Goal: Task Accomplishment & Management: Manage account settings

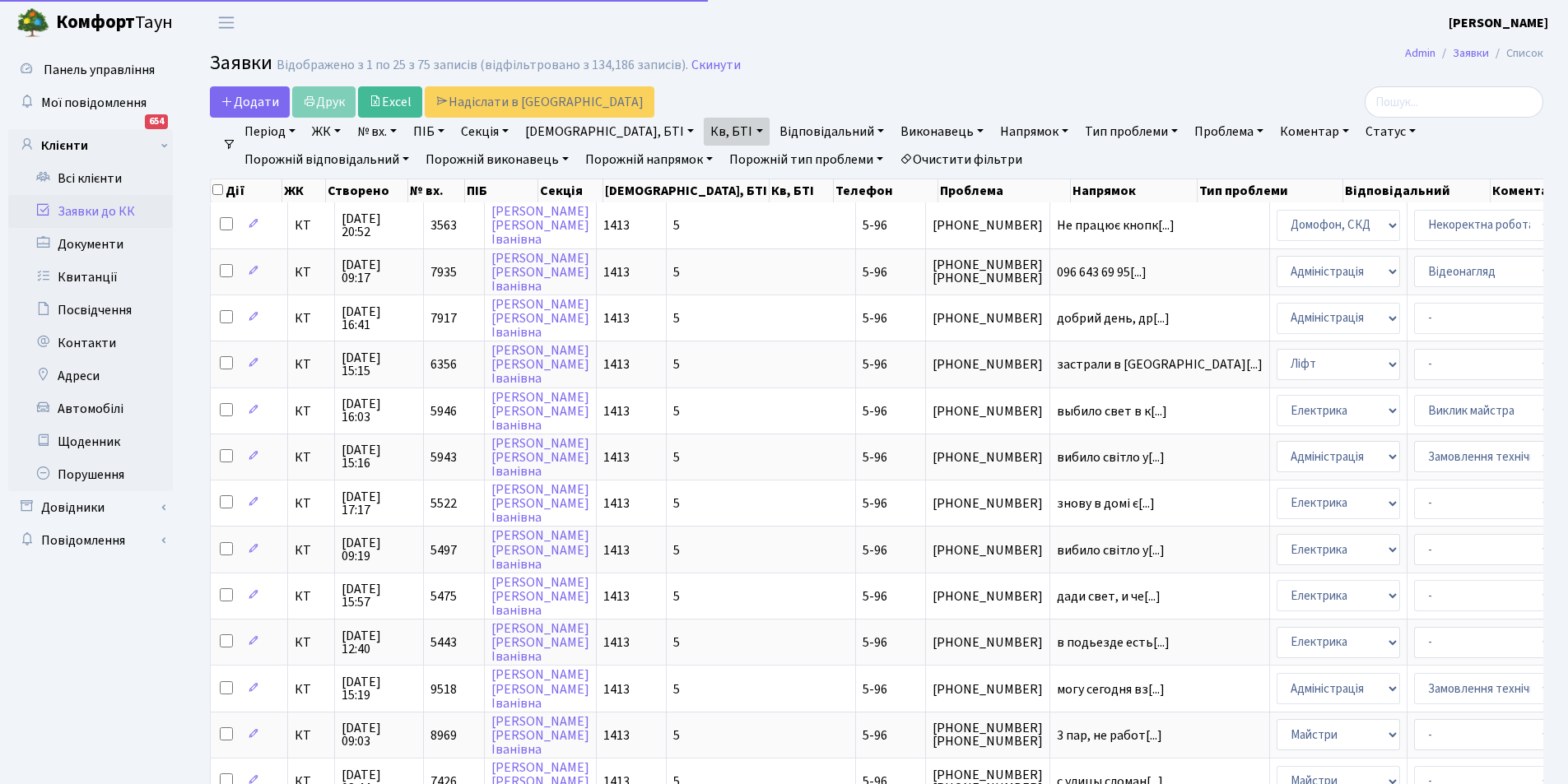
select select "25"
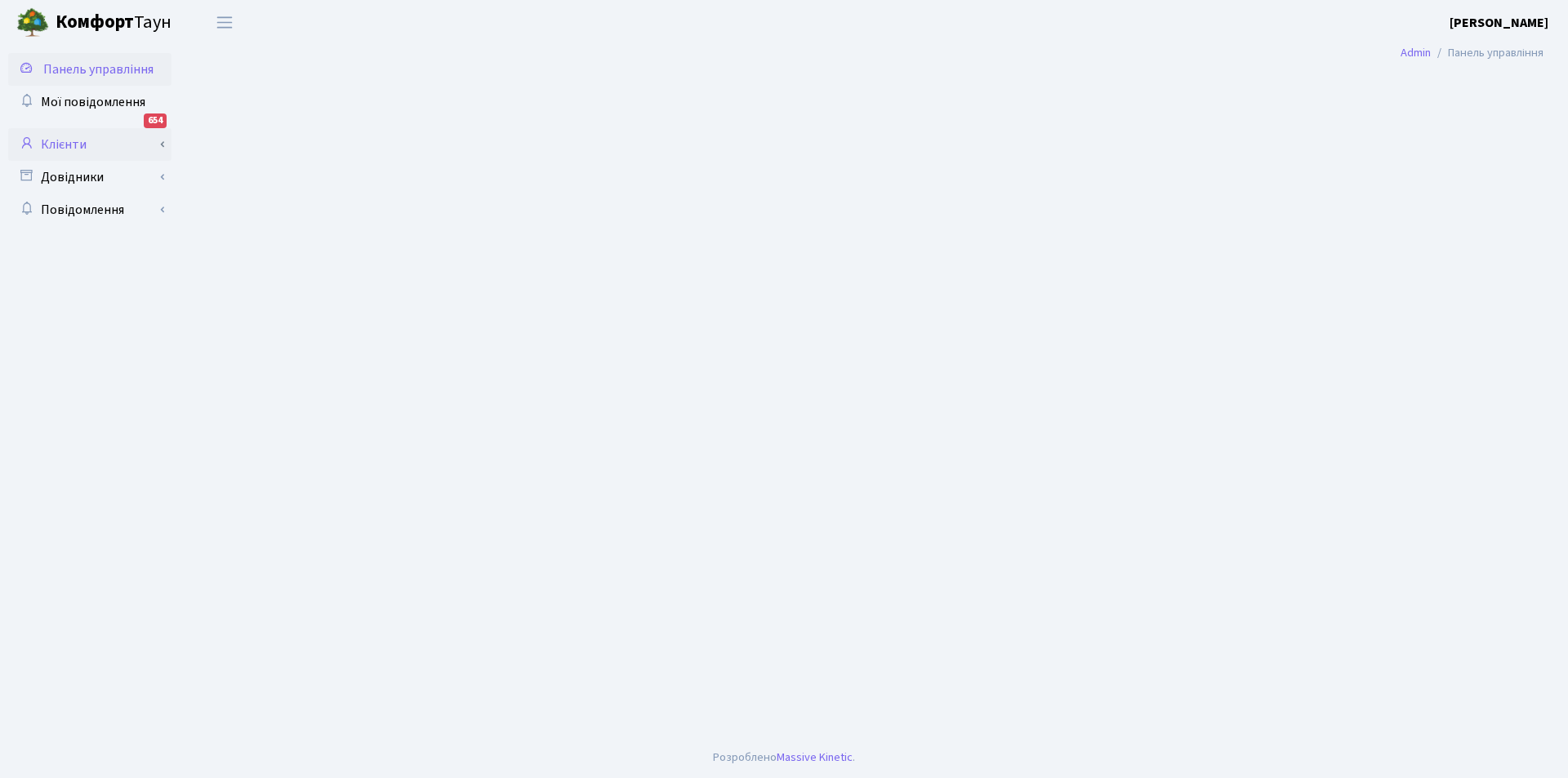
click at [66, 145] on link "Клієнти" at bounding box center [89, 145] width 163 height 33
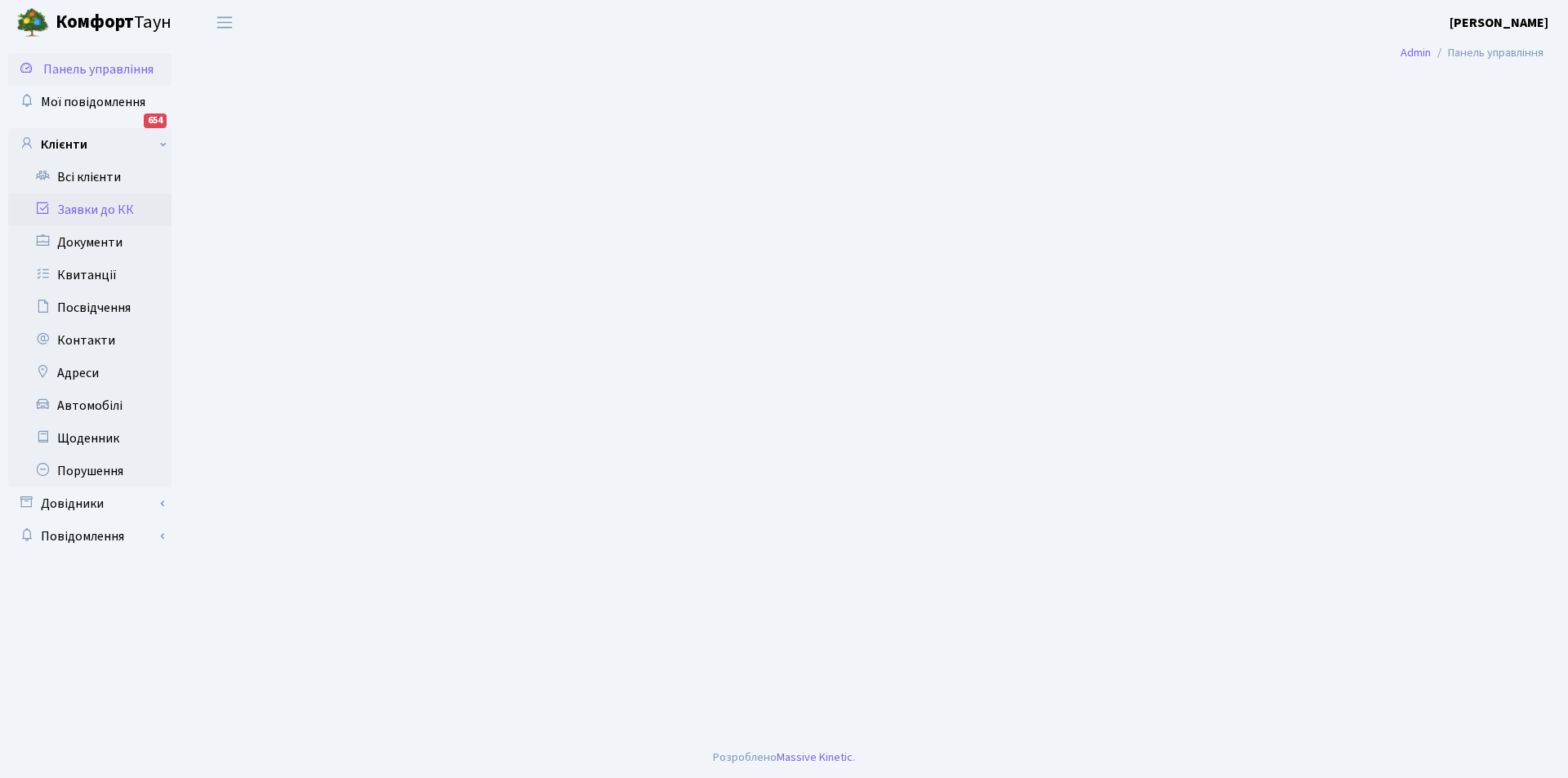
click at [98, 210] on link "Заявки до КК" at bounding box center [89, 210] width 163 height 33
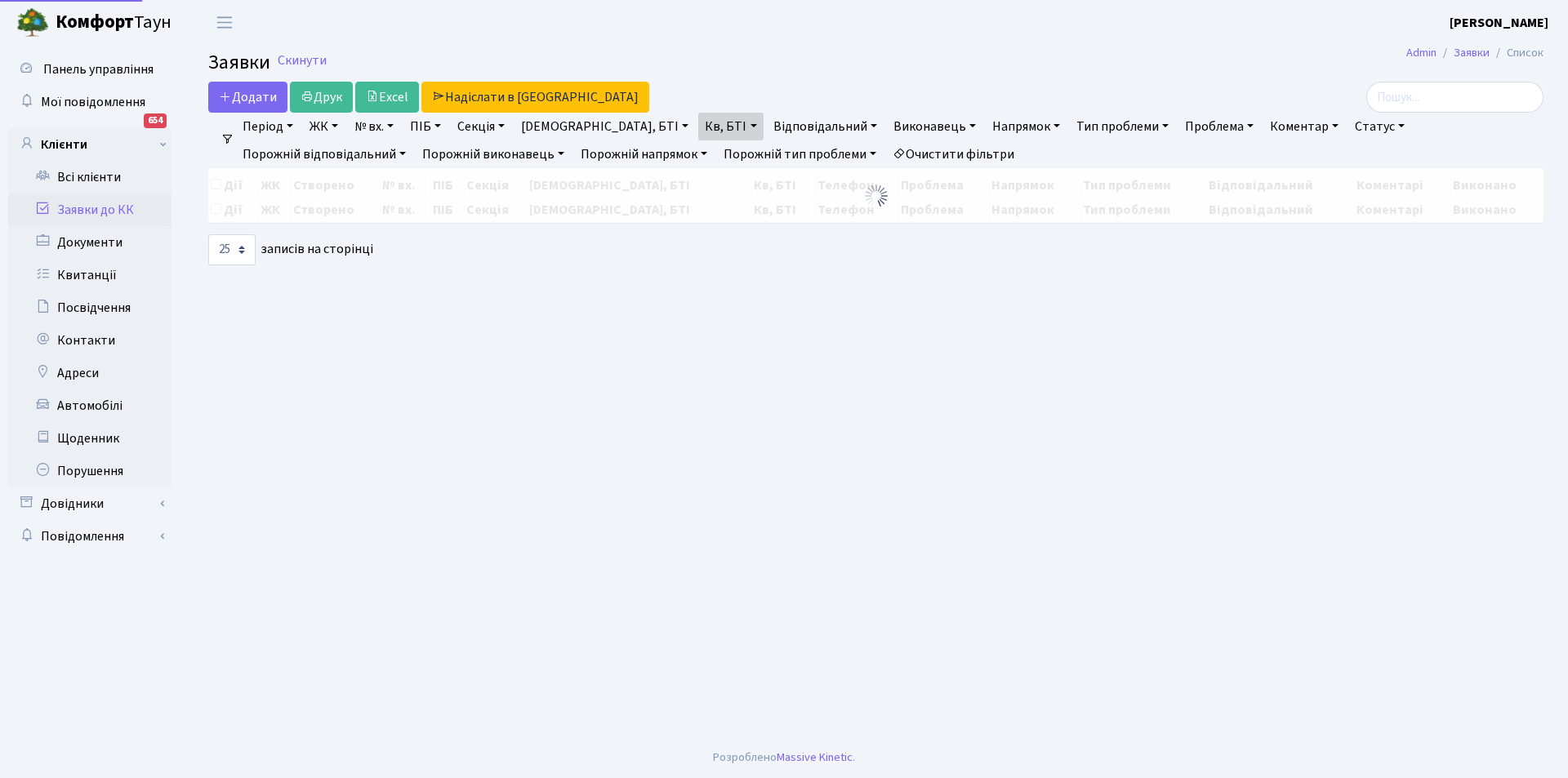
select select "25"
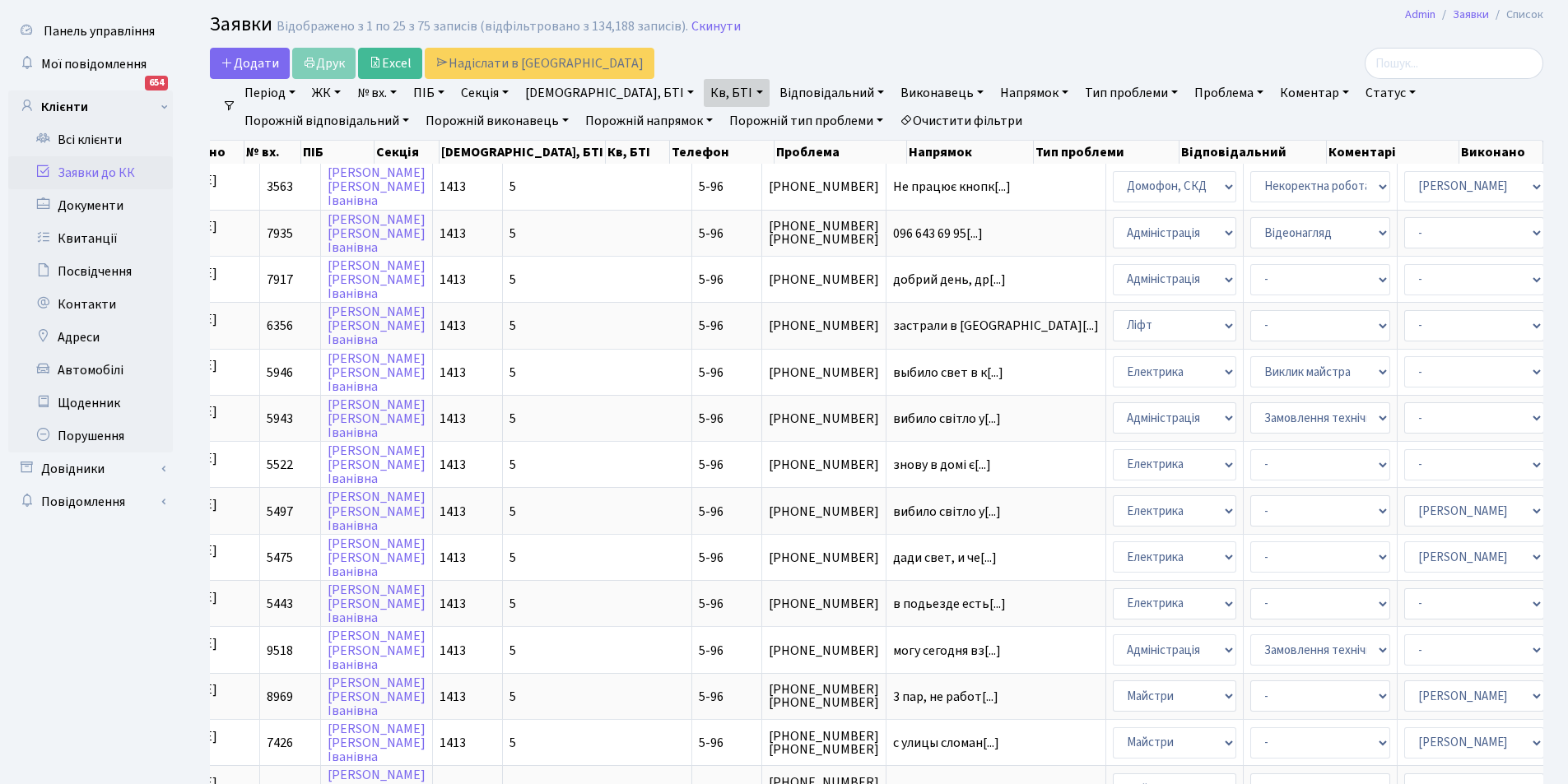
scroll to position [34, 0]
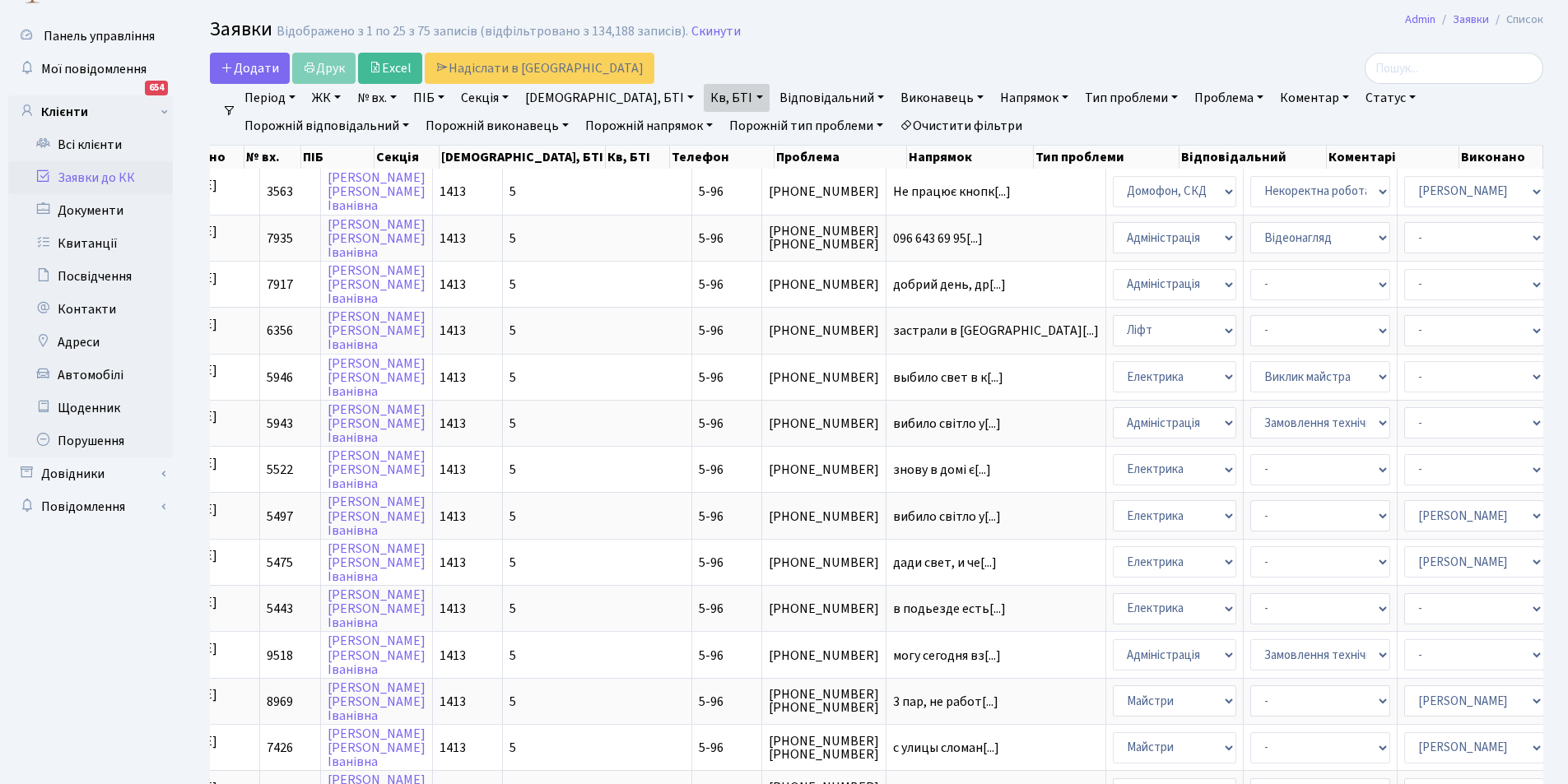
click at [893, 119] on link "Очистити фільтри" at bounding box center [961, 126] width 136 height 28
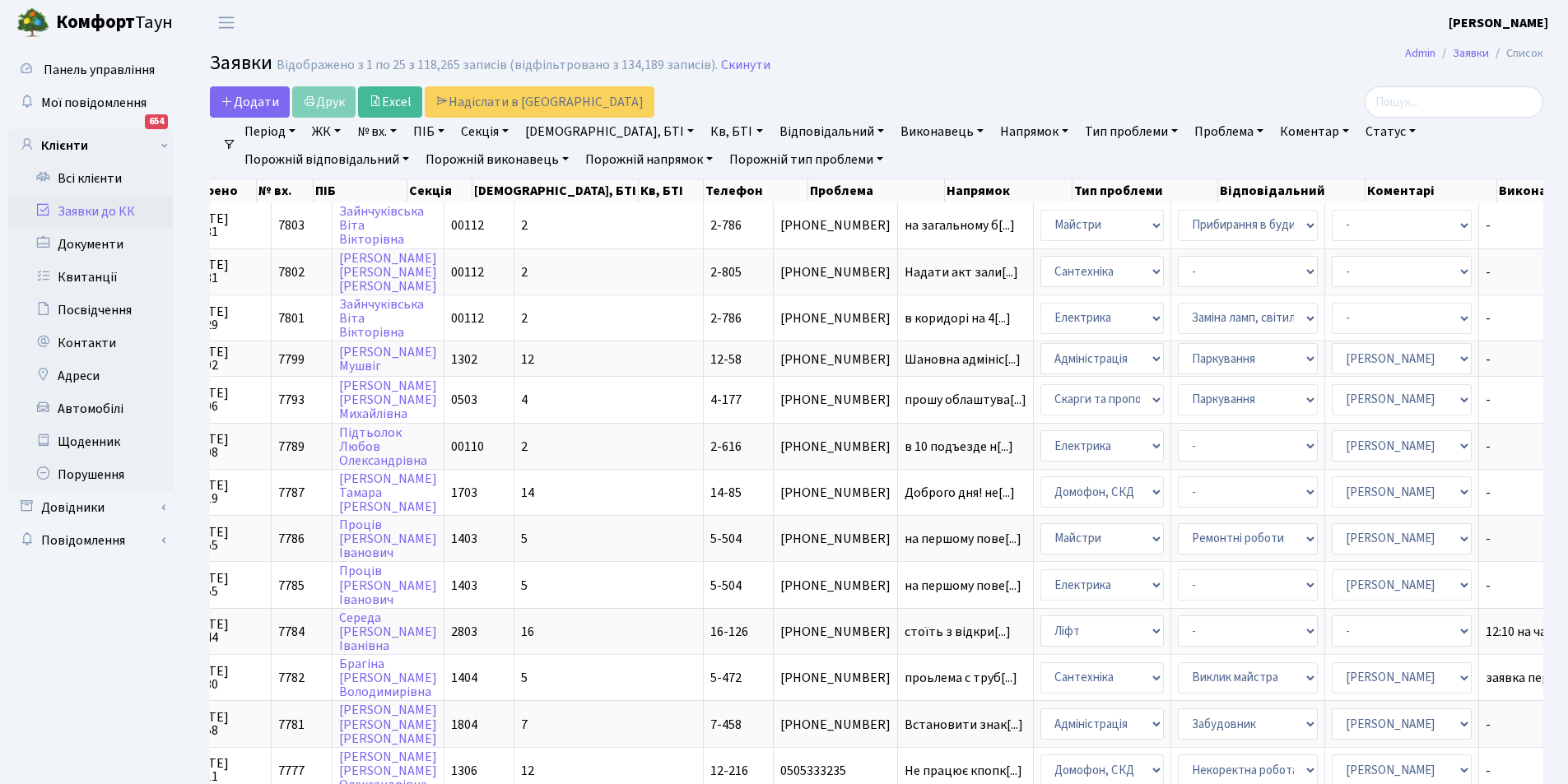
click at [783, 130] on link "Відповідальний" at bounding box center [832, 131] width 118 height 28
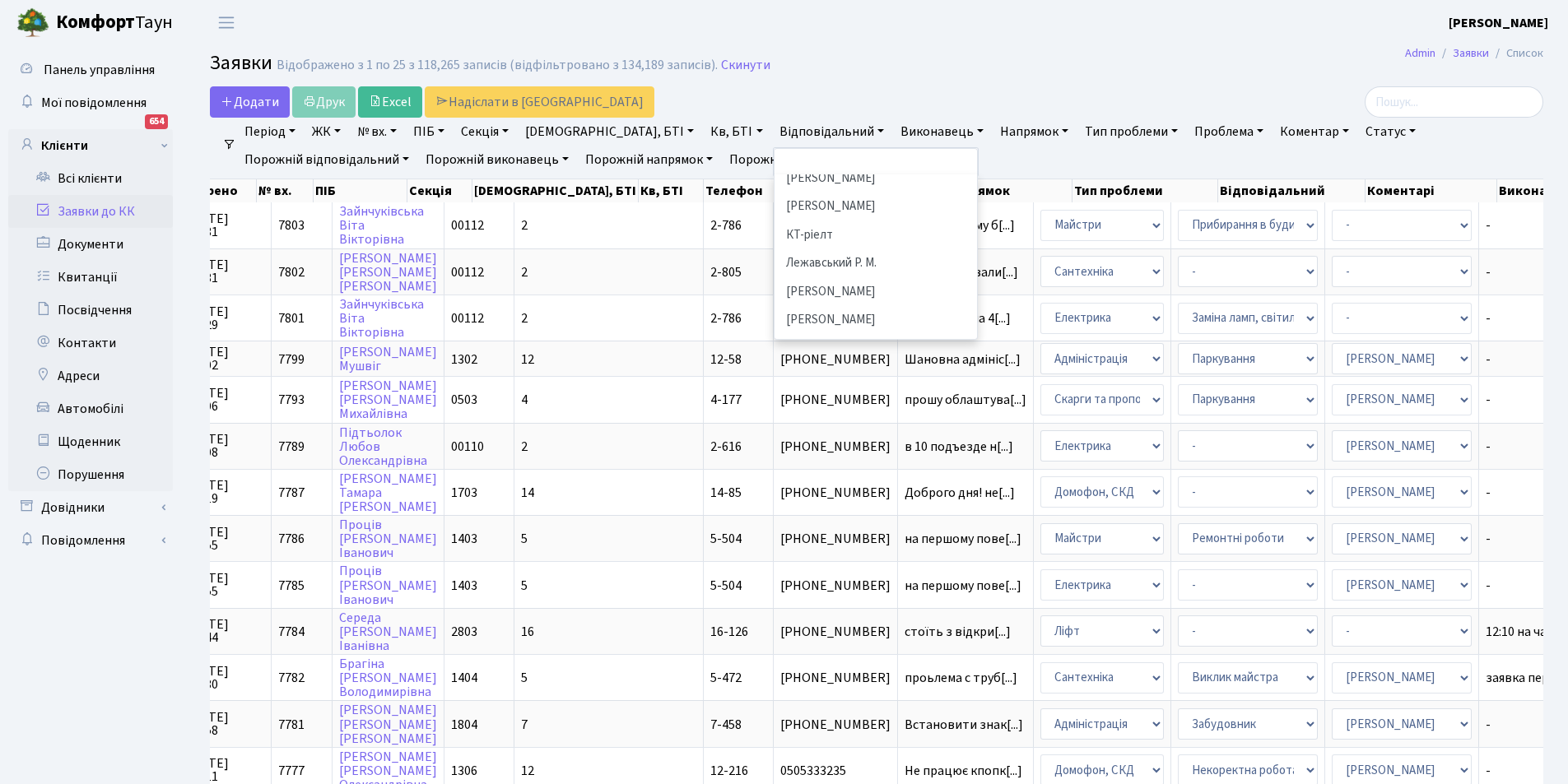
scroll to position [442, 0]
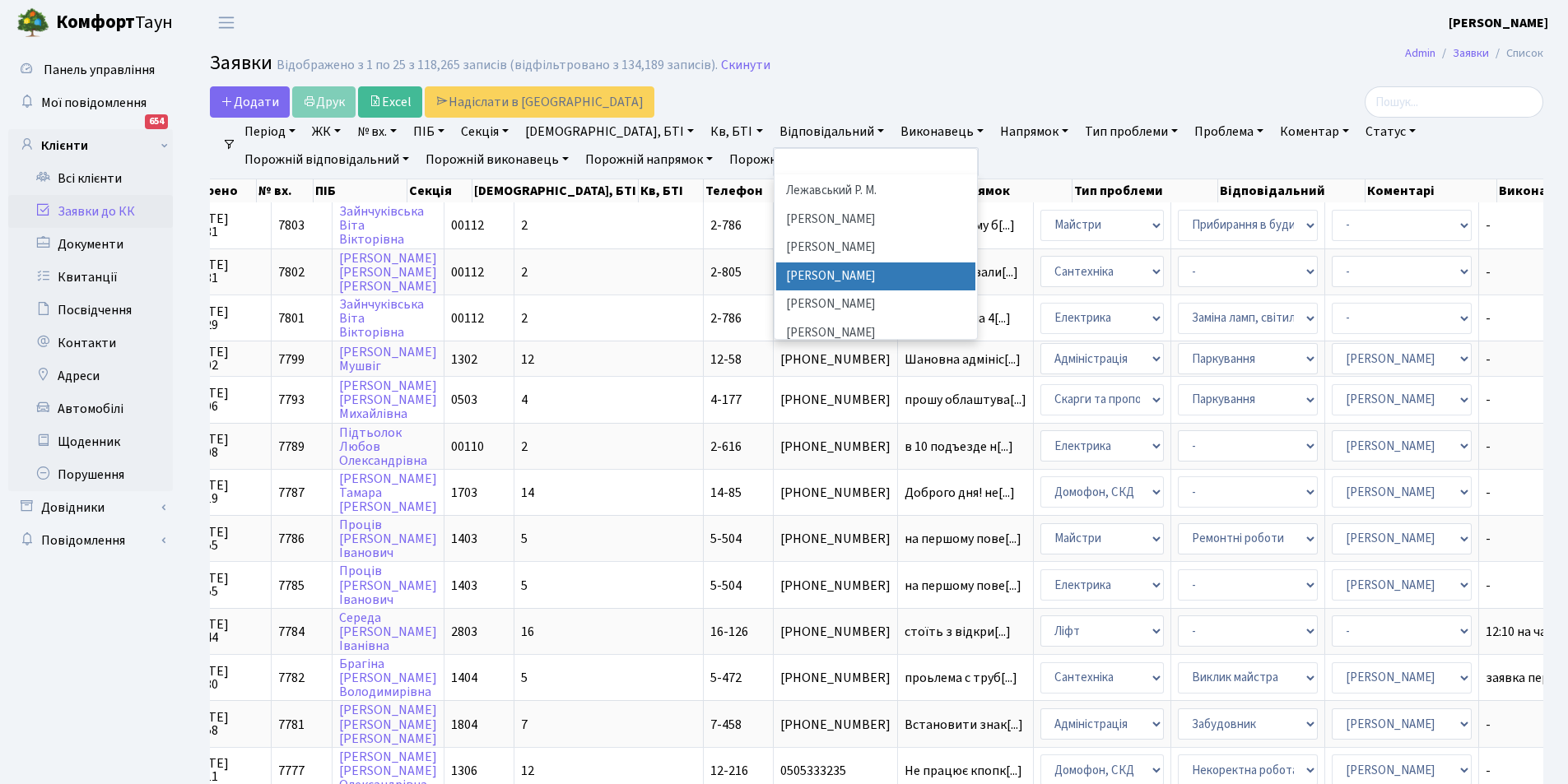
click at [824, 263] on li "[PERSON_NAME]" at bounding box center [876, 276] width 199 height 28
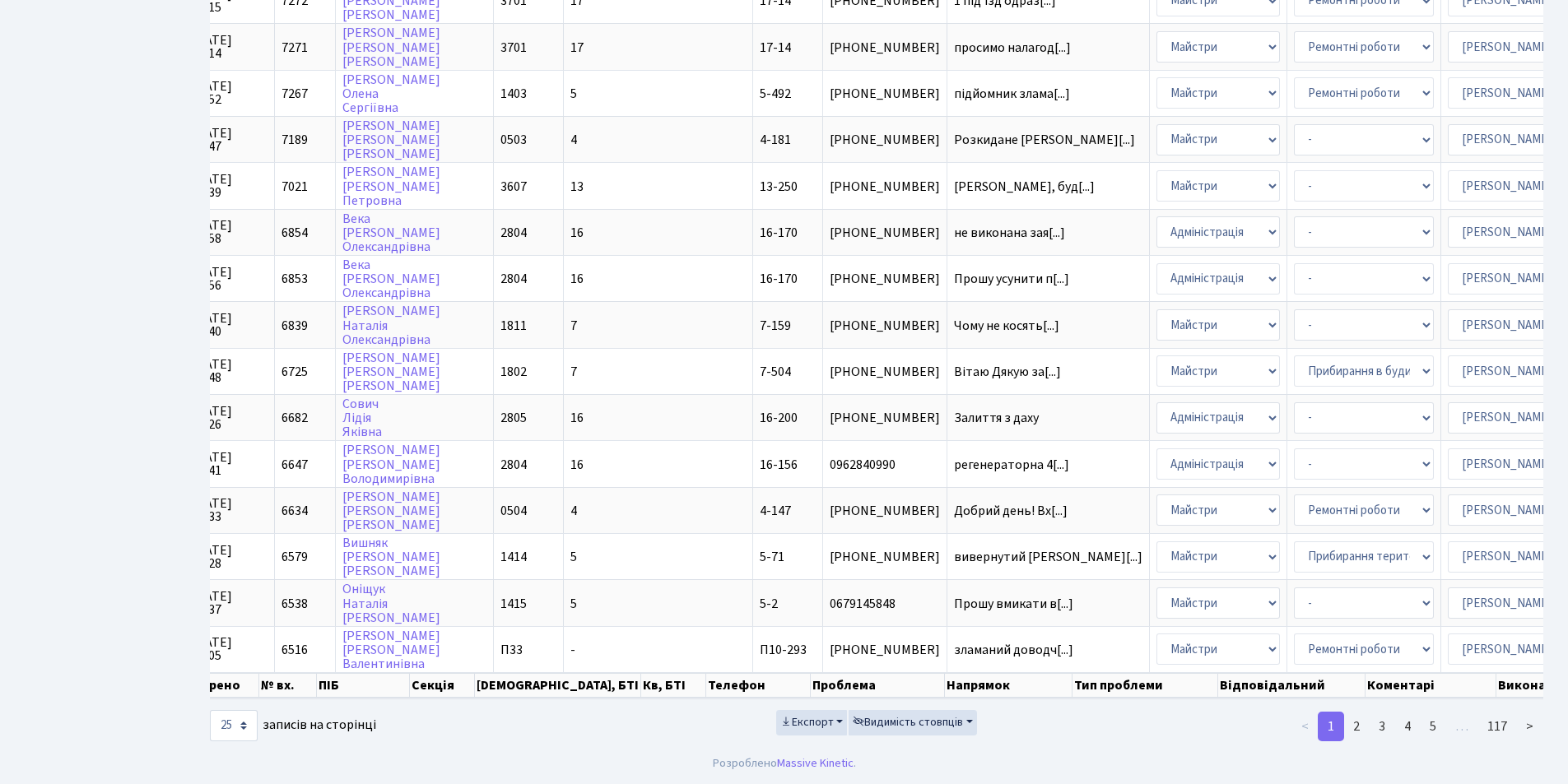
scroll to position [0, 186]
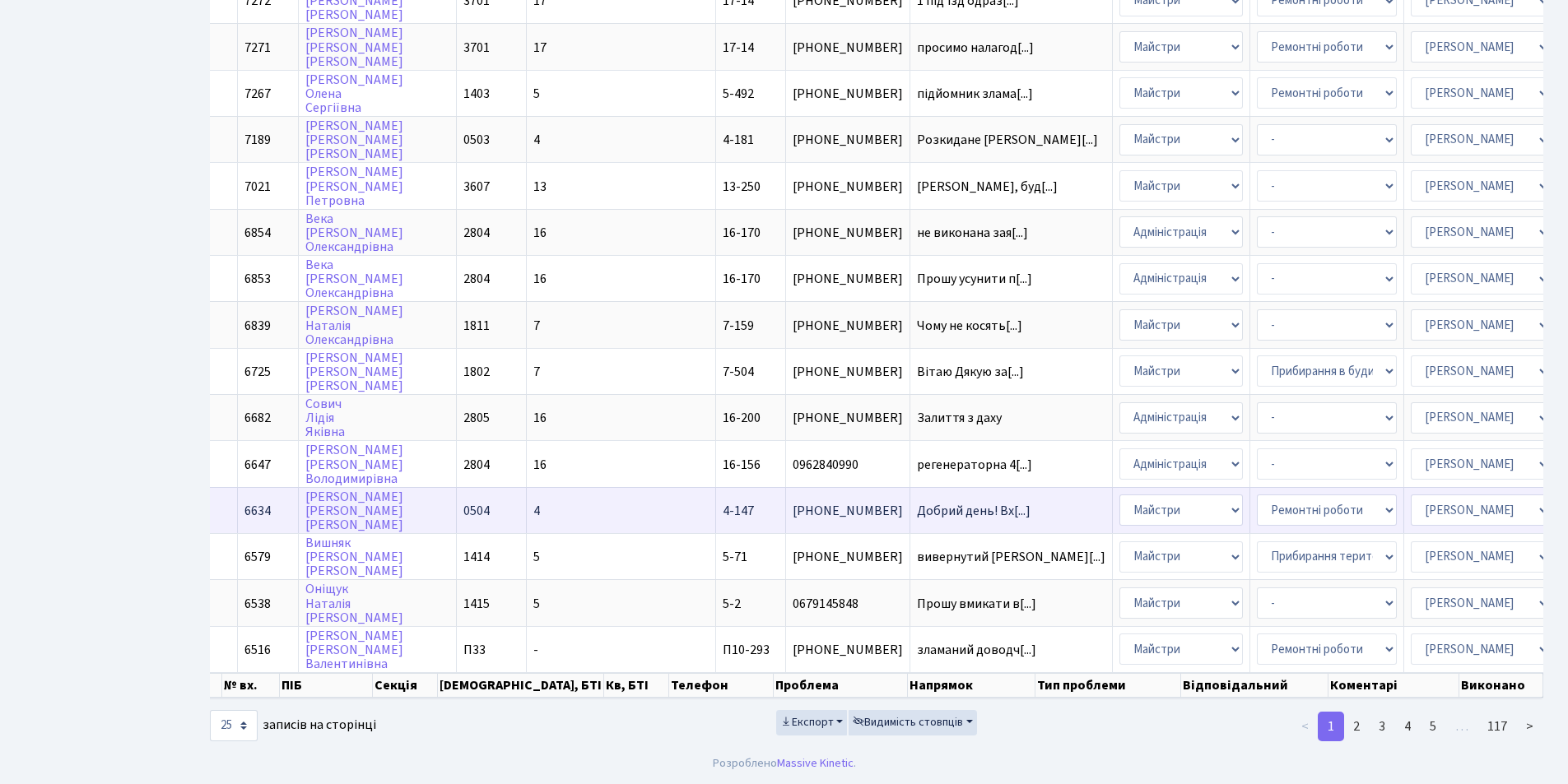
click at [917, 502] on span "Добрий день! Вх[...]" at bounding box center [974, 511] width 114 height 18
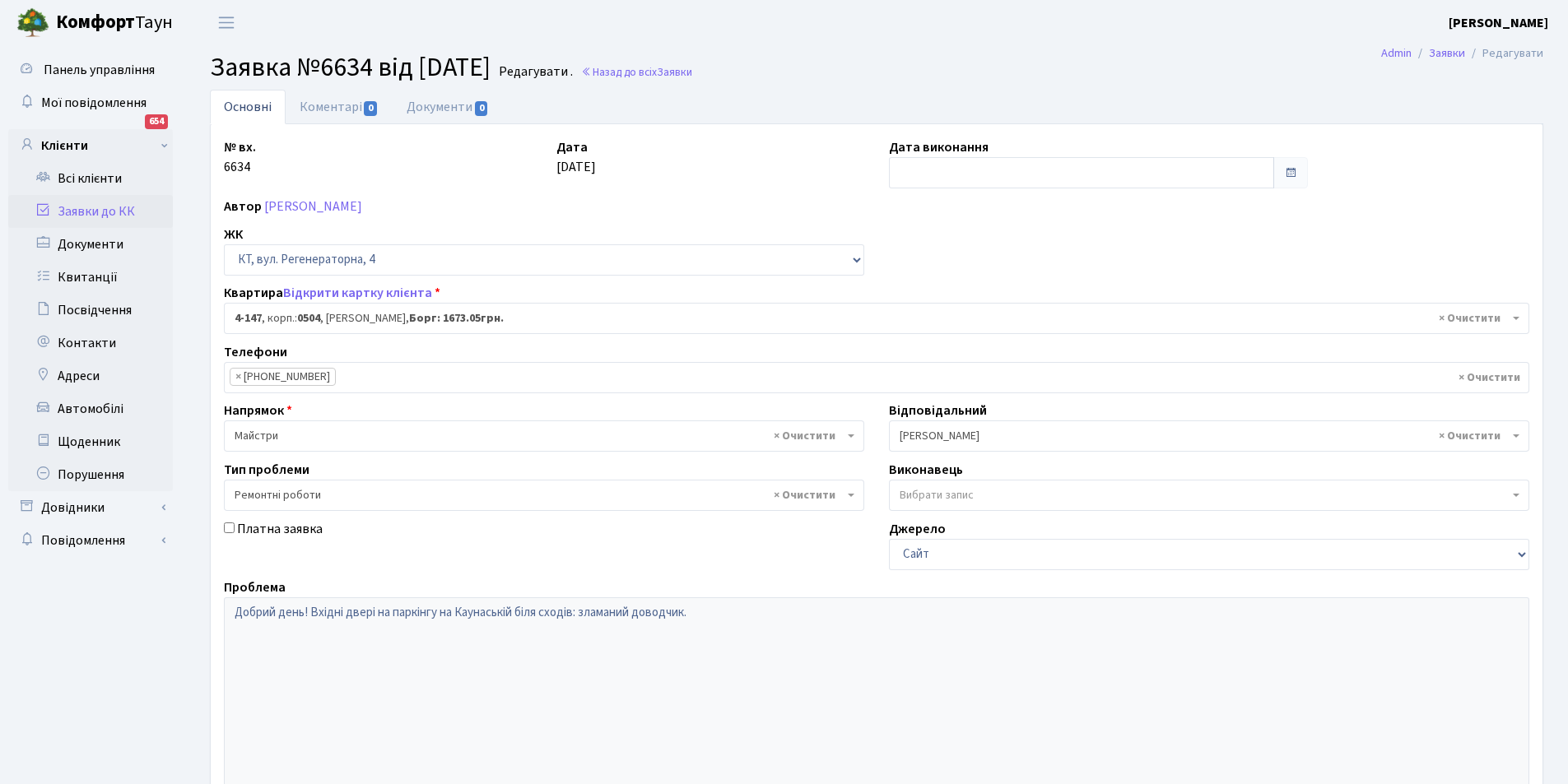
select select "1143"
select select "62"
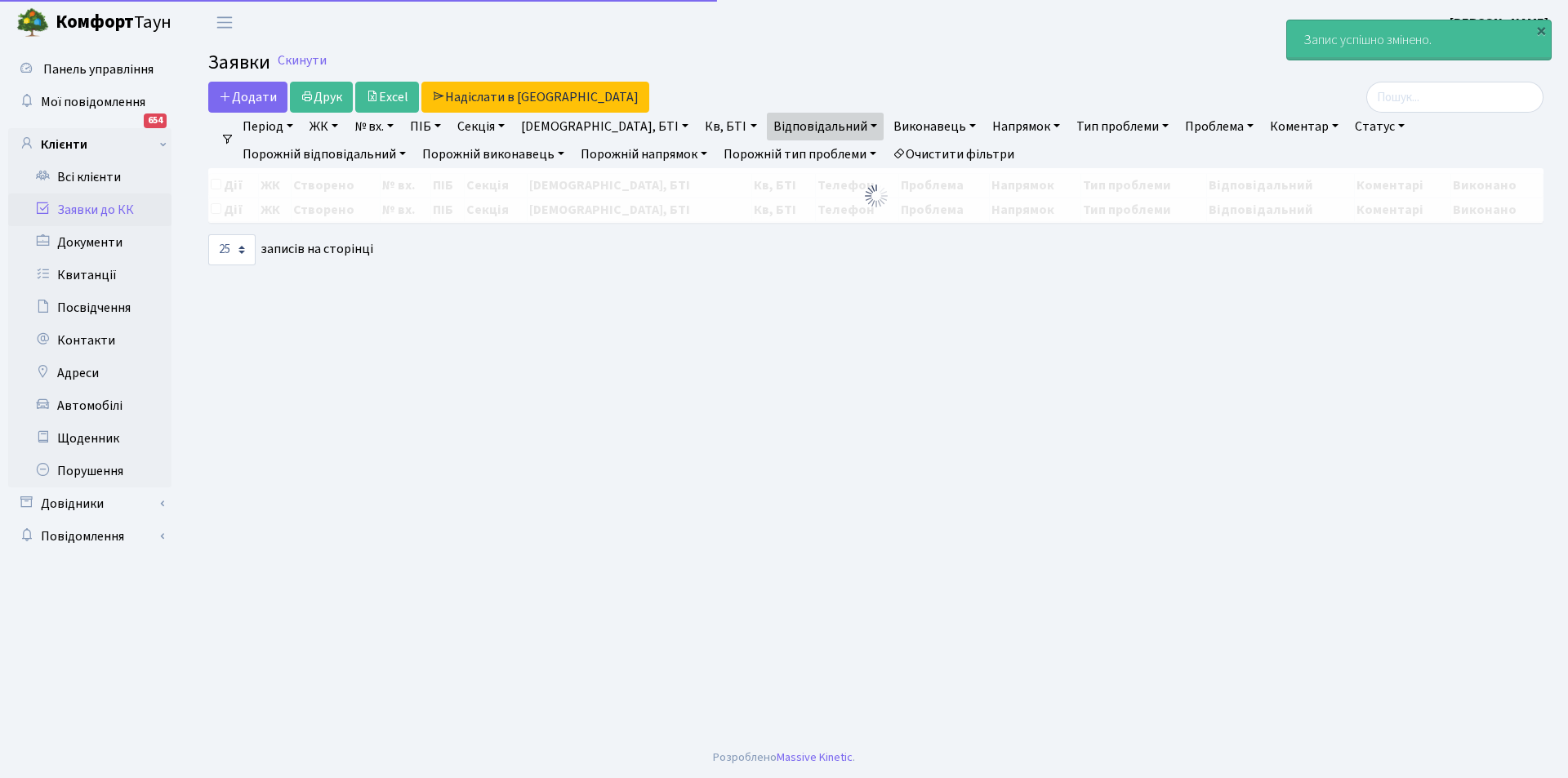
select select "25"
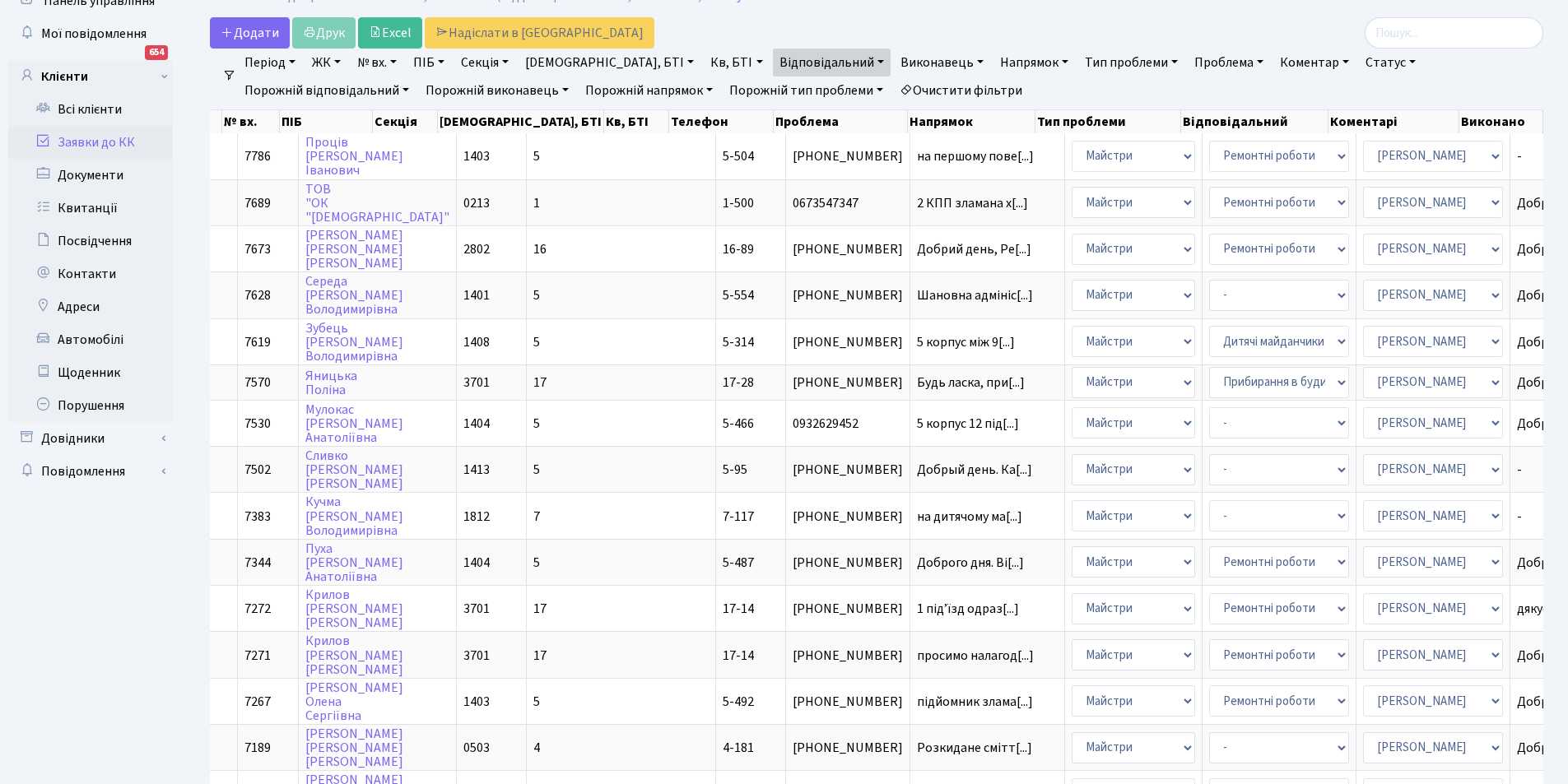
scroll to position [62, 0]
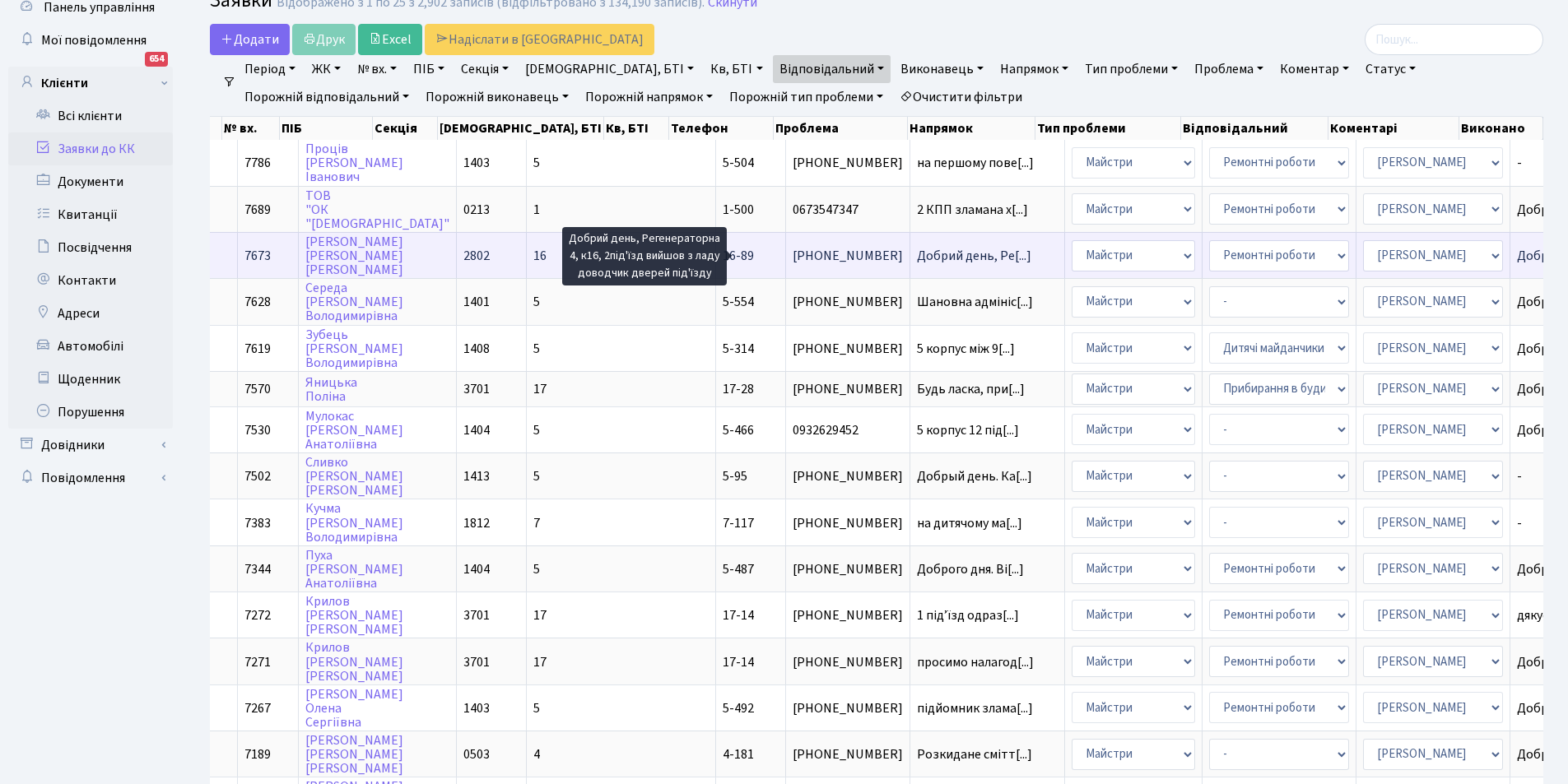
click at [917, 255] on span "Добрий день, Ре[...]" at bounding box center [974, 256] width 115 height 18
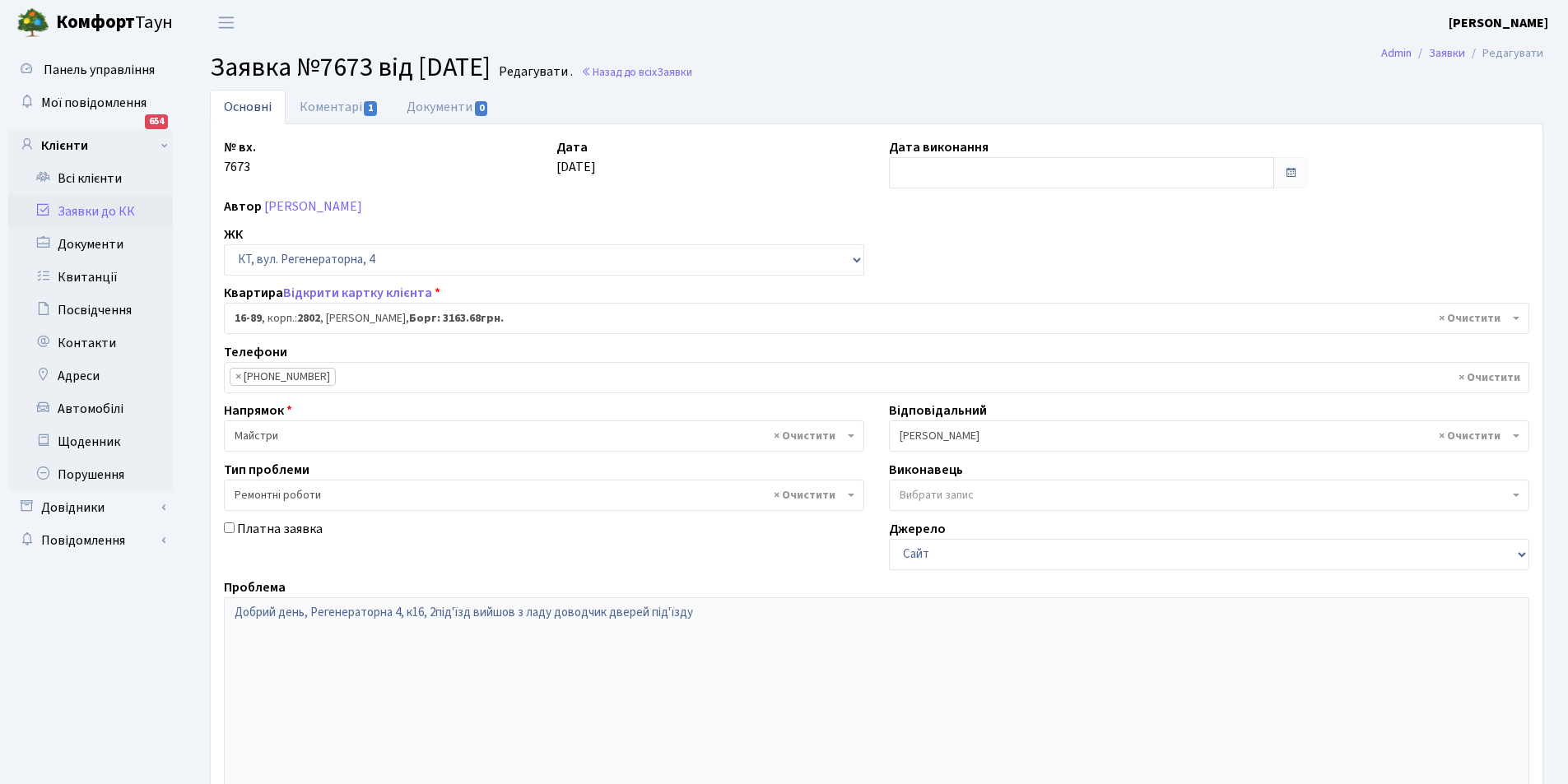
select select "8650"
select select "62"
click at [912, 174] on input "text" at bounding box center [1081, 173] width 386 height 31
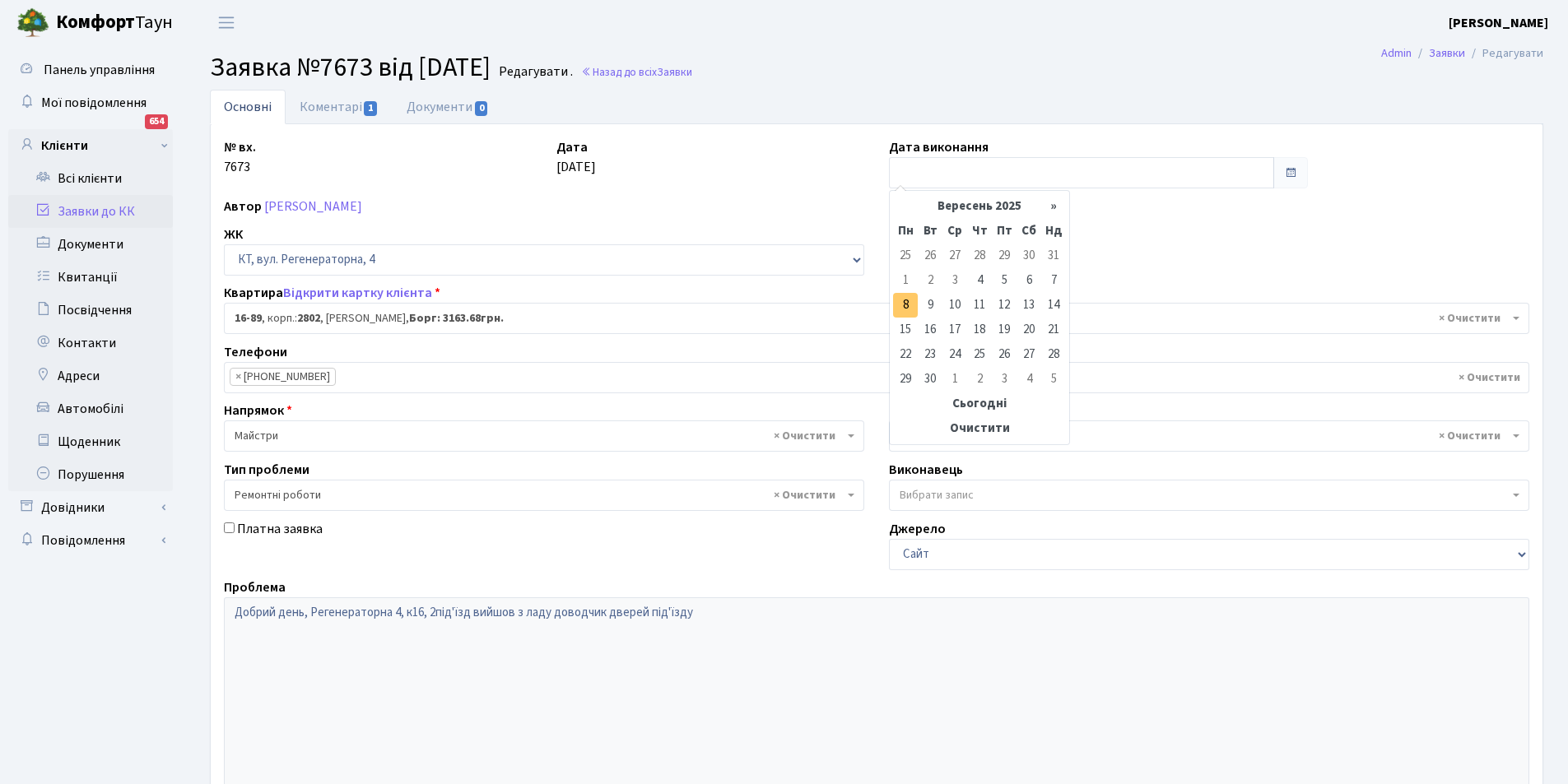
click at [904, 302] on td "8" at bounding box center [905, 305] width 25 height 25
type input "08.09.2025"
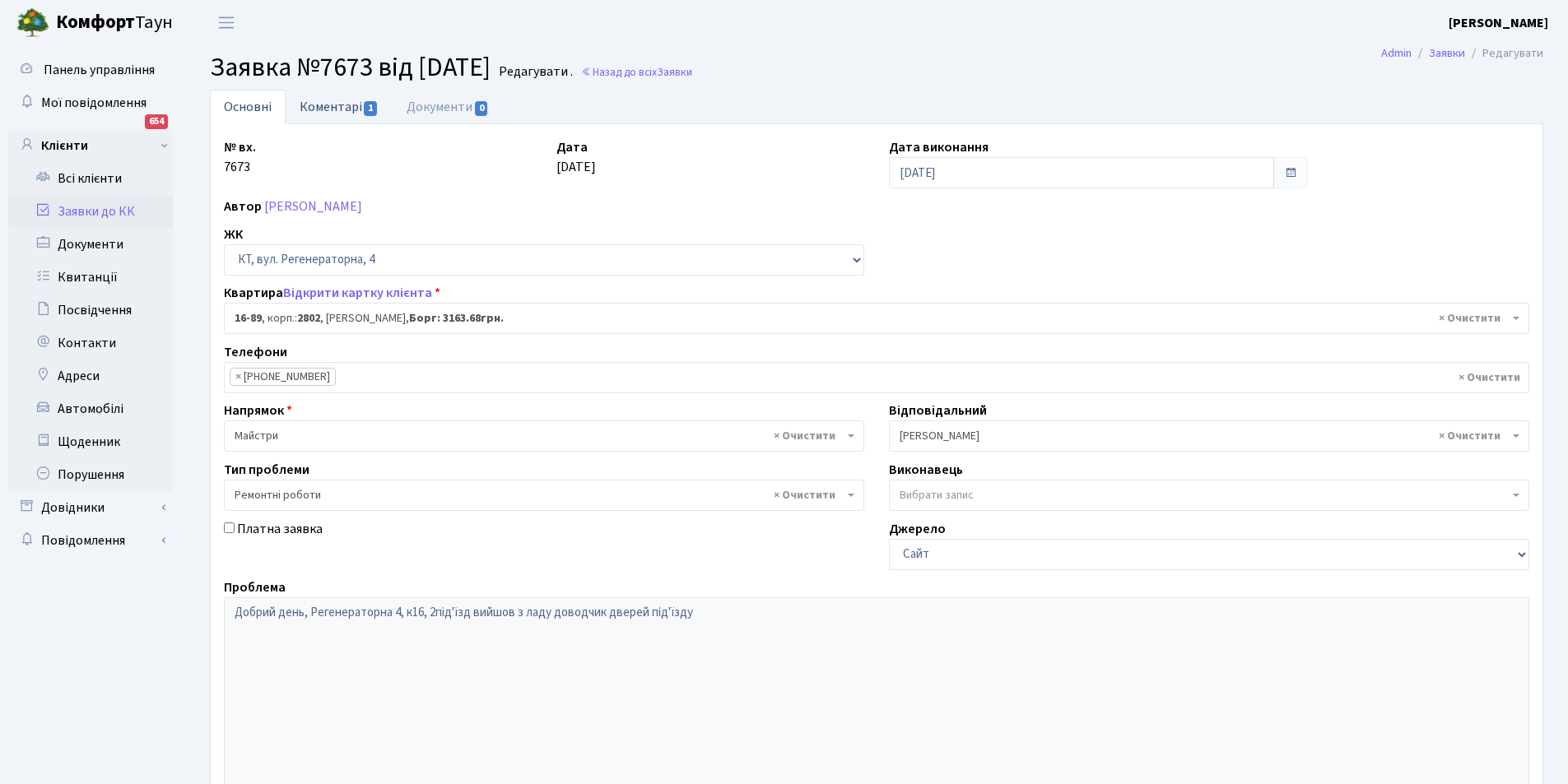
click at [320, 99] on link "Коментарі 1" at bounding box center [339, 106] width 107 height 34
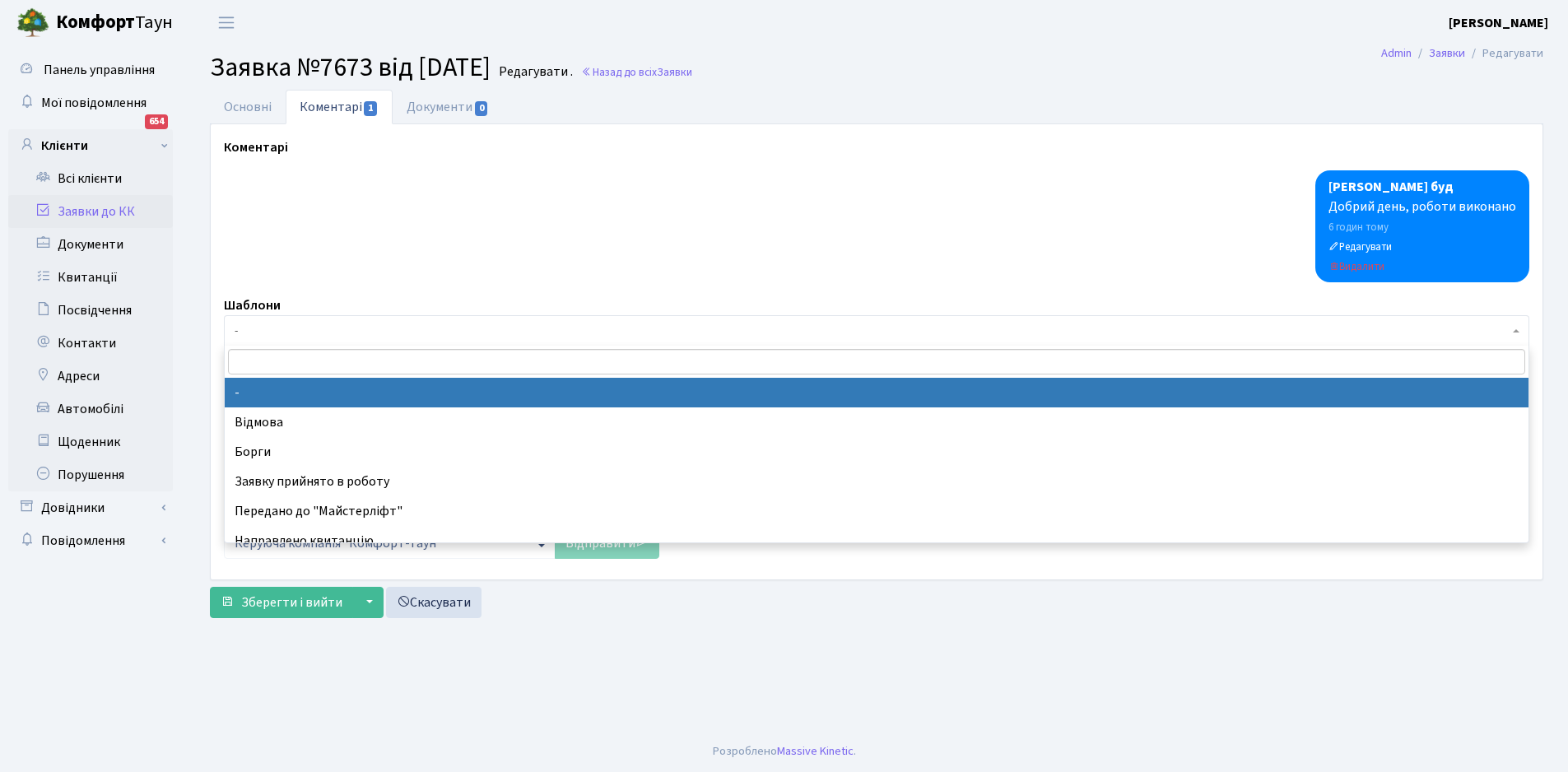
click at [237, 330] on span "-" at bounding box center [872, 330] width 1274 height 17
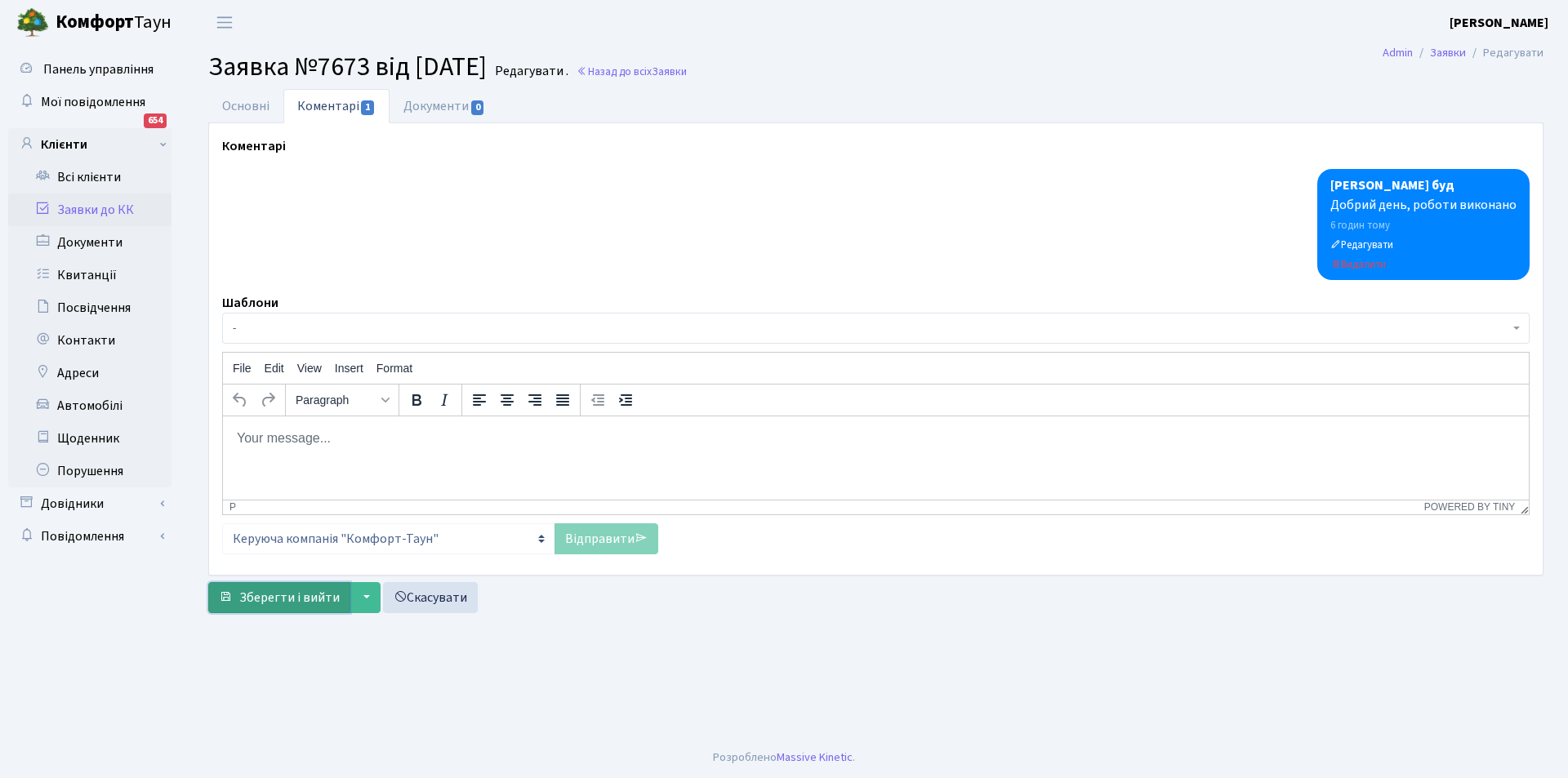
click at [292, 606] on span "Зберегти і вийти" at bounding box center [290, 598] width 100 height 18
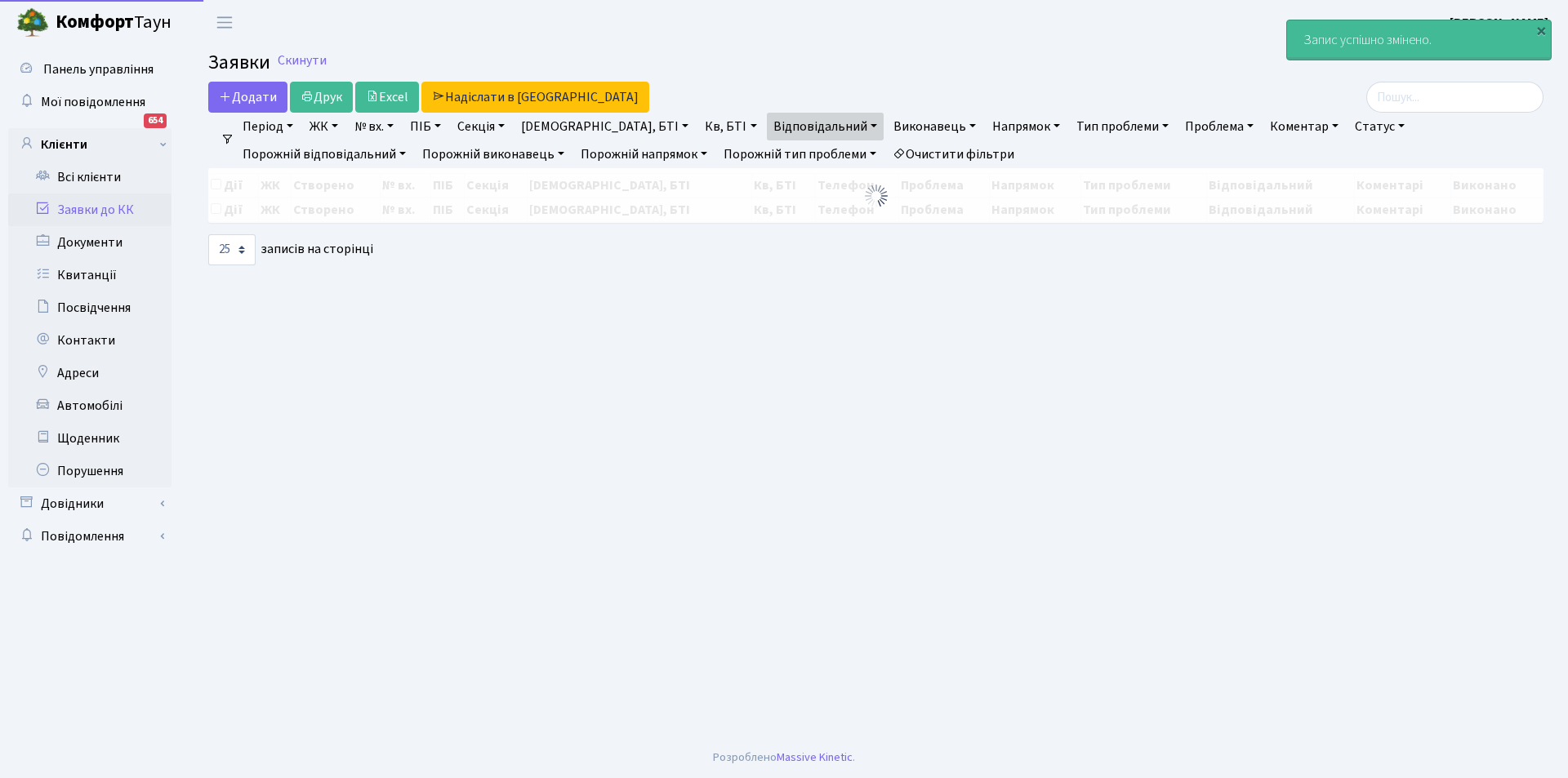
select select "25"
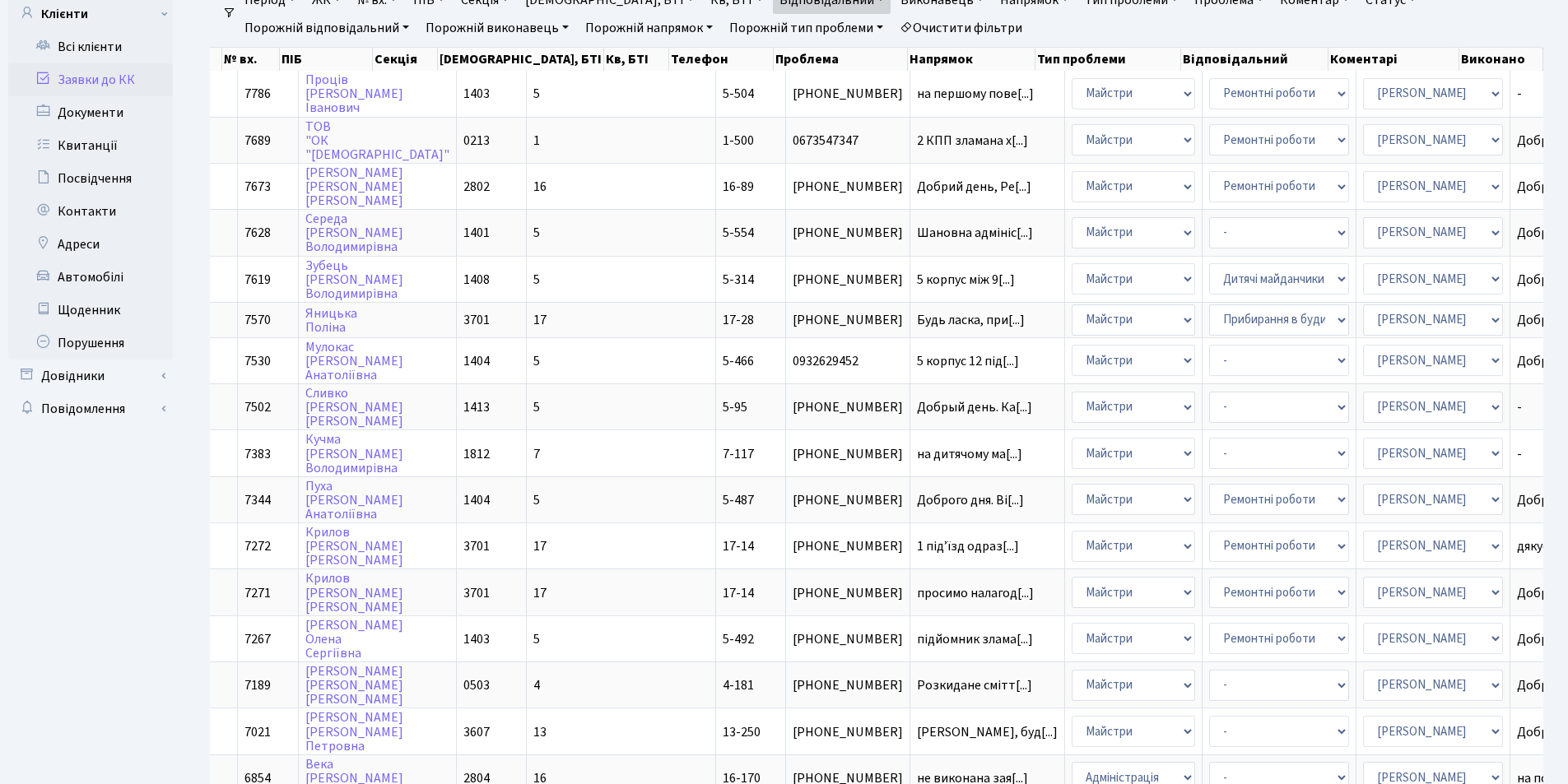
scroll to position [135, 0]
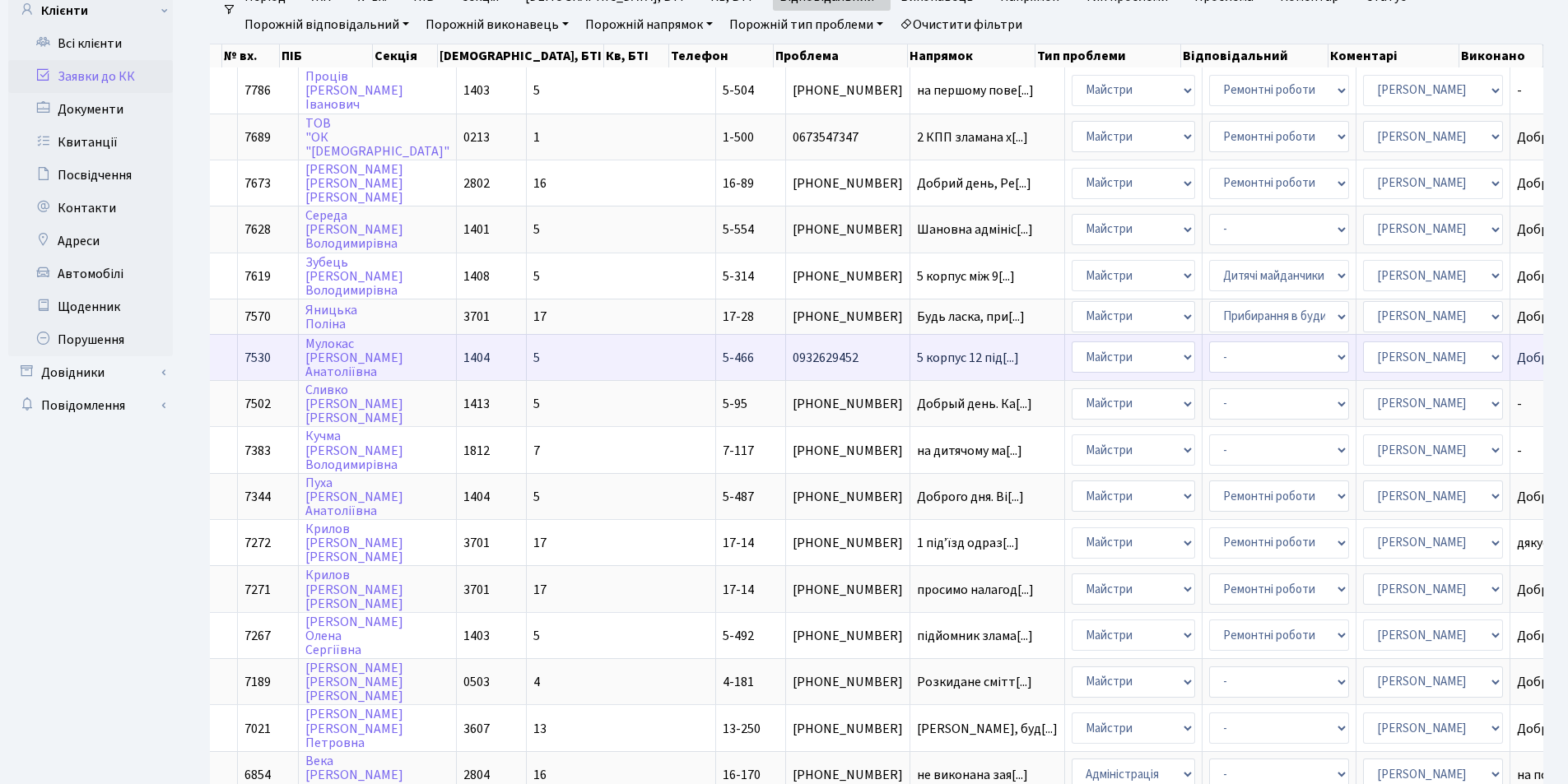
click at [917, 353] on span "5 корпус 12 під[...]" at bounding box center [968, 358] width 102 height 18
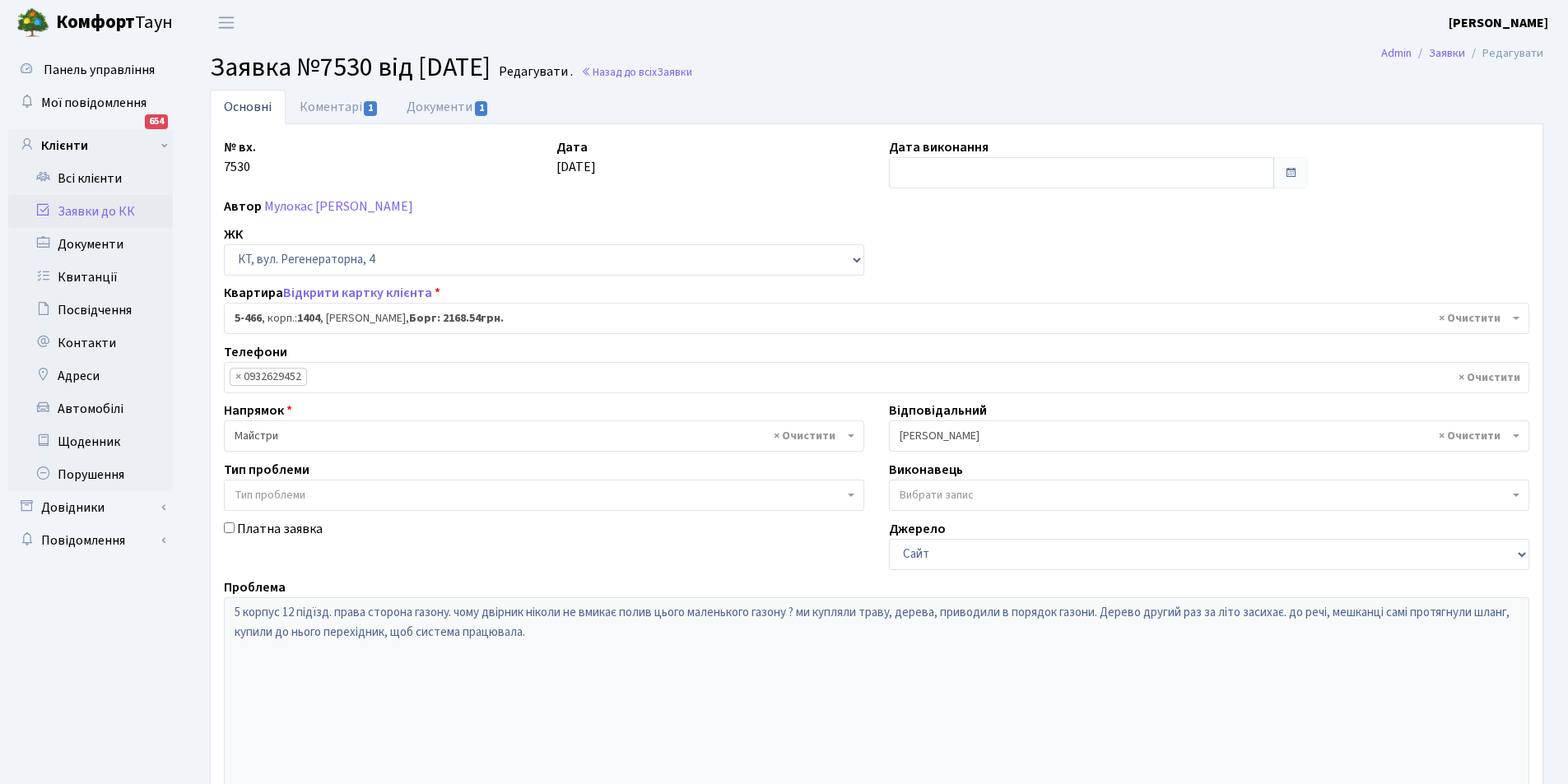
select select "2074"
click at [330, 101] on link "Коментарі 1" at bounding box center [339, 106] width 107 height 34
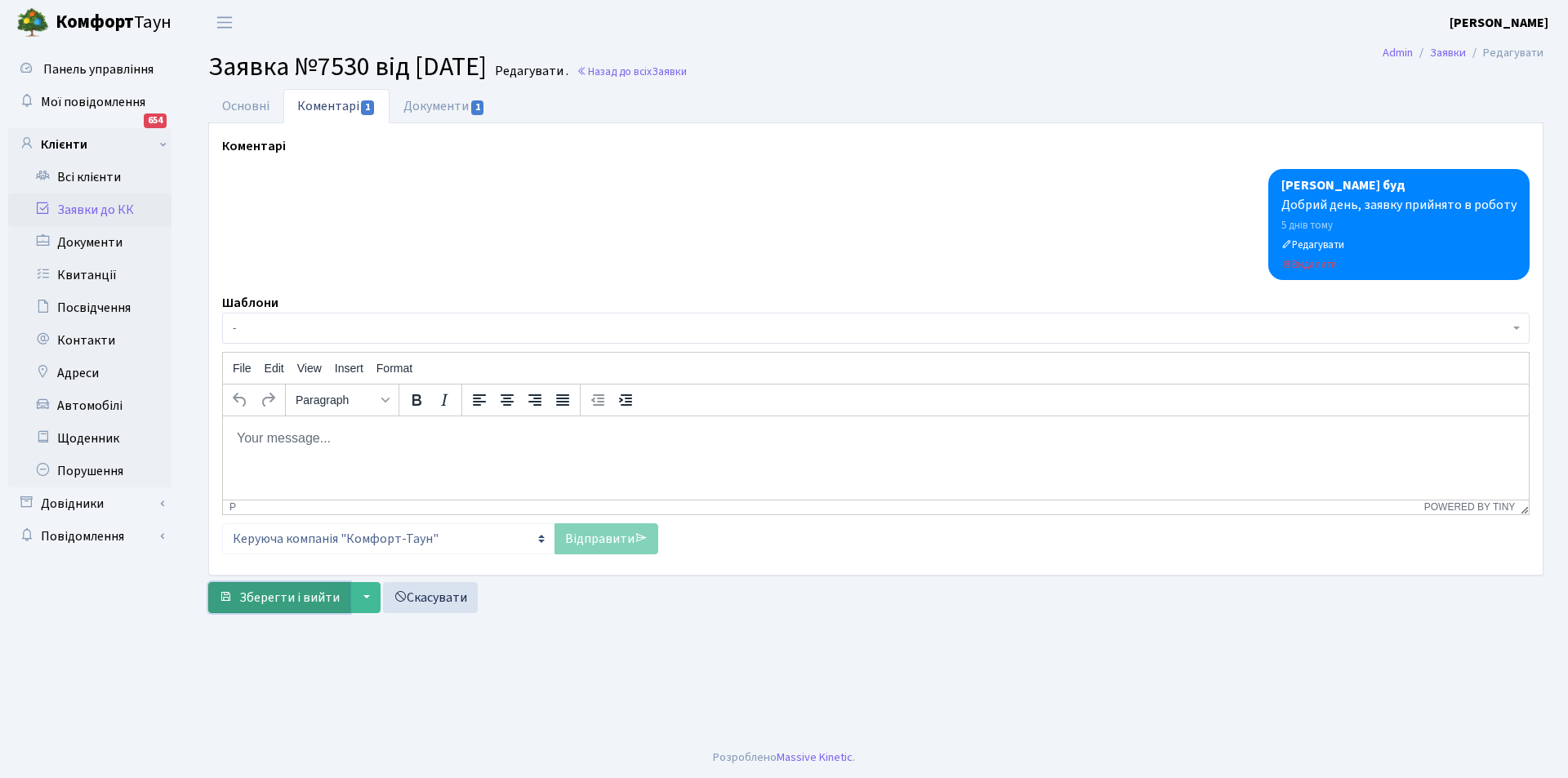
click at [296, 598] on span "Зберегти і вийти" at bounding box center [290, 598] width 100 height 18
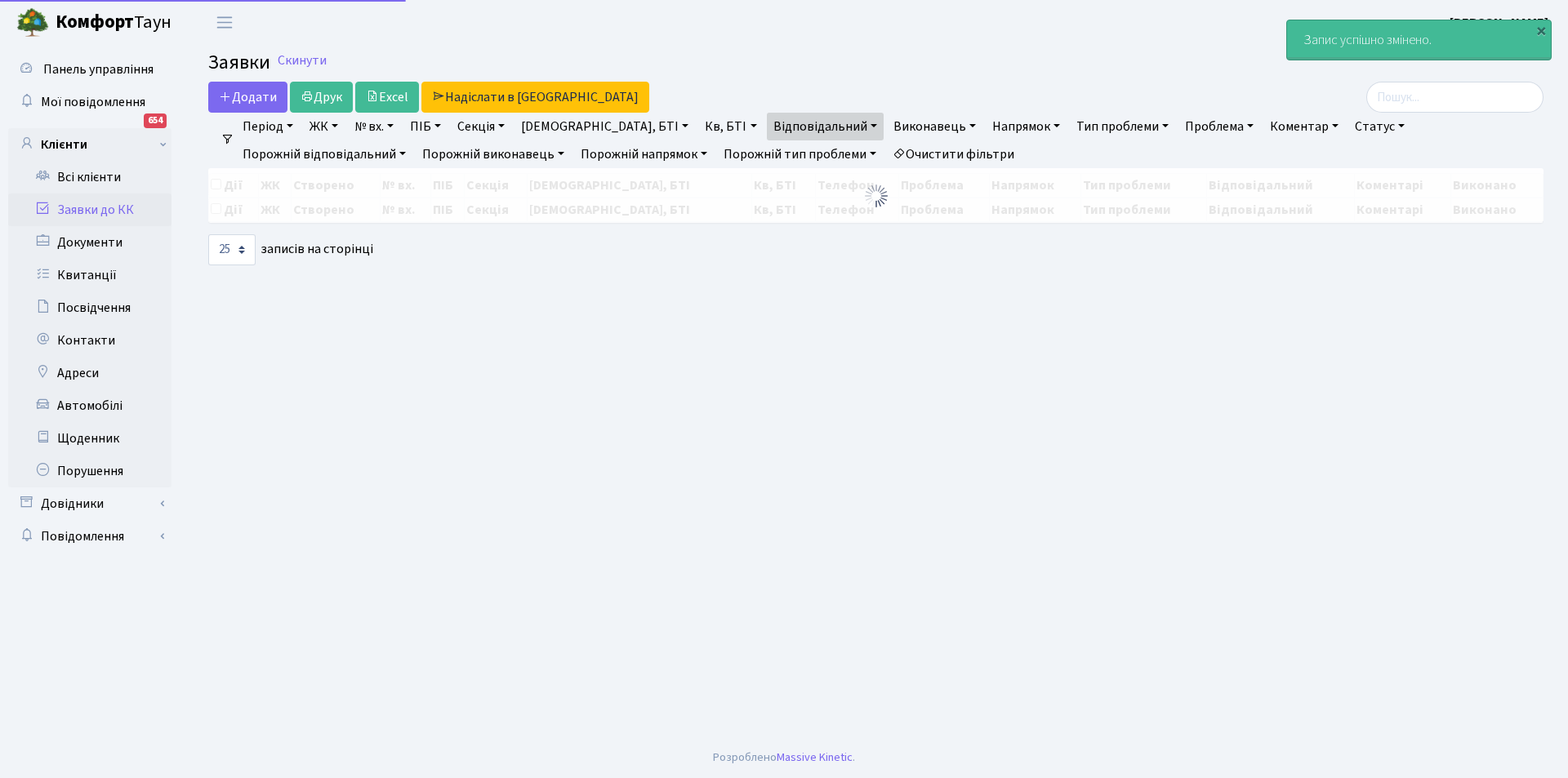
select select "25"
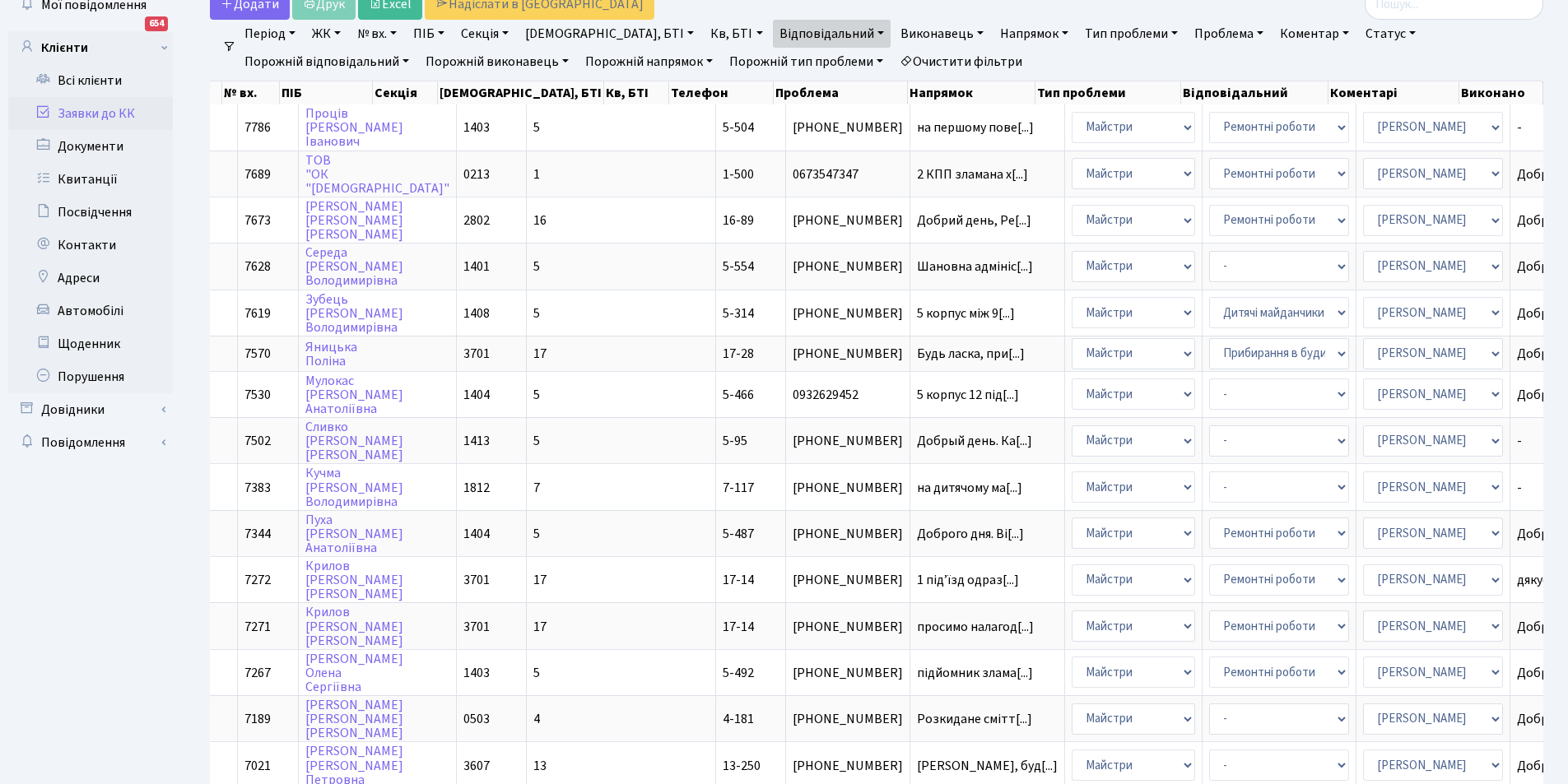
scroll to position [179, 0]
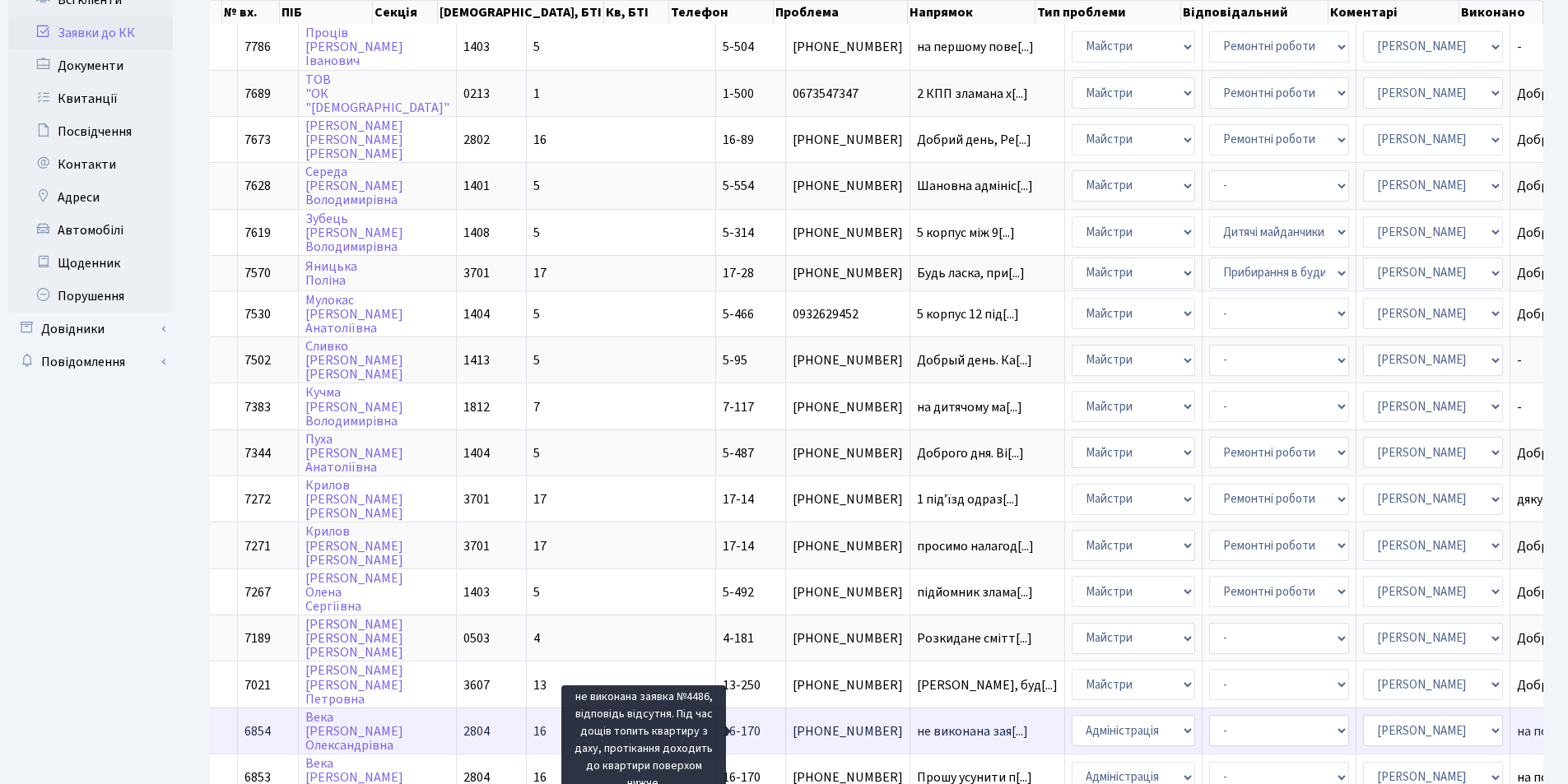
click at [917, 729] on span "не виконана зая[...]" at bounding box center [972, 732] width 111 height 18
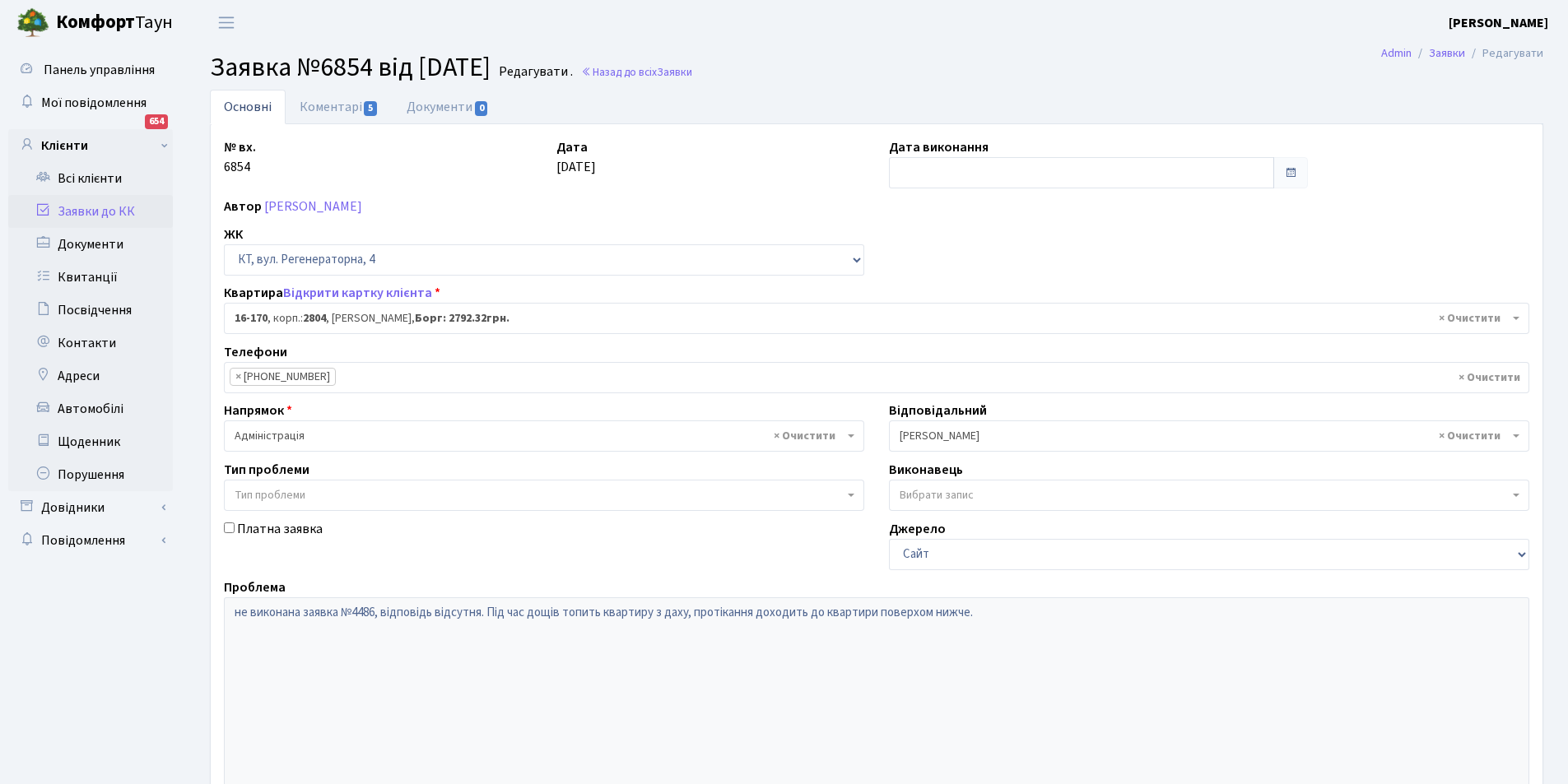
select select "8731"
click at [344, 107] on link "Коментарі 5" at bounding box center [339, 106] width 107 height 34
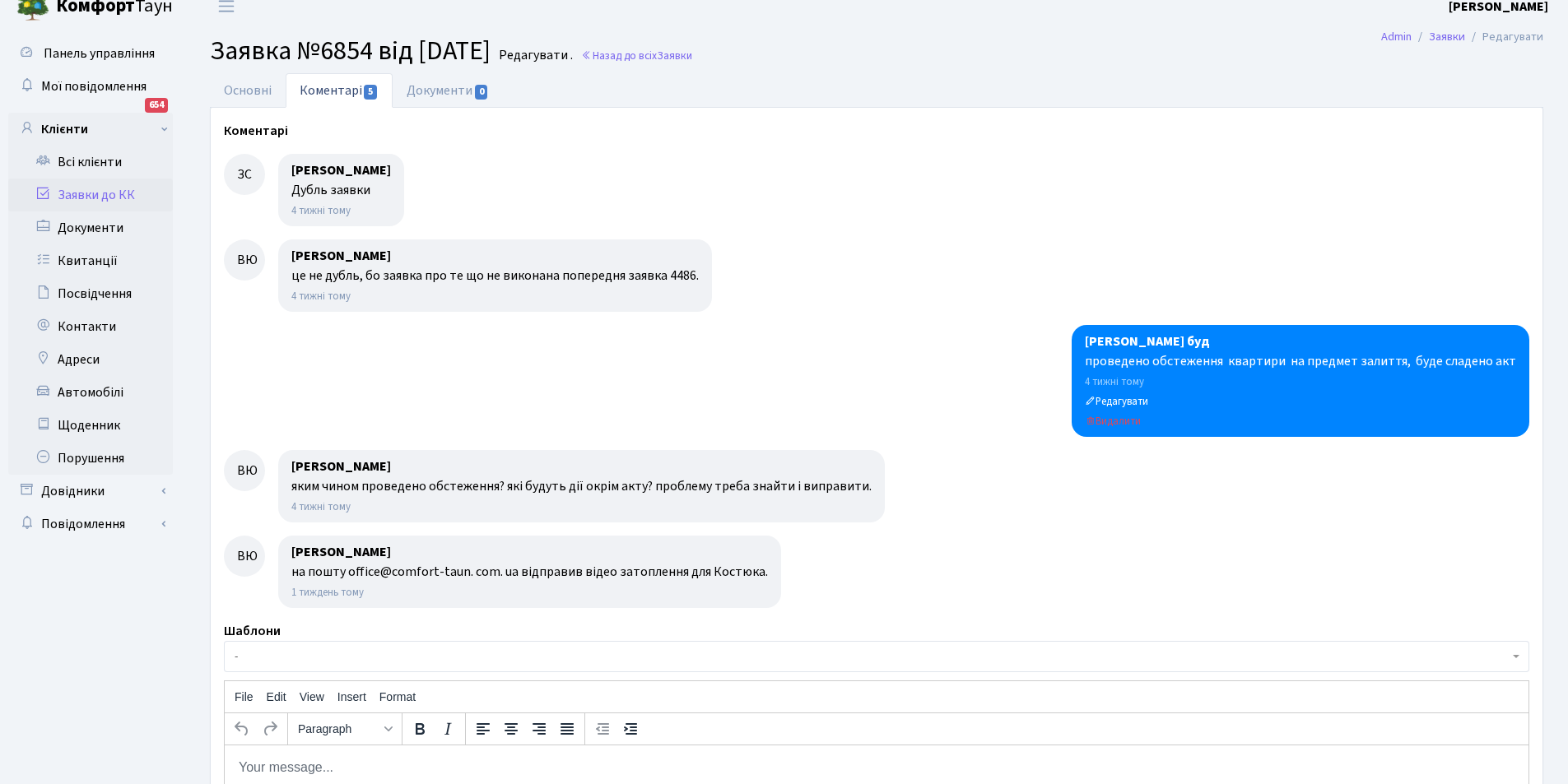
scroll to position [6, 0]
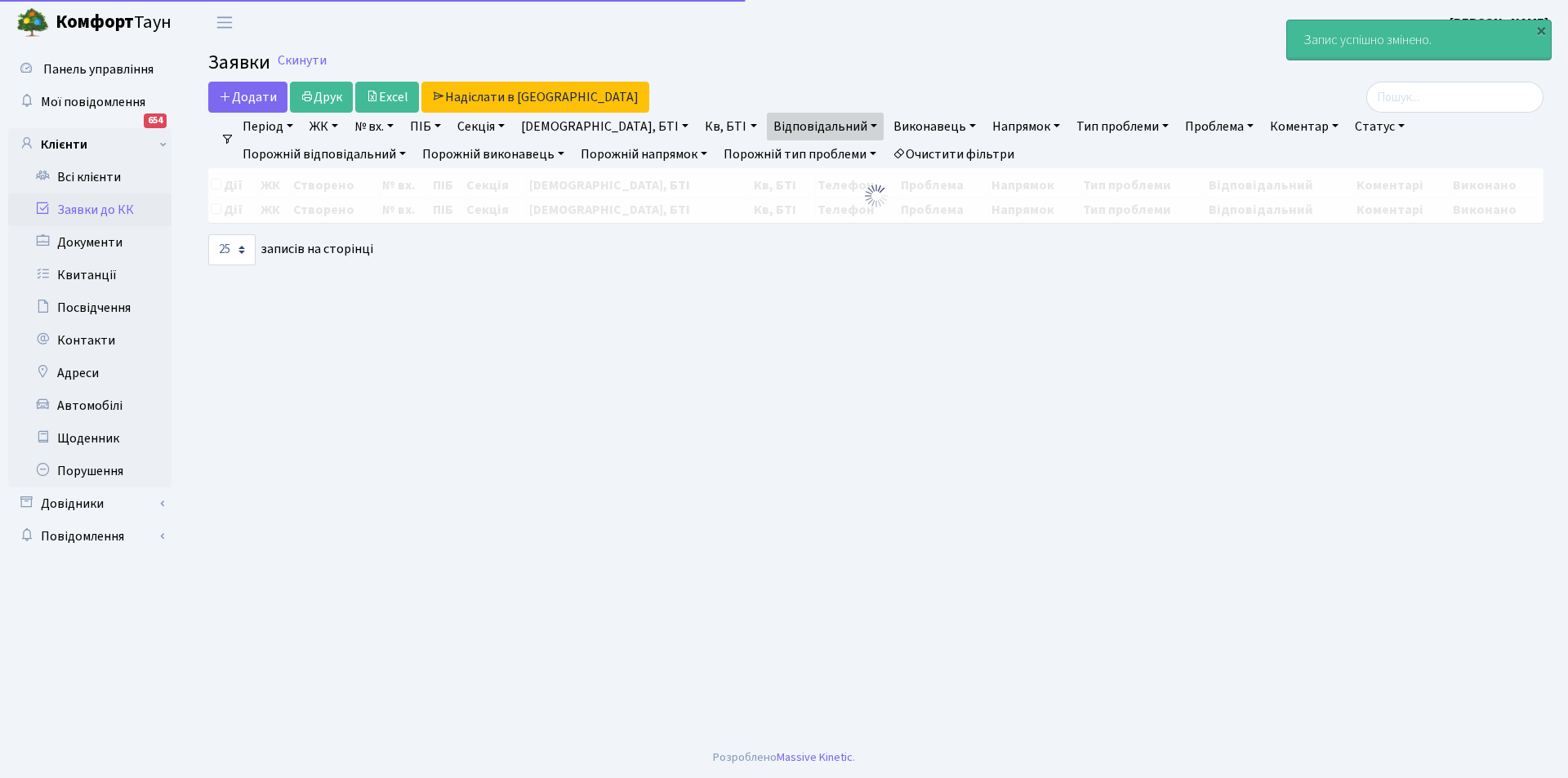
select select "25"
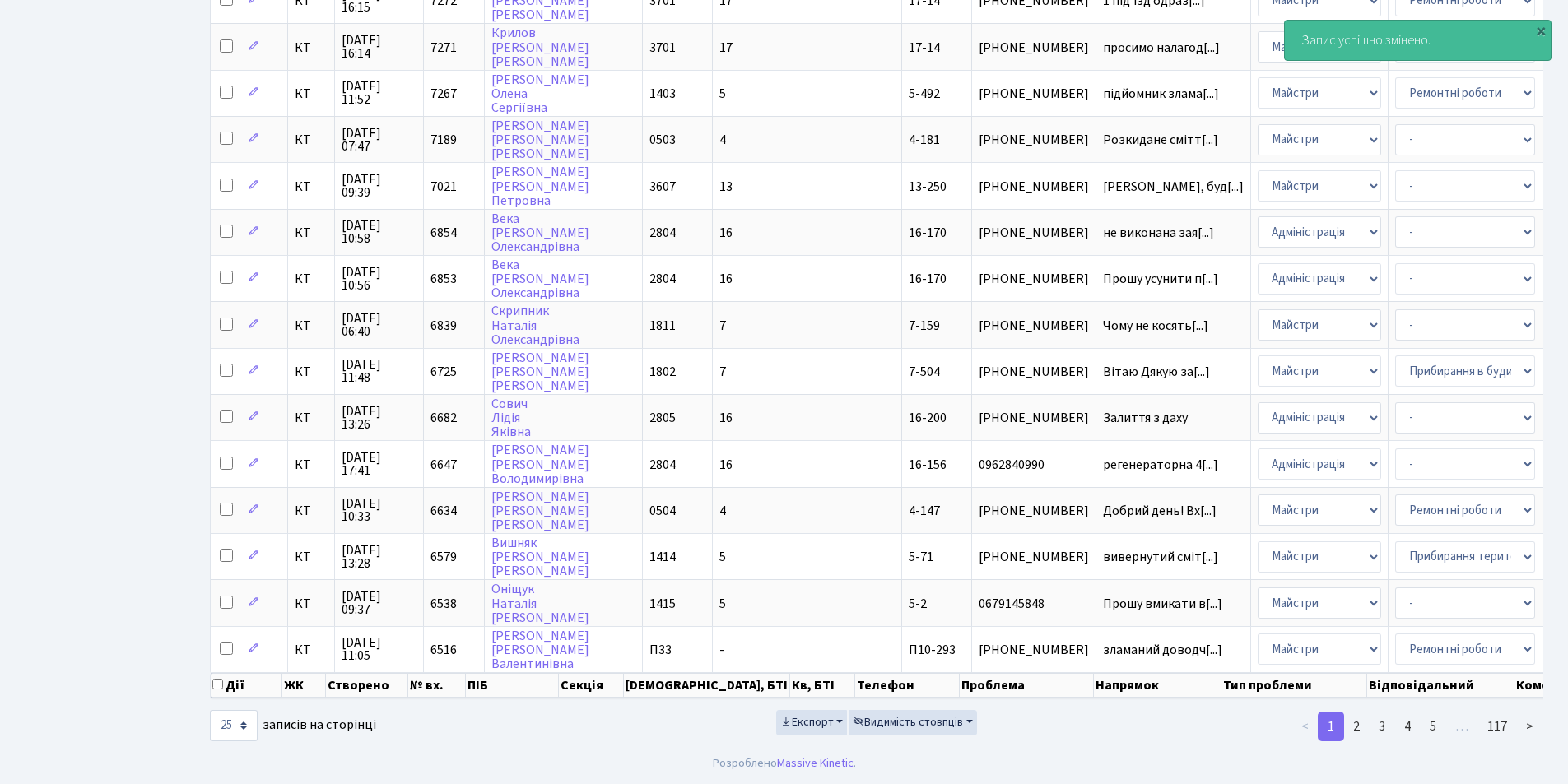
scroll to position [689, 0]
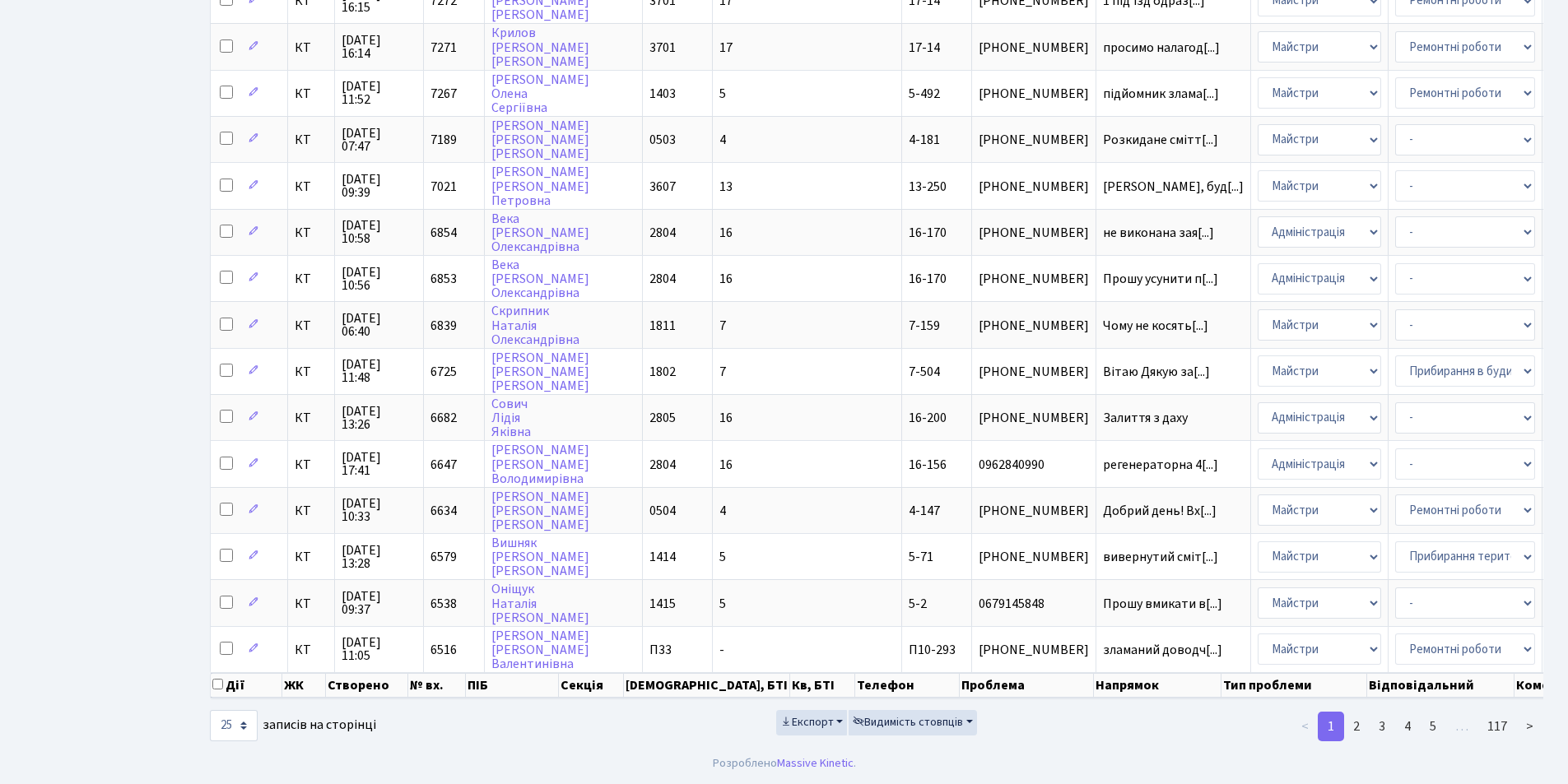
drag, startPoint x: 1349, startPoint y: 675, endPoint x: 1529, endPoint y: 664, distance: 180.3
click at [1529, 664] on div "Дії ЖК Створено № вх. ПІБ Секція Буд., БТІ Кв, БТІ Телефон Проблема Напрямок Ти…" at bounding box center [877, 99] width 1334 height 1148
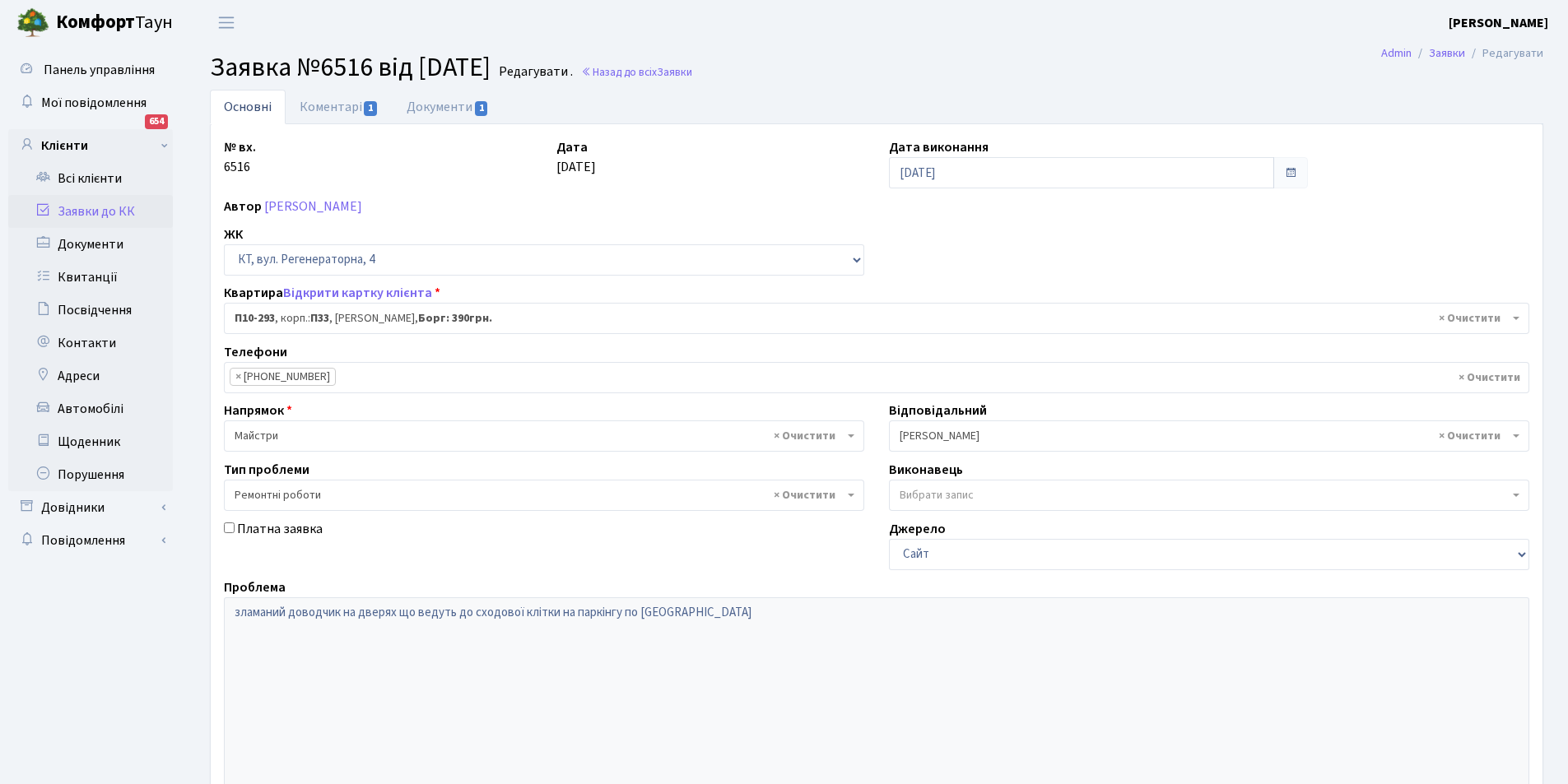
select select "8207"
select select "62"
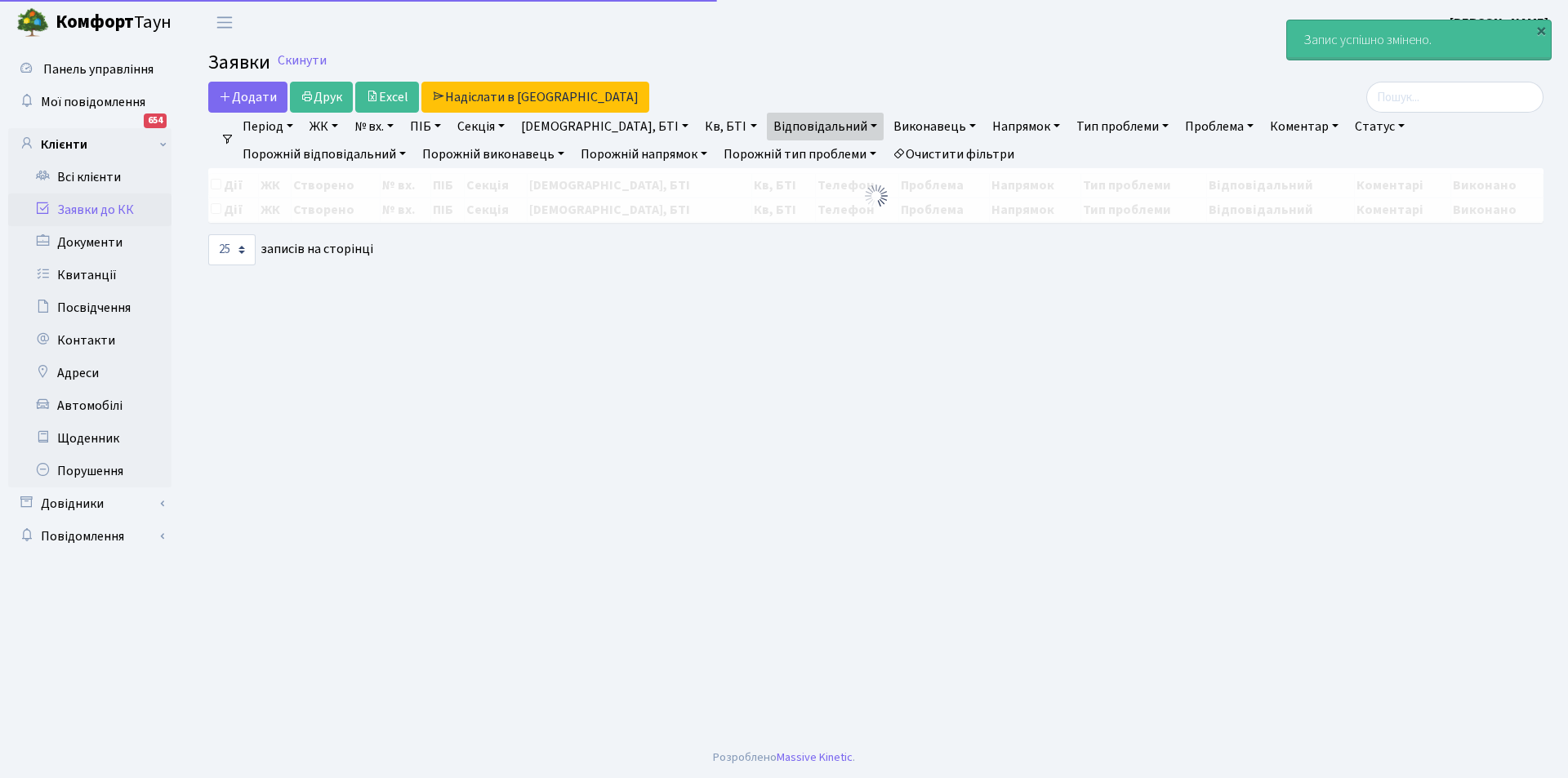
select select "25"
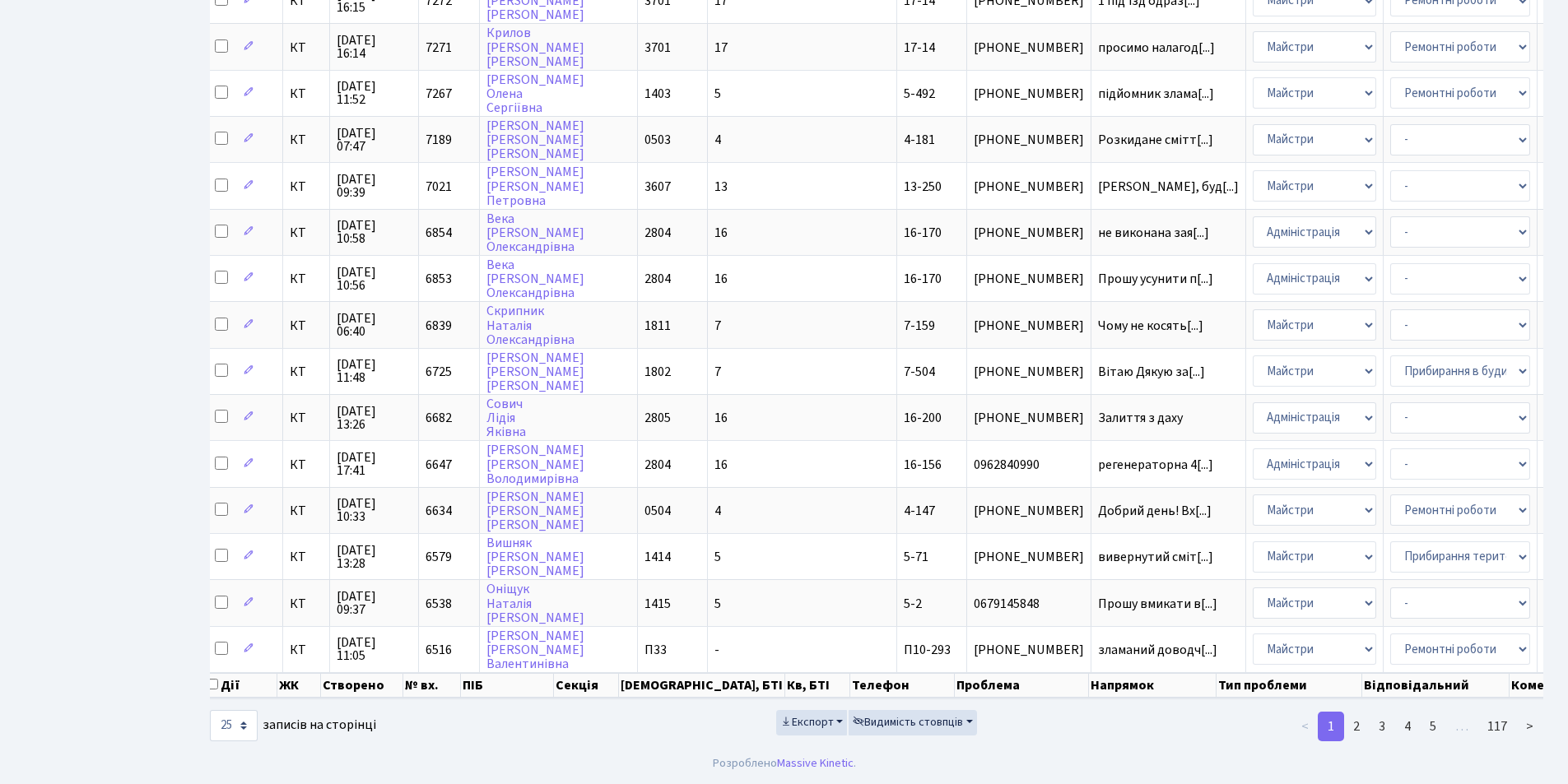
scroll to position [0, 186]
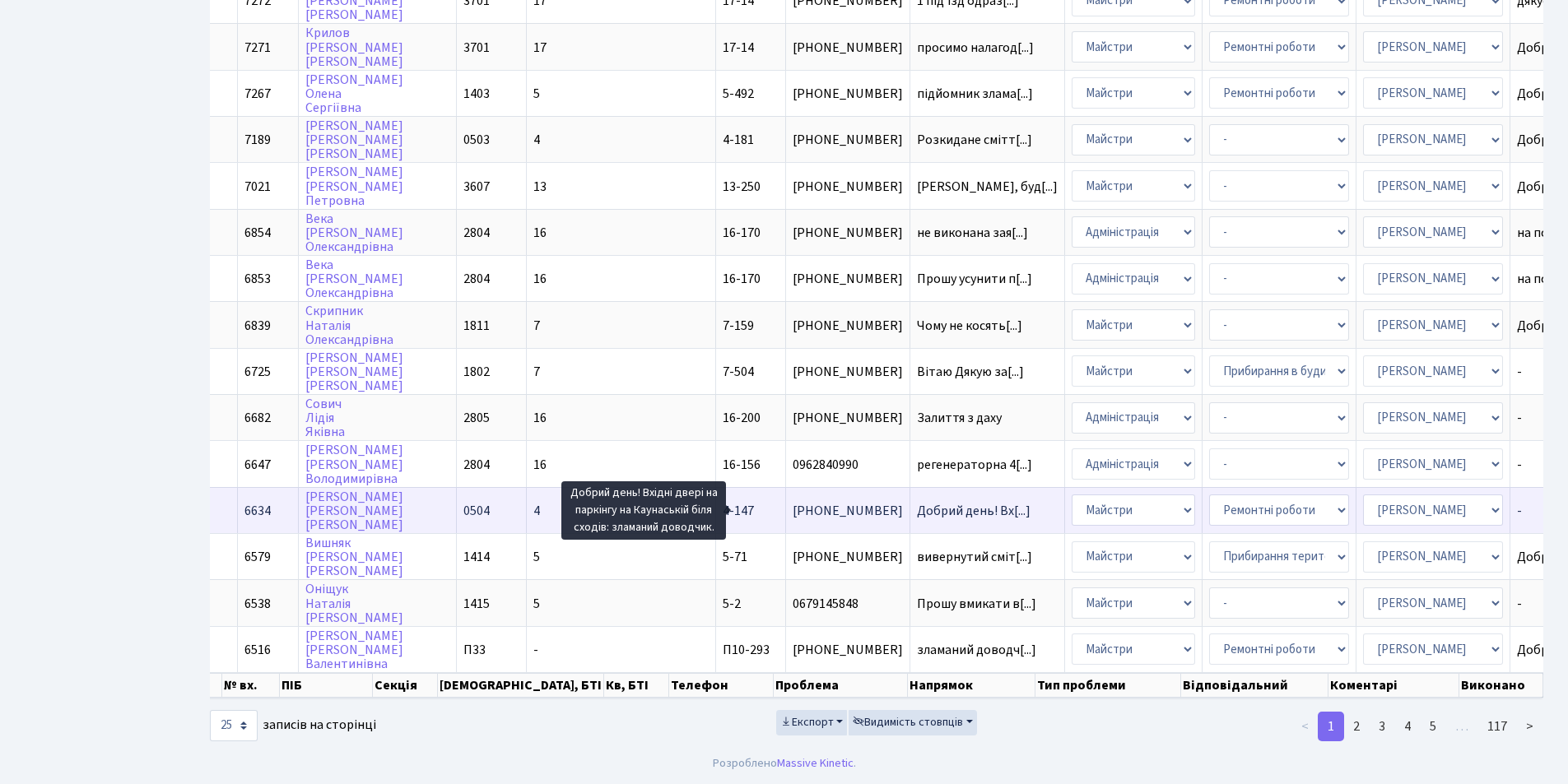
click at [917, 502] on span "Добрий день! Вх[...]" at bounding box center [974, 511] width 114 height 18
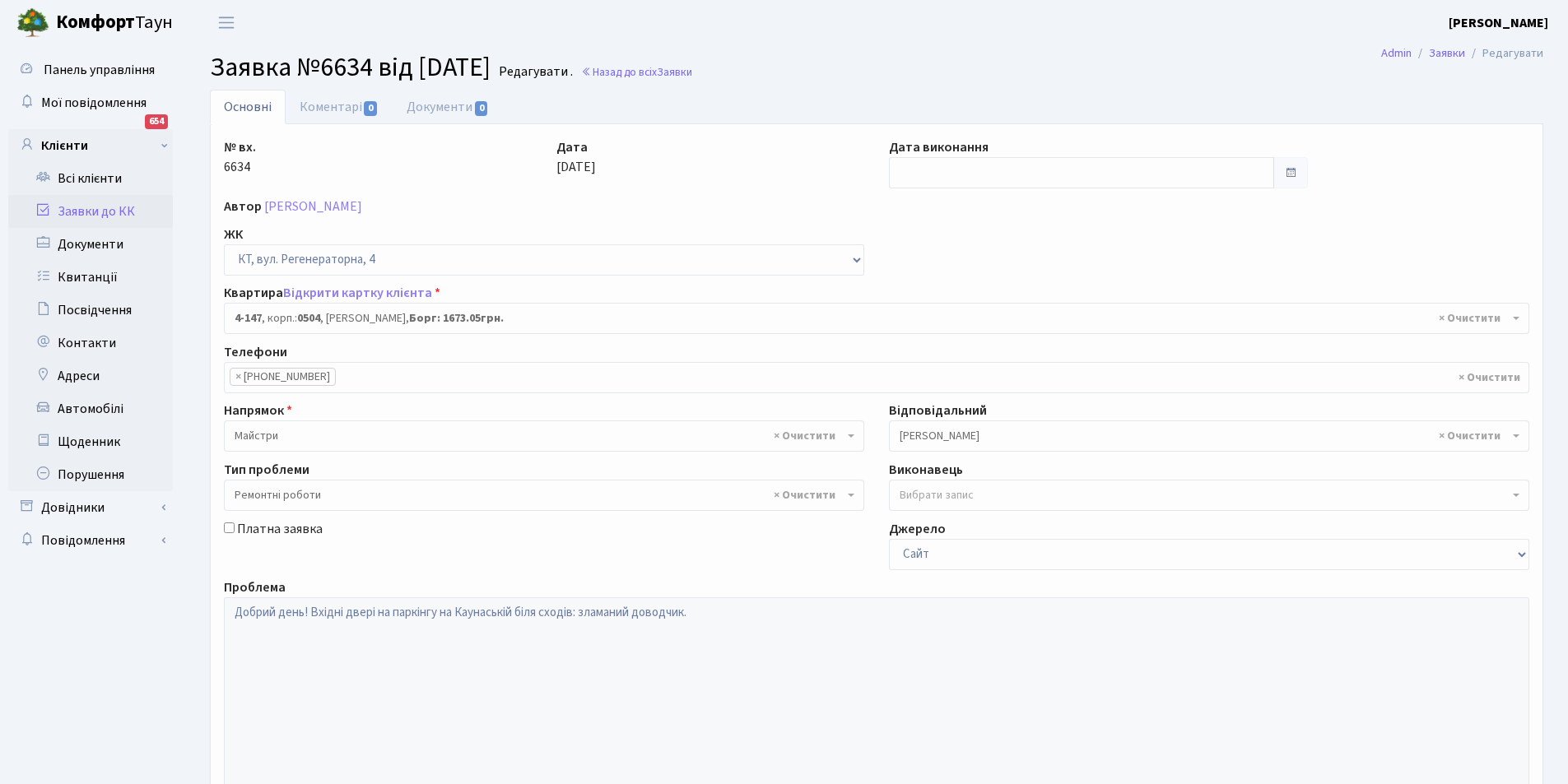
select select "1143"
select select "62"
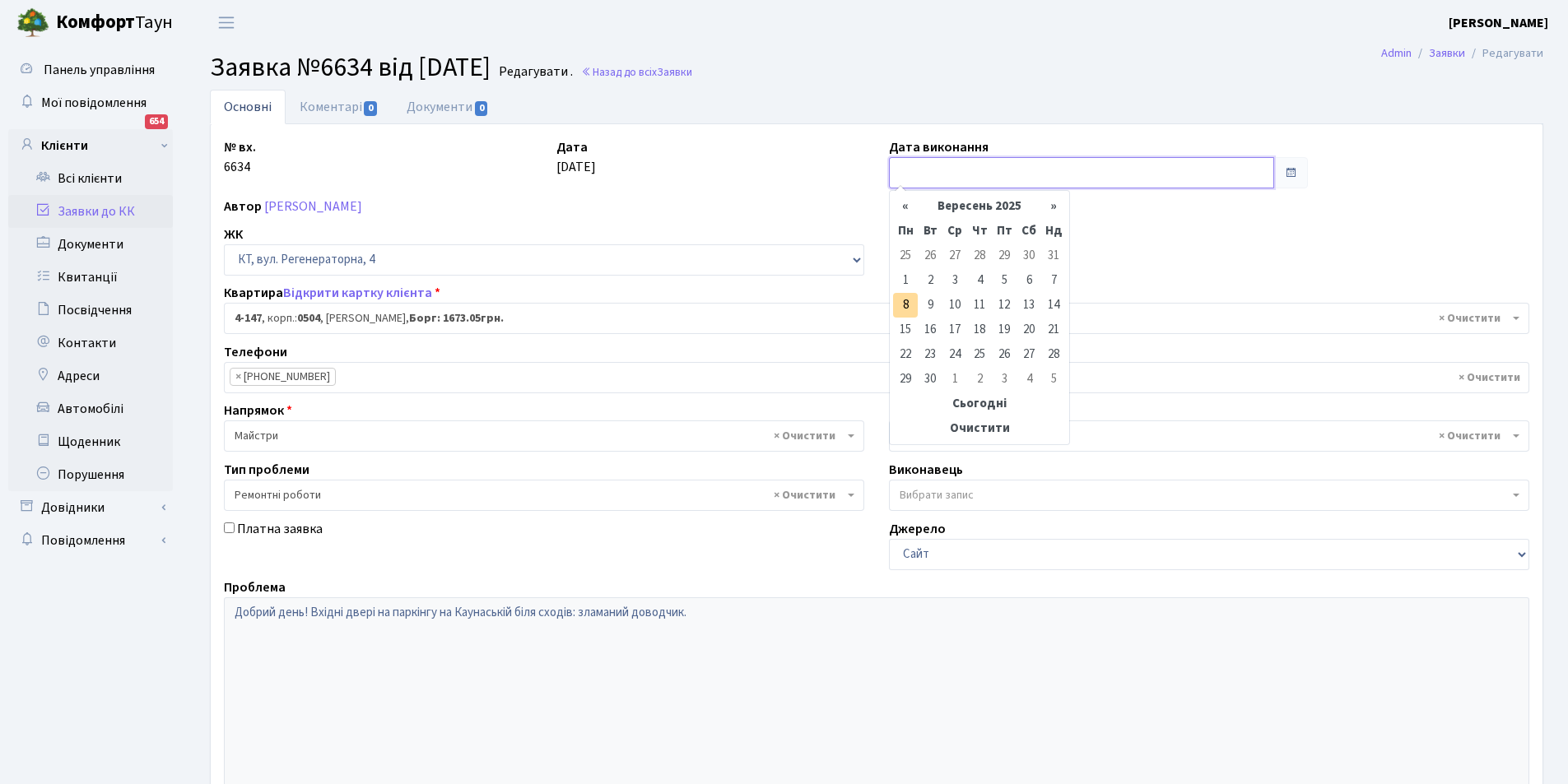
click at [915, 171] on input "text" at bounding box center [1081, 173] width 386 height 31
click at [907, 209] on th "«" at bounding box center [905, 207] width 25 height 25
click at [953, 279] on td "6" at bounding box center [955, 280] width 25 height 25
type input "[DATE]"
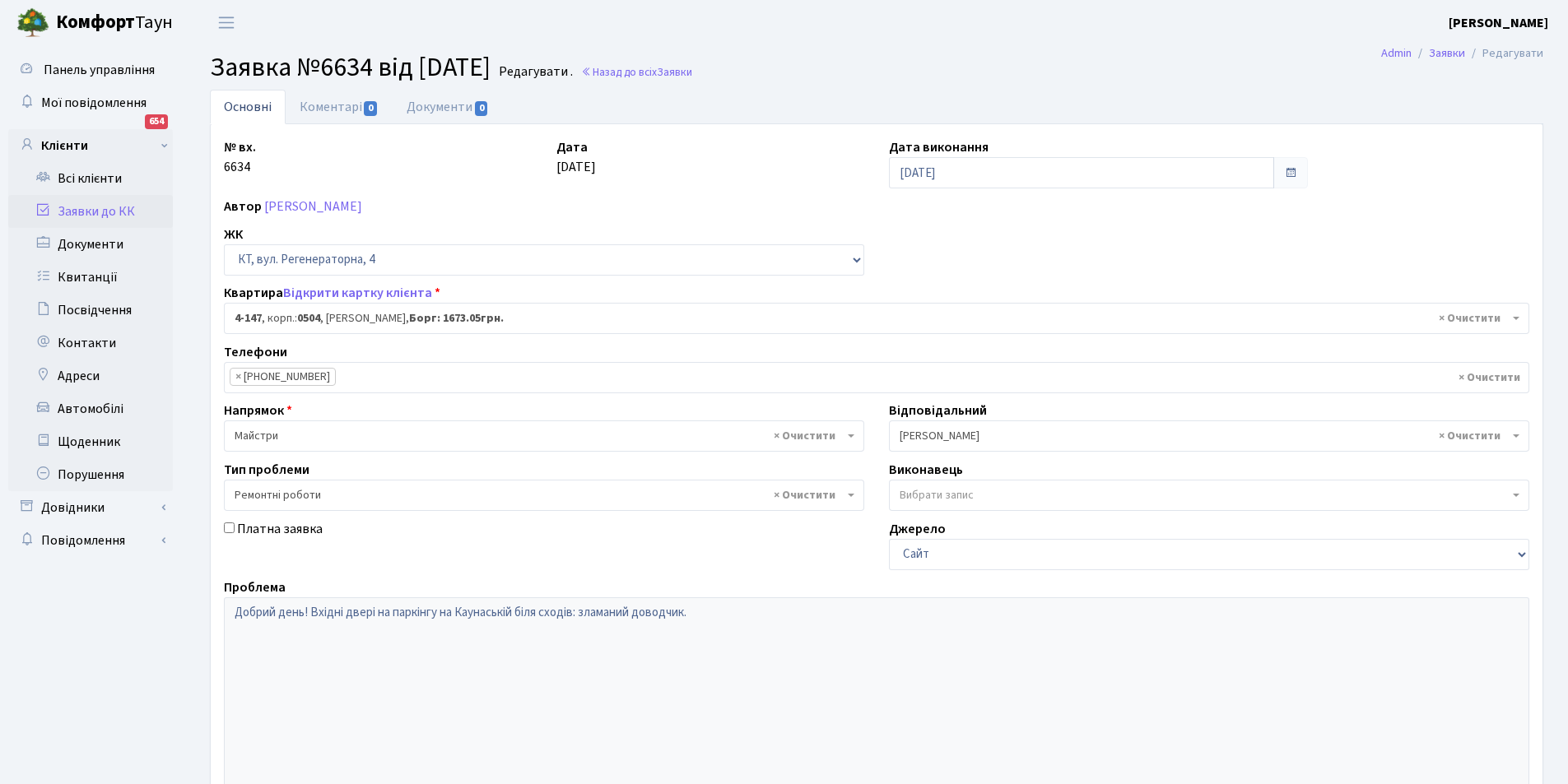
scroll to position [196, 0]
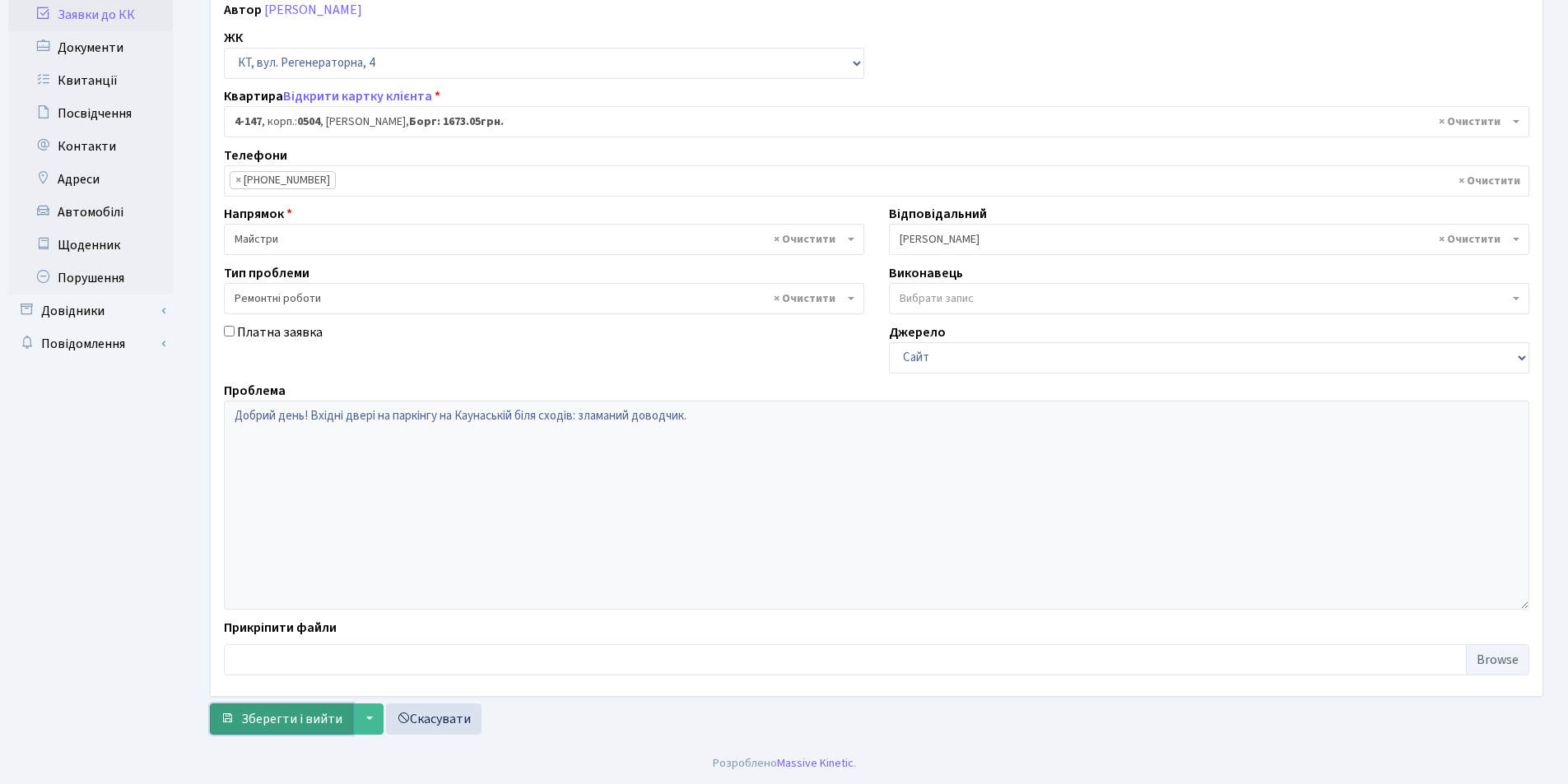
click at [307, 727] on span "Зберегти і вийти" at bounding box center [292, 720] width 101 height 18
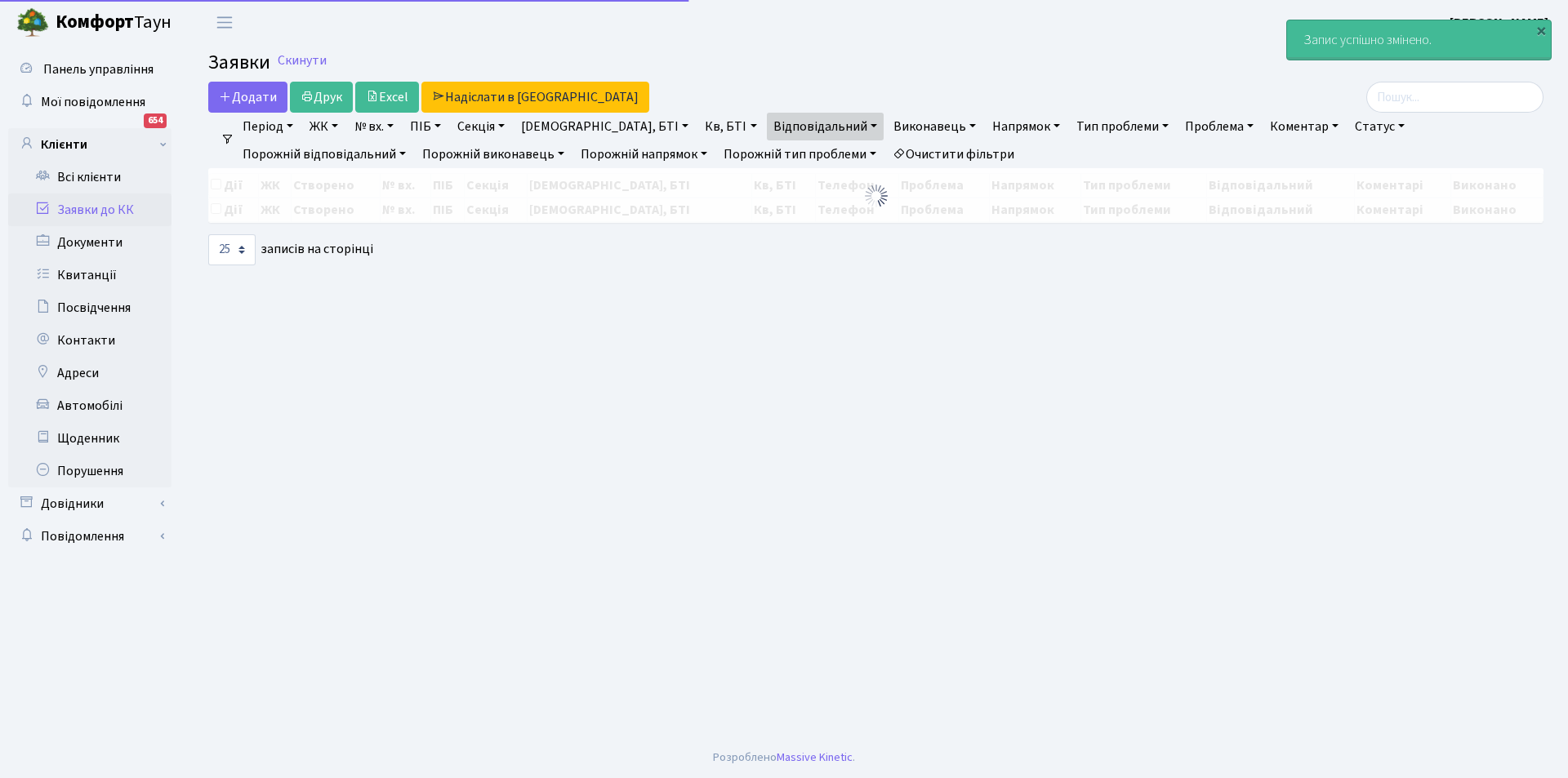
select select "25"
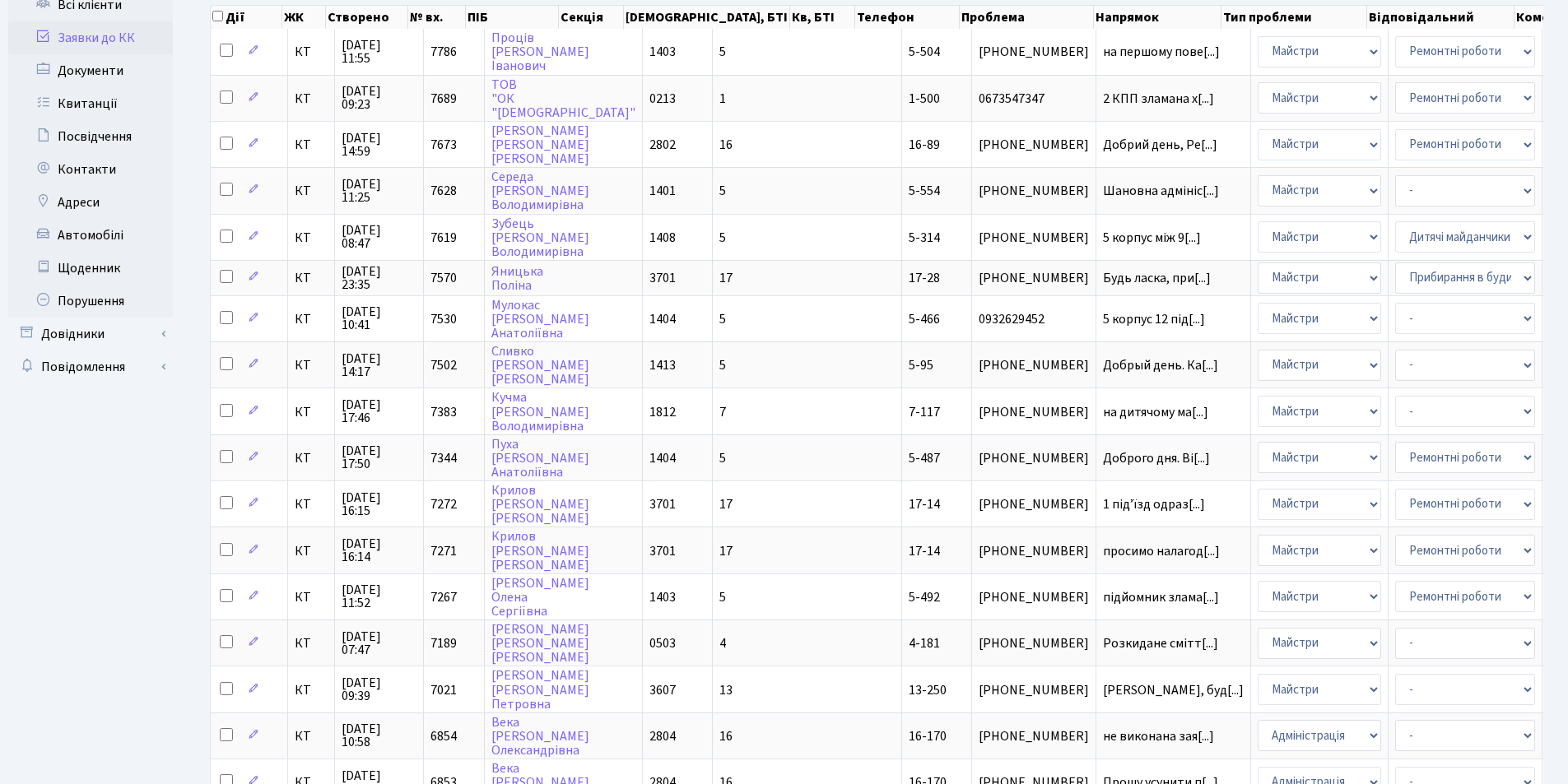
scroll to position [182, 0]
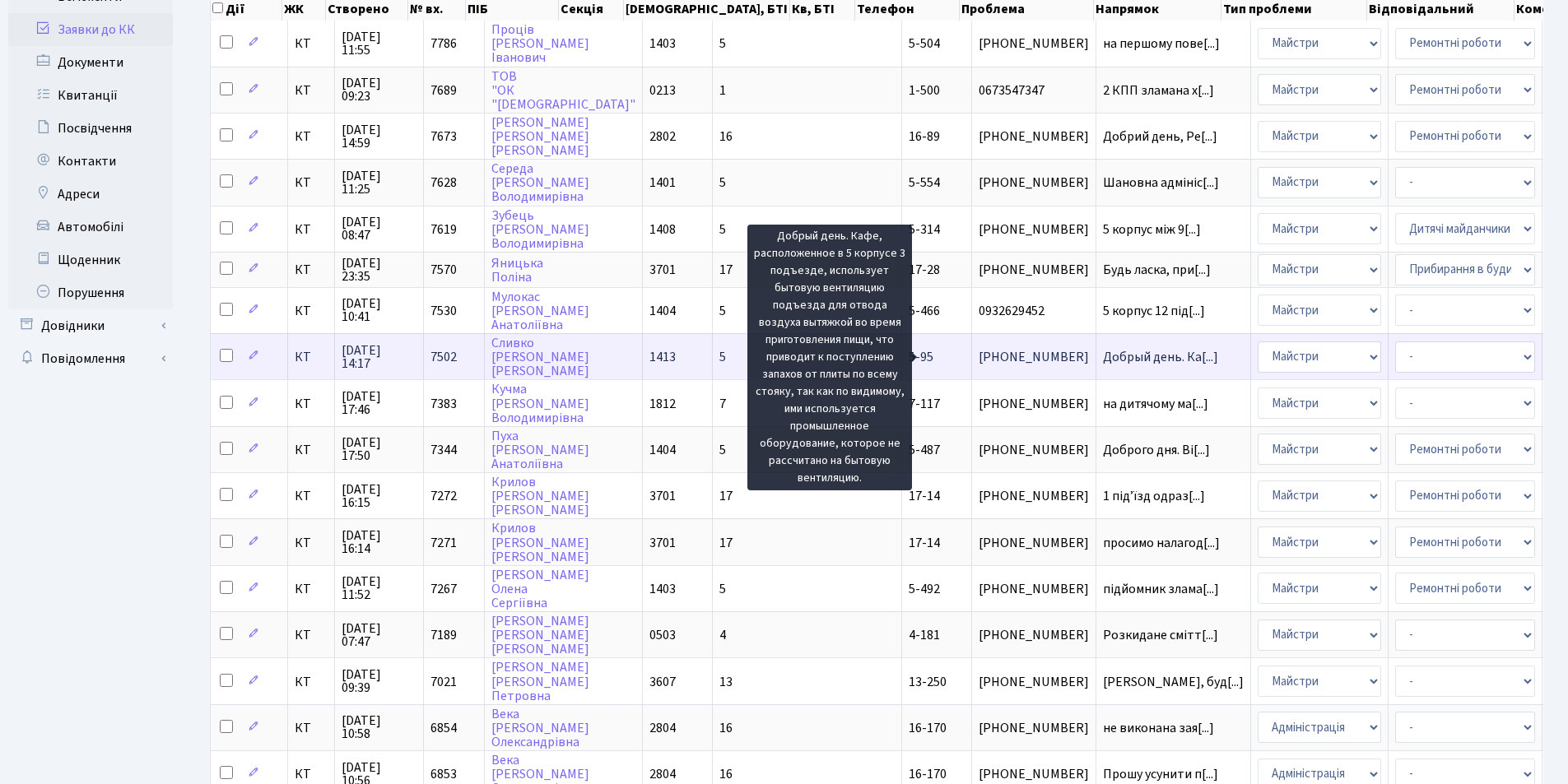
click at [1103, 351] on span "Добрый день. Ка[...]" at bounding box center [1160, 357] width 116 height 18
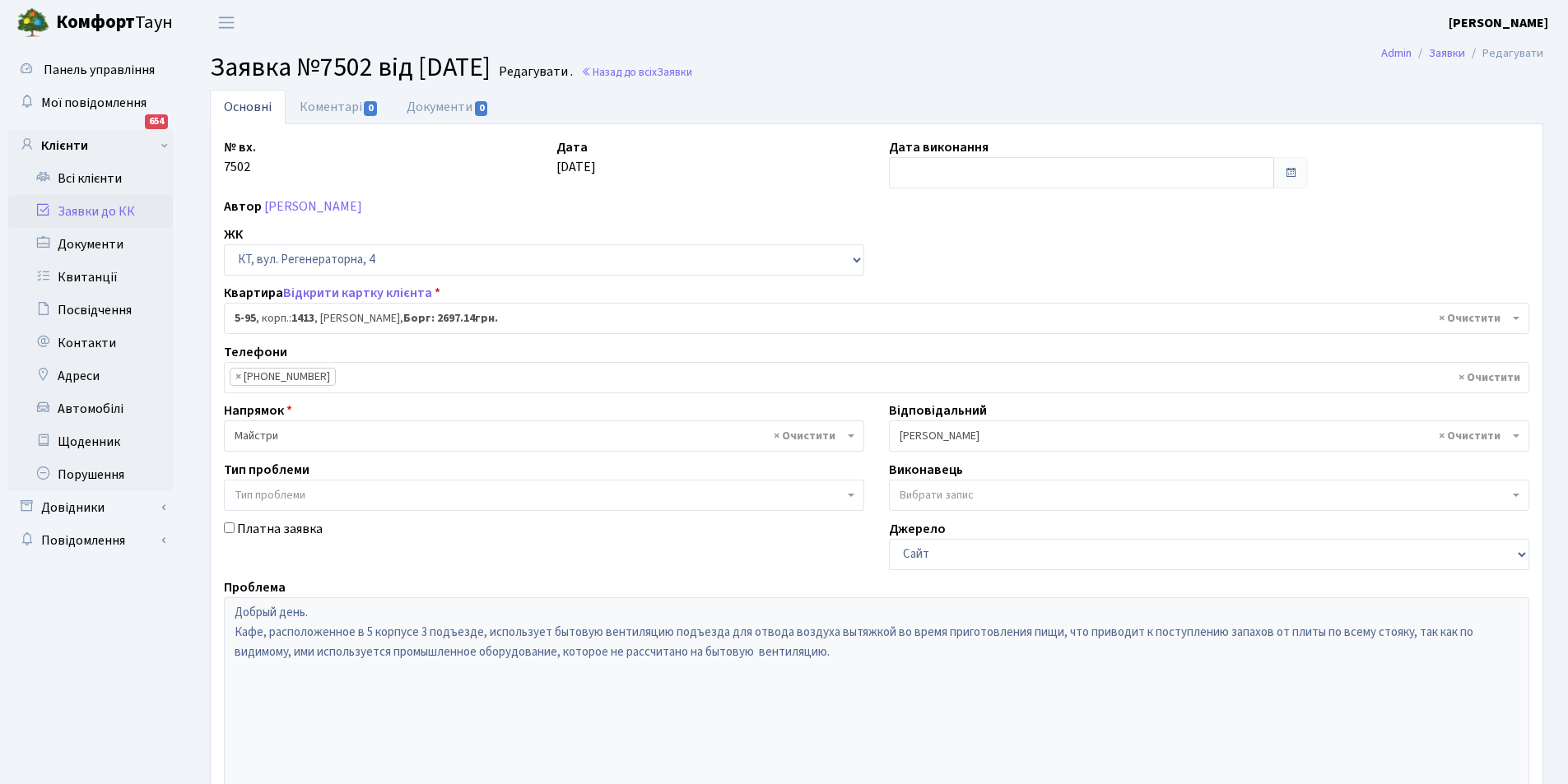
select select "2451"
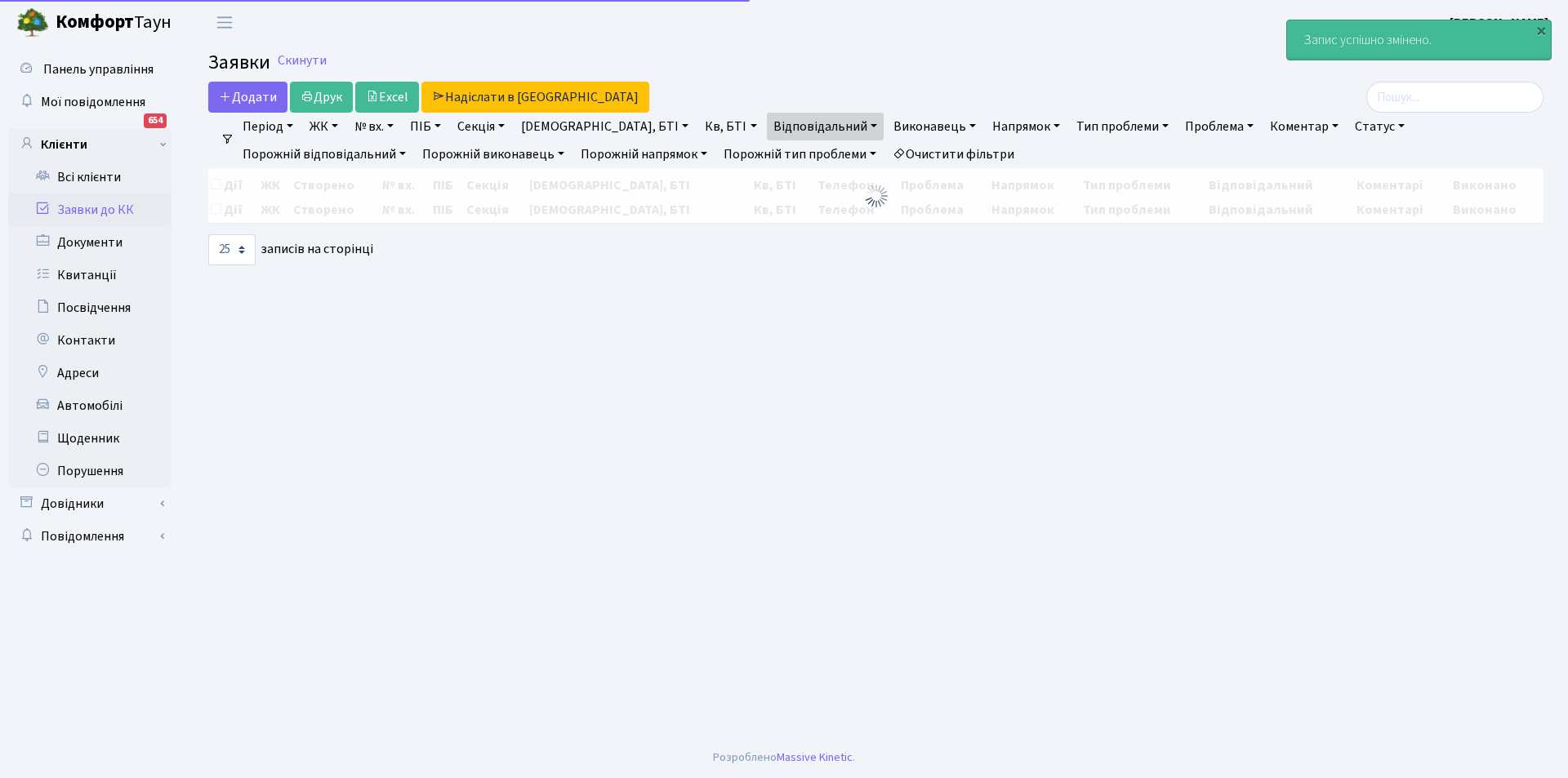
select select "25"
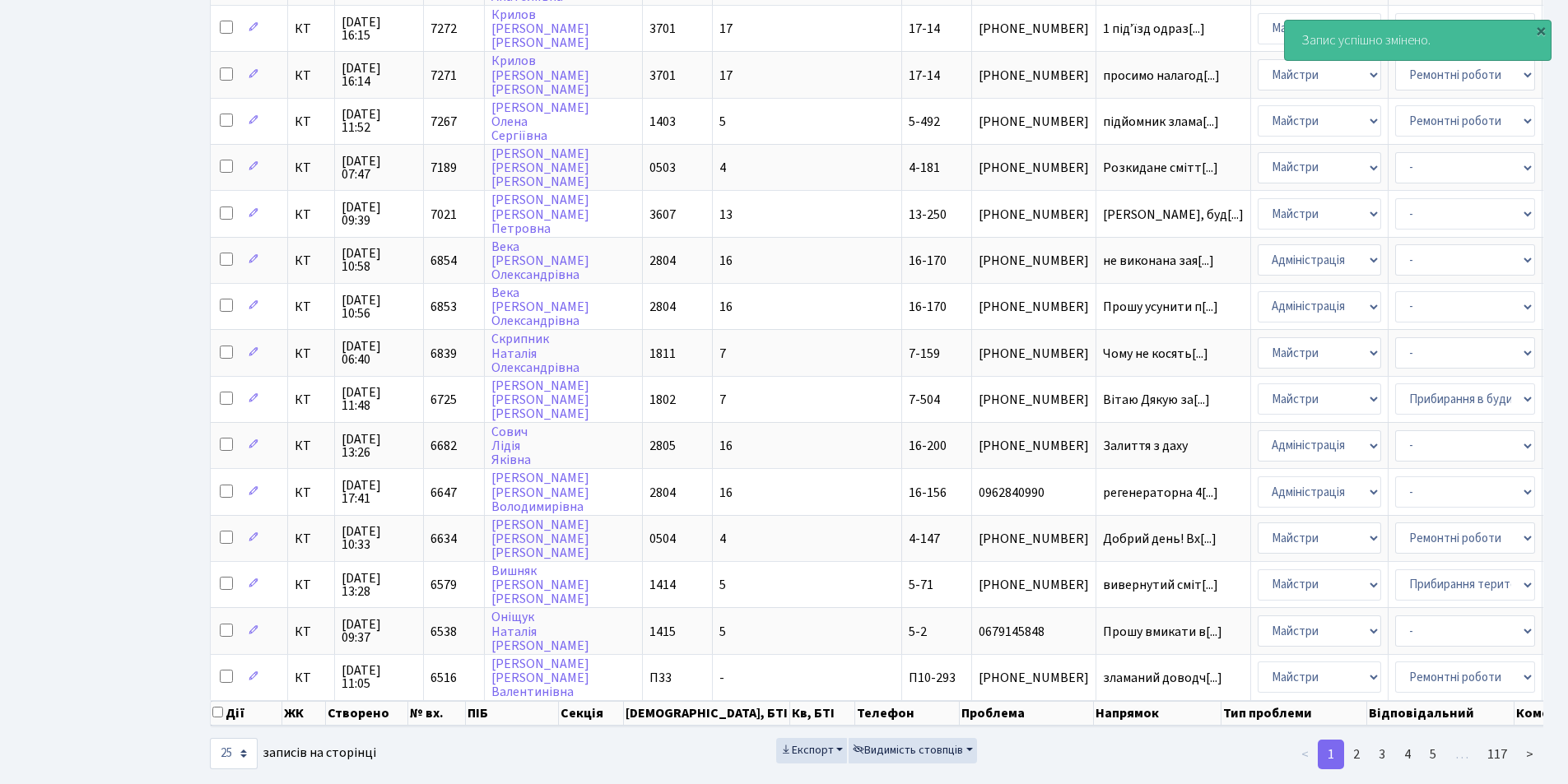
scroll to position [689, 0]
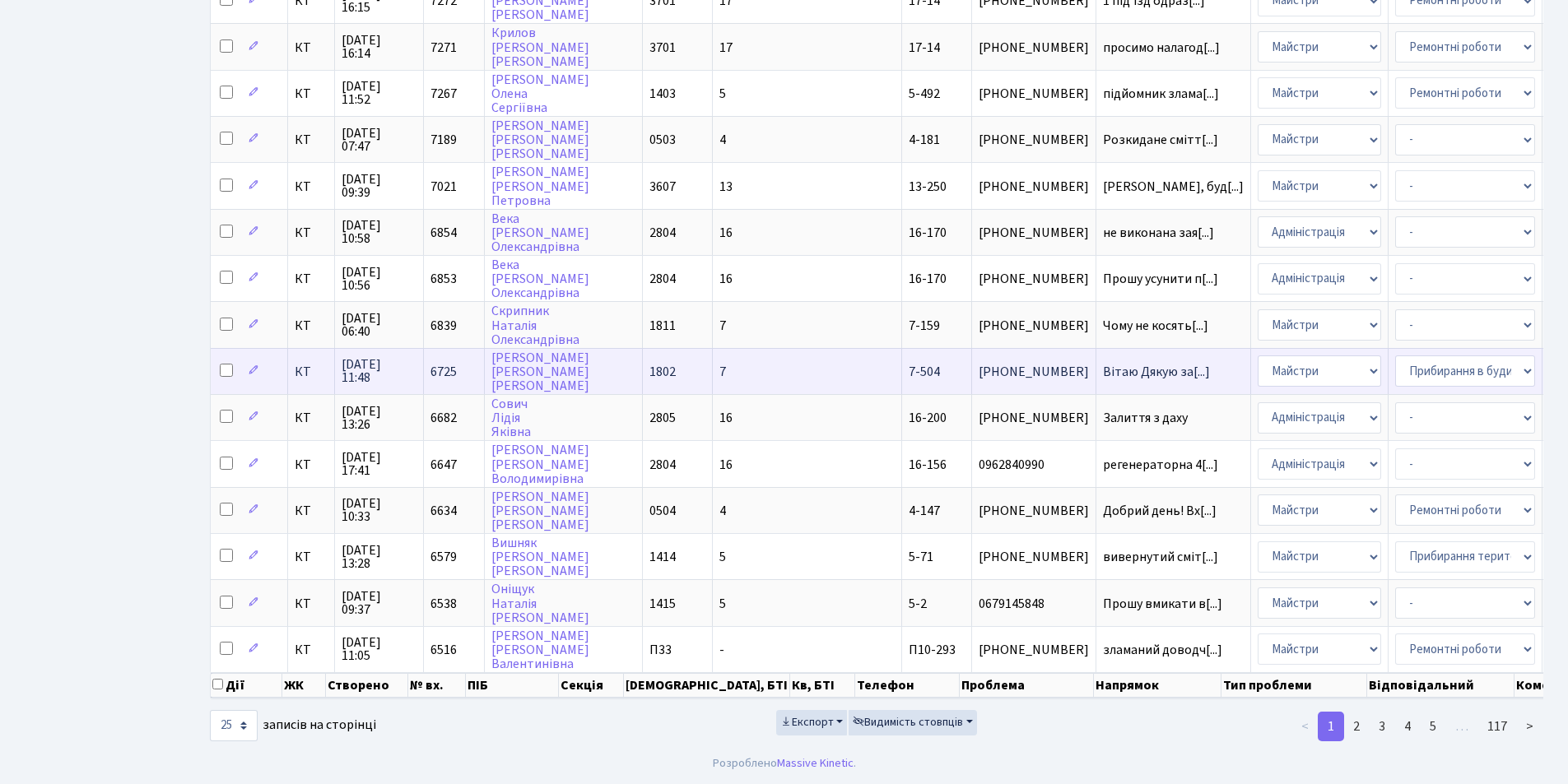
click at [979, 365] on span "[PHONE_NUMBER]" at bounding box center [1034, 372] width 110 height 13
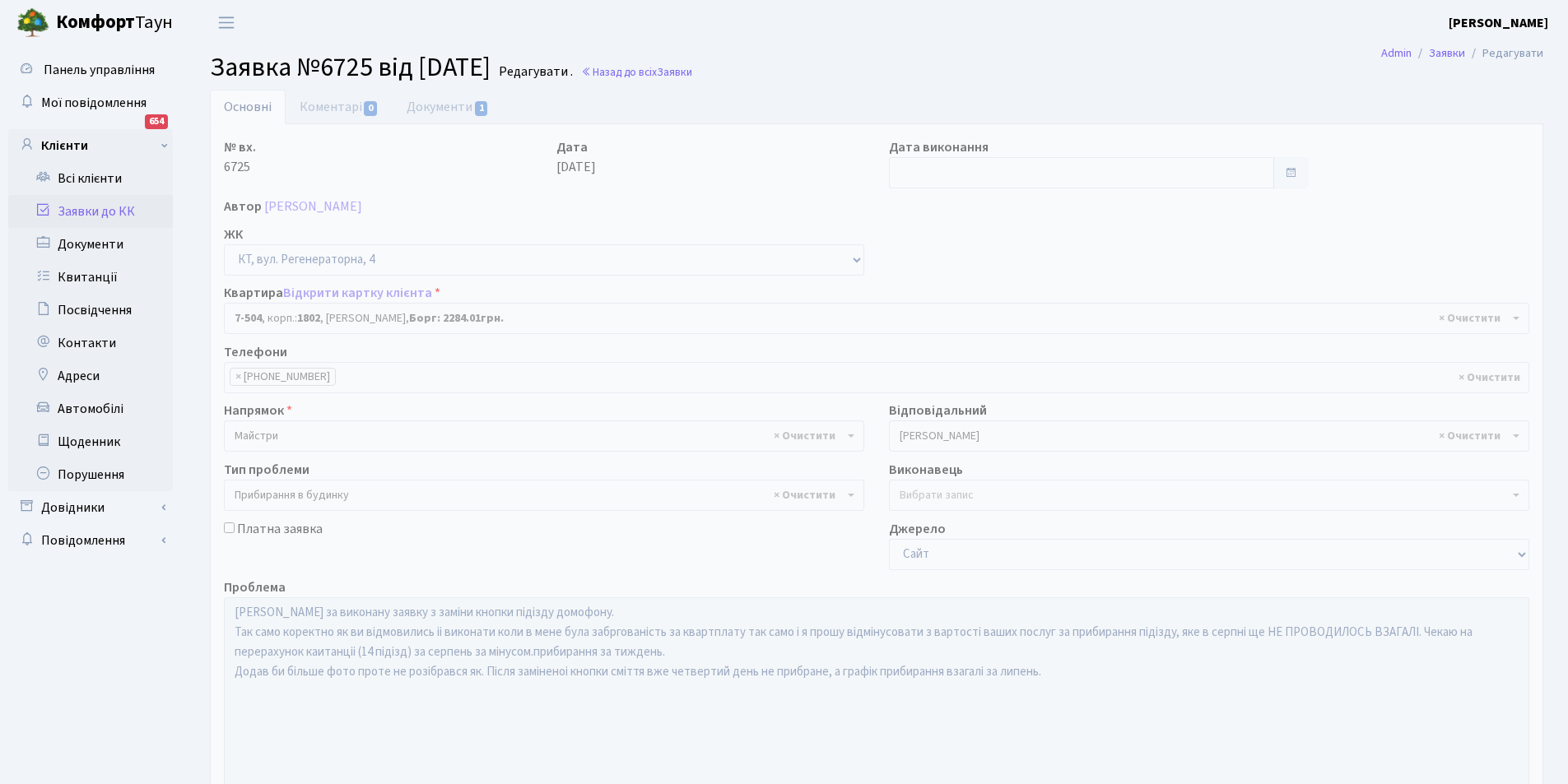
select select "4659"
select select "58"
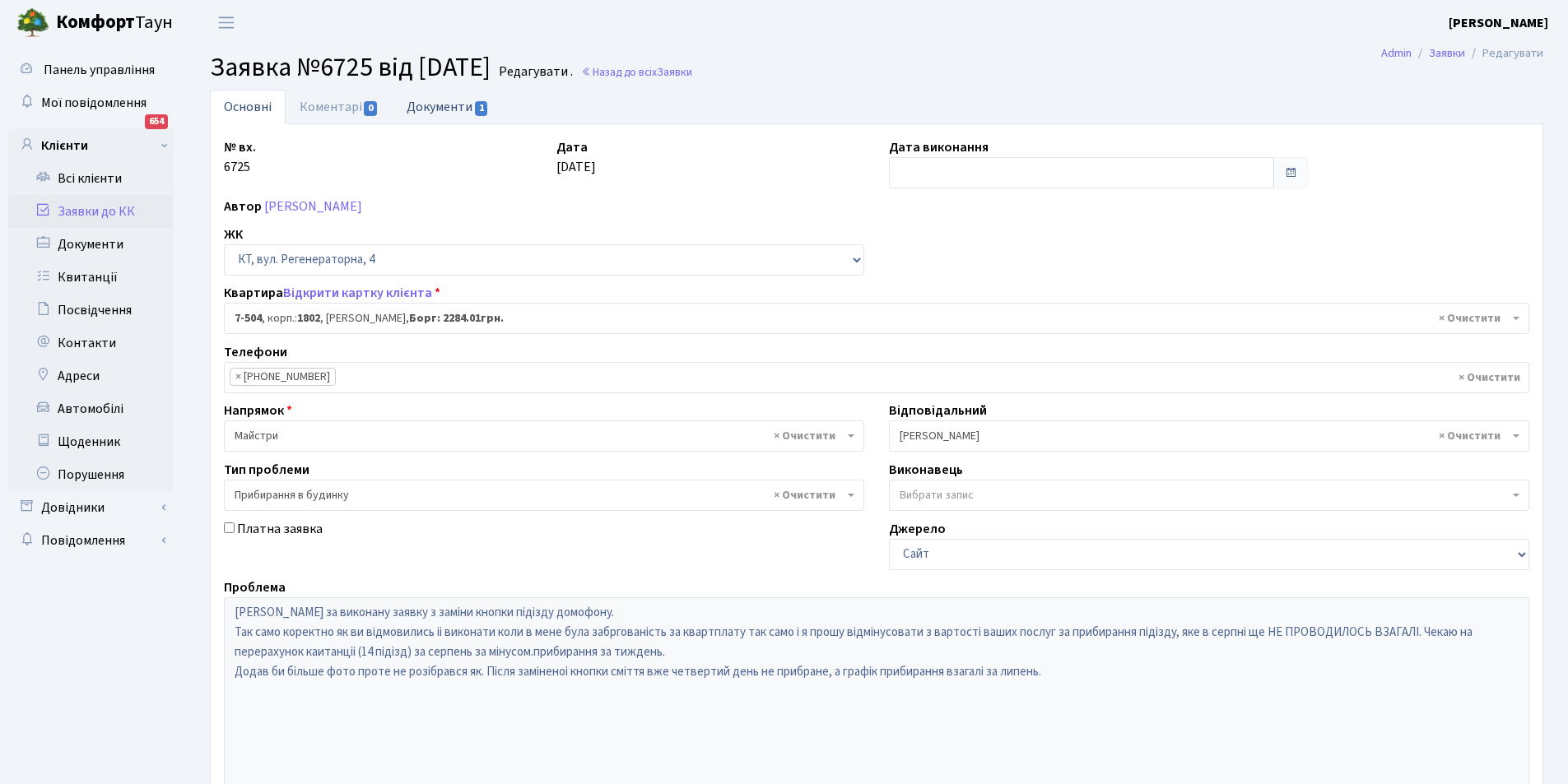
click at [437, 103] on link "Документи 1" at bounding box center [448, 106] width 110 height 34
select select "25"
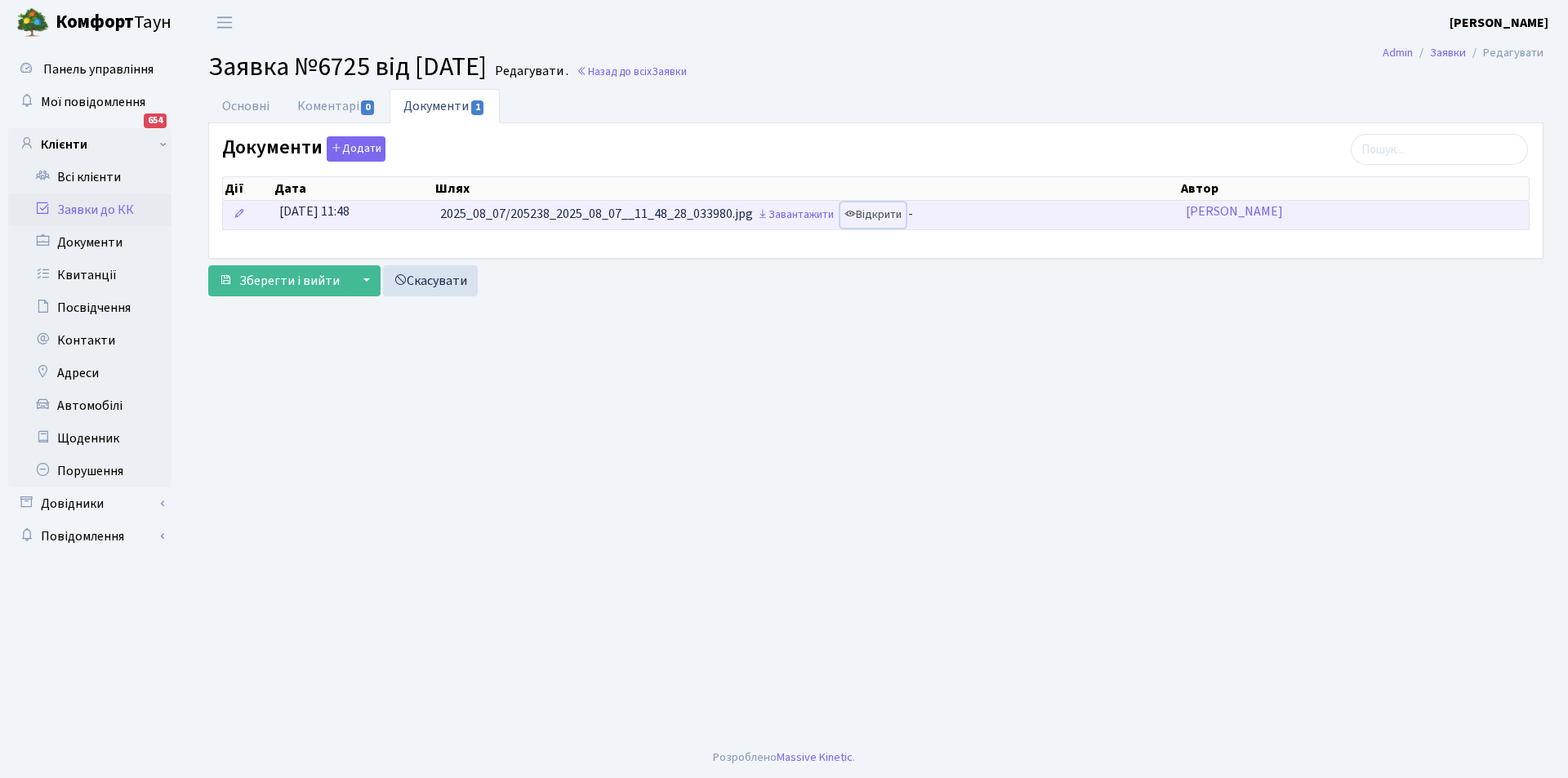
click at [879, 214] on link "Відкрити" at bounding box center [873, 215] width 66 height 26
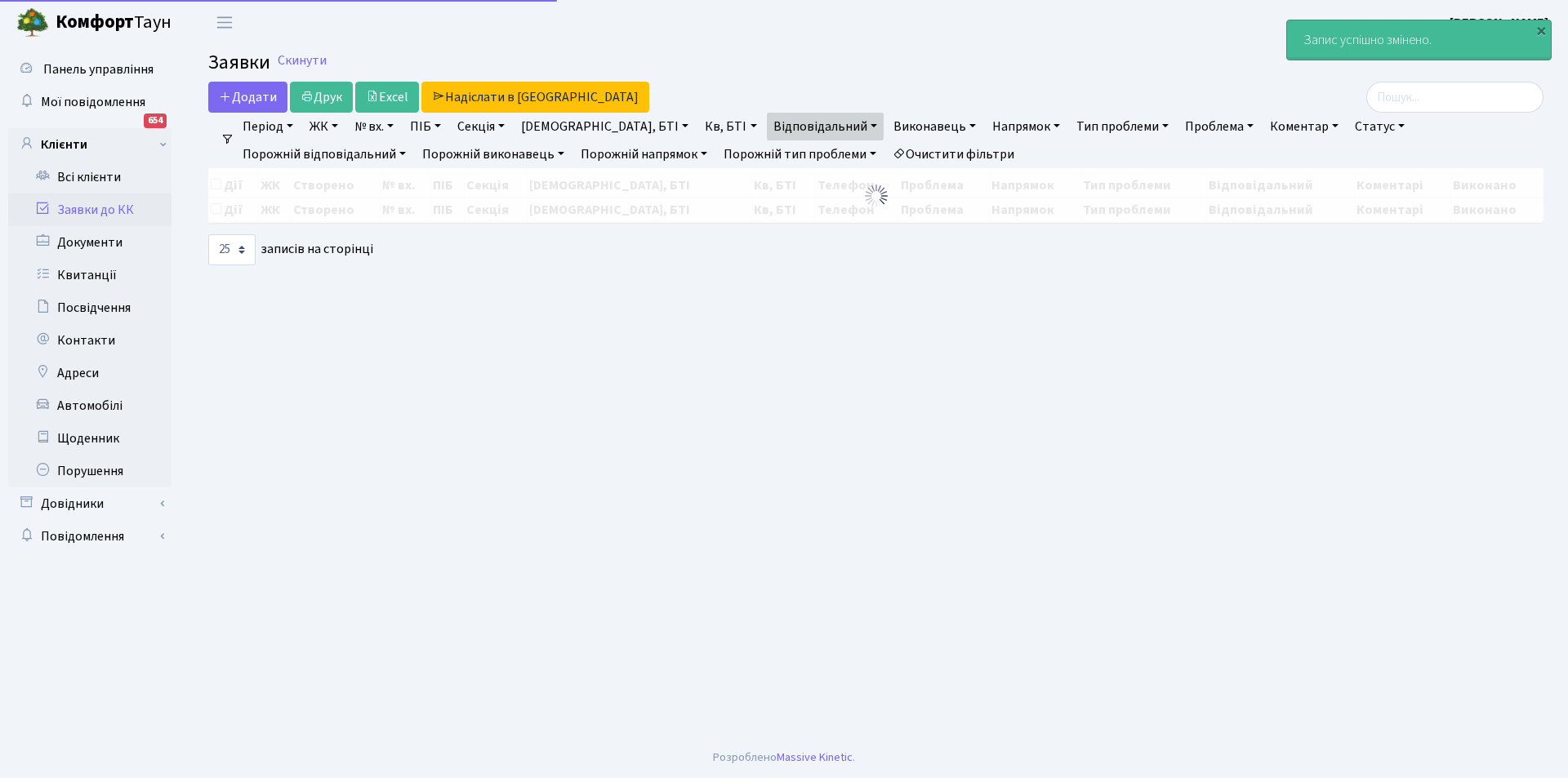
select select "25"
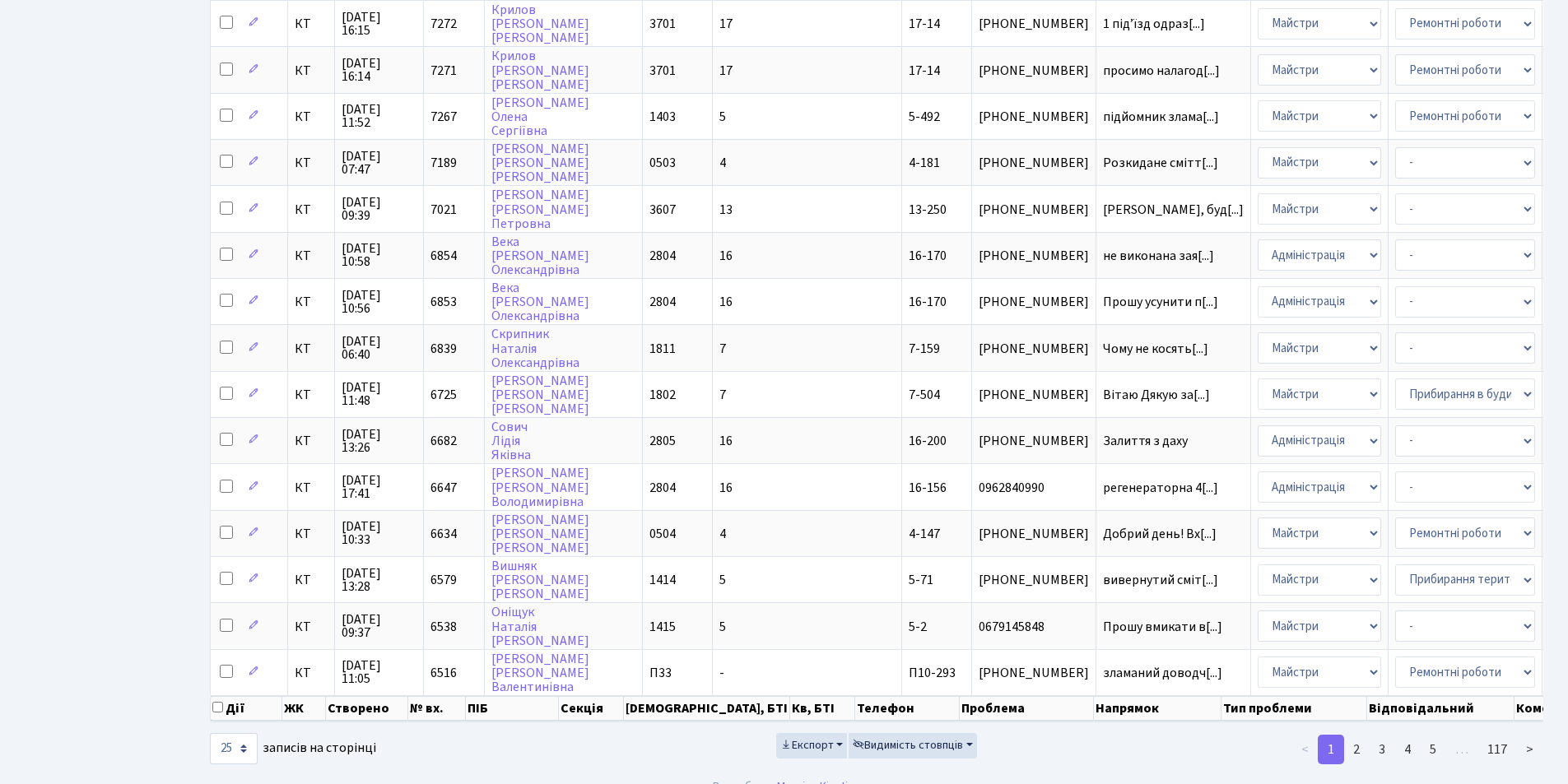
scroll to position [689, 0]
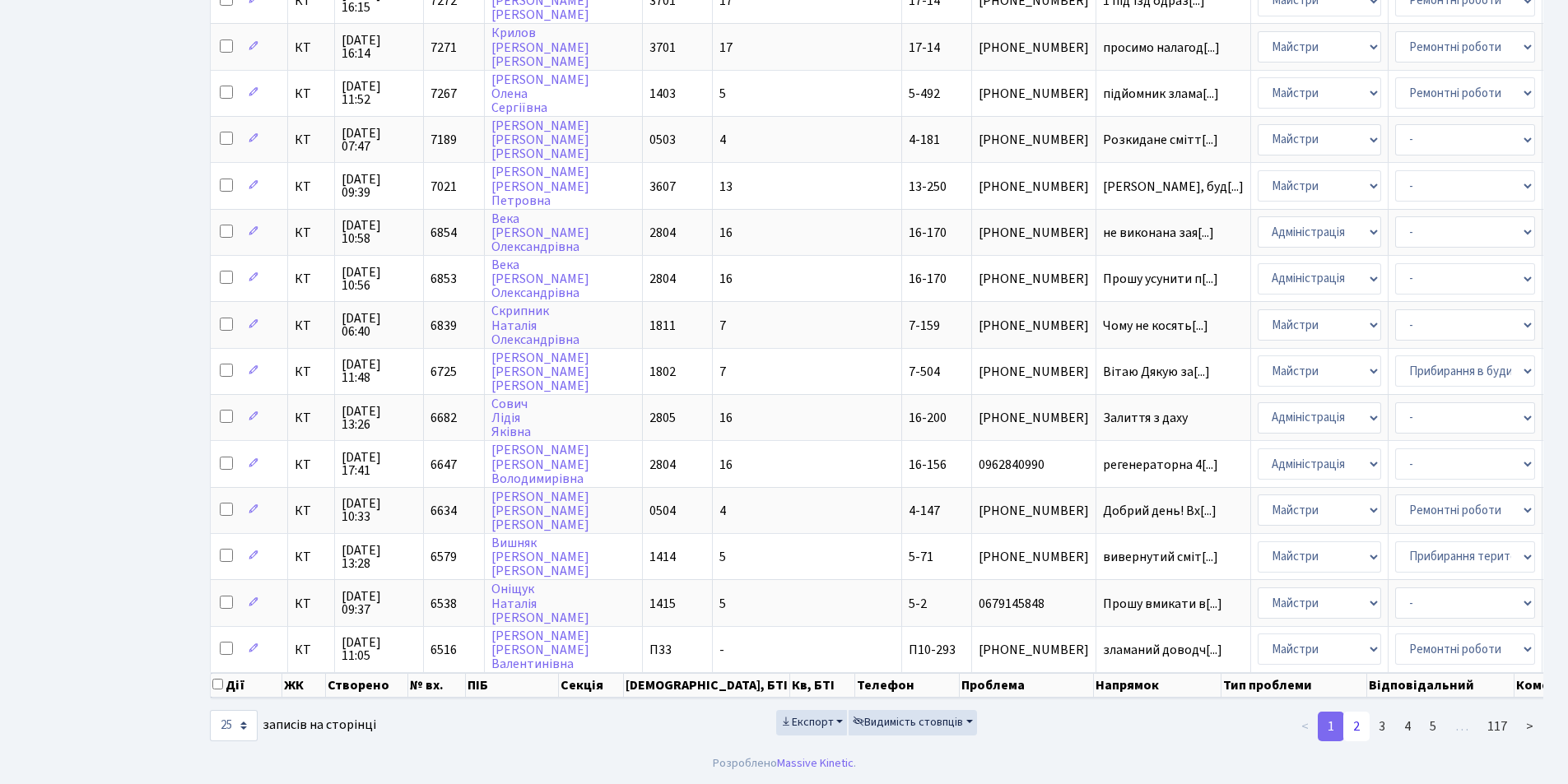
click at [1360, 729] on link "2" at bounding box center [1356, 727] width 27 height 29
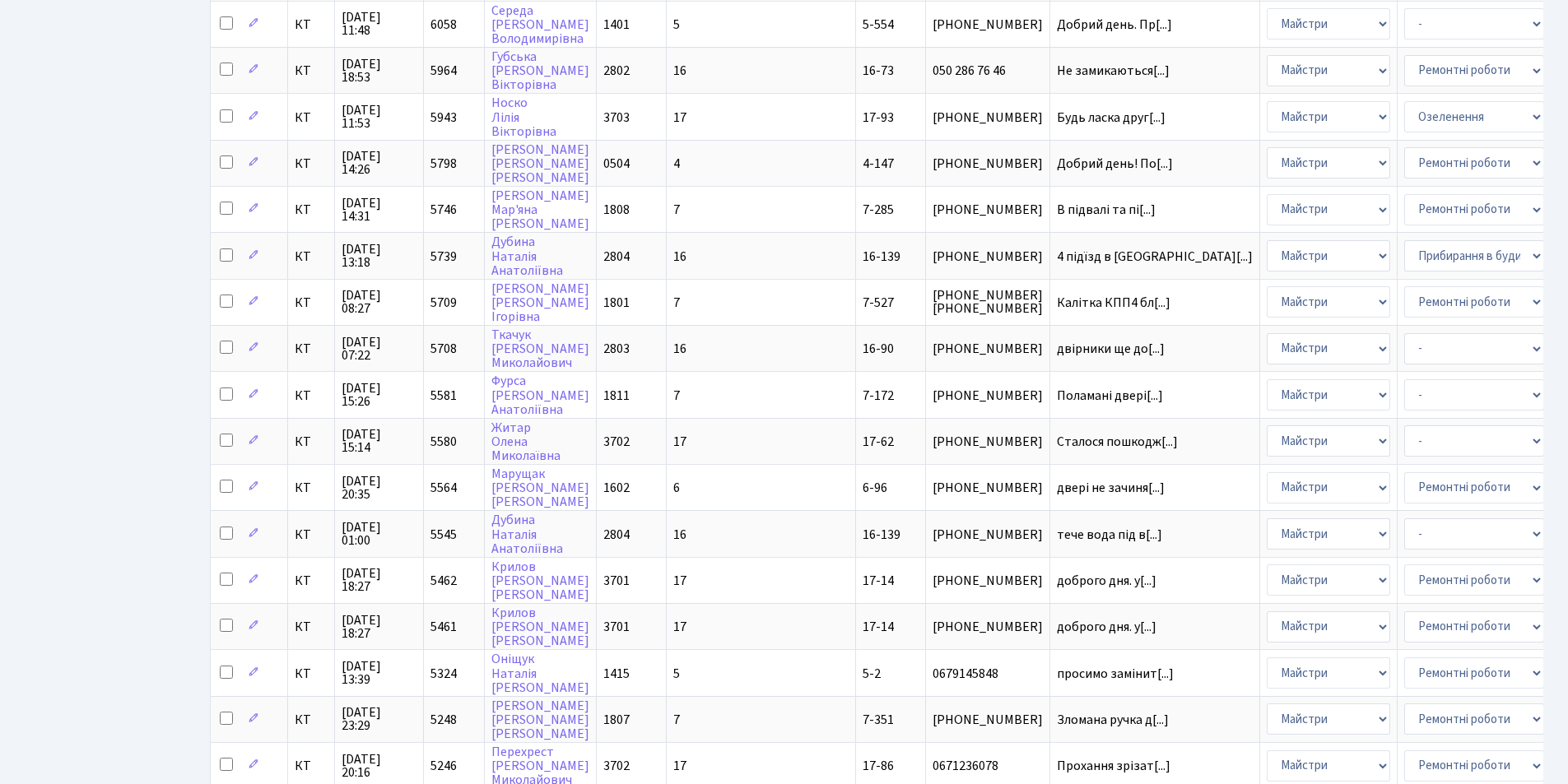
scroll to position [700, 0]
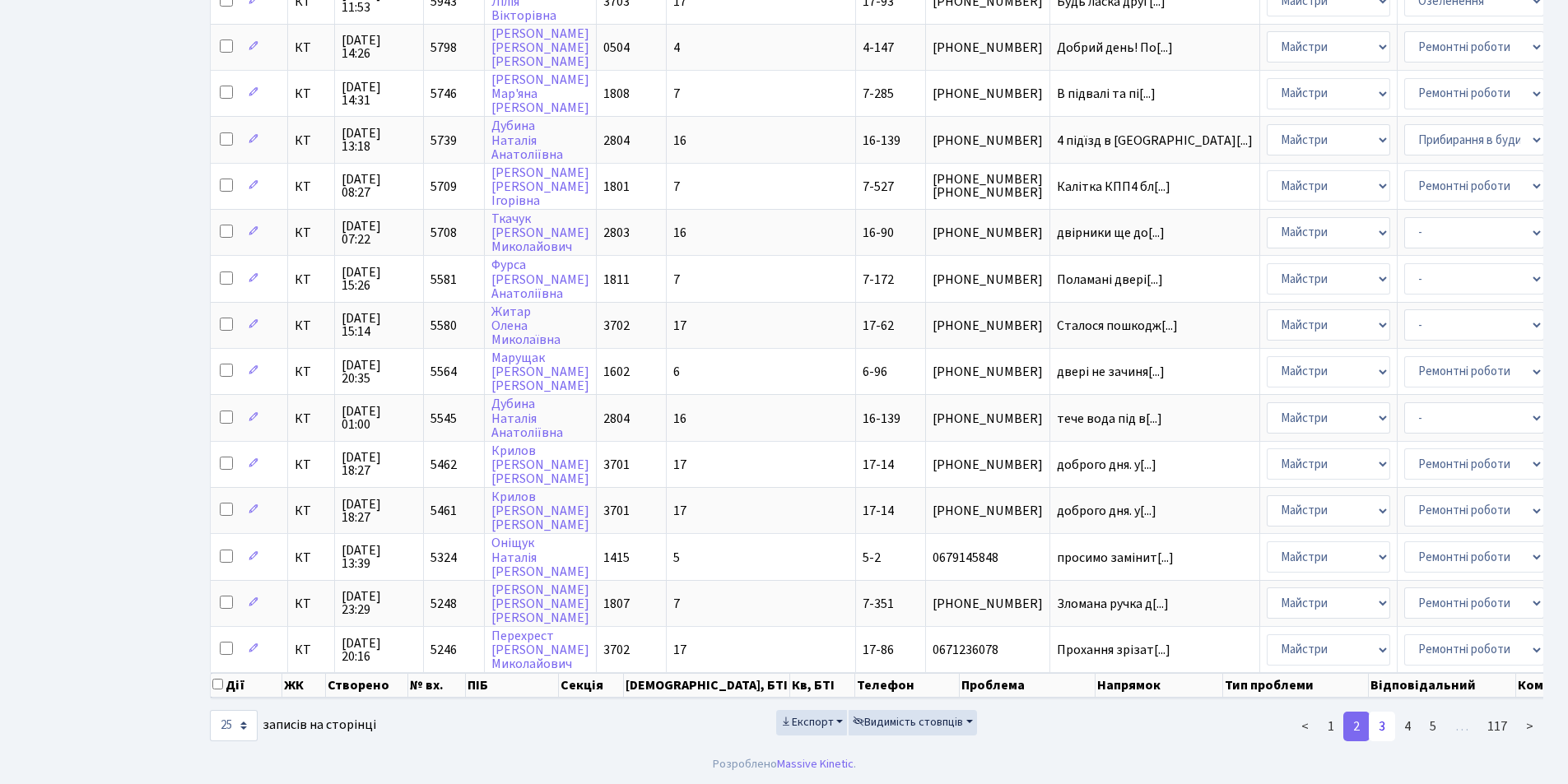
click at [1378, 727] on link "3" at bounding box center [1382, 727] width 27 height 29
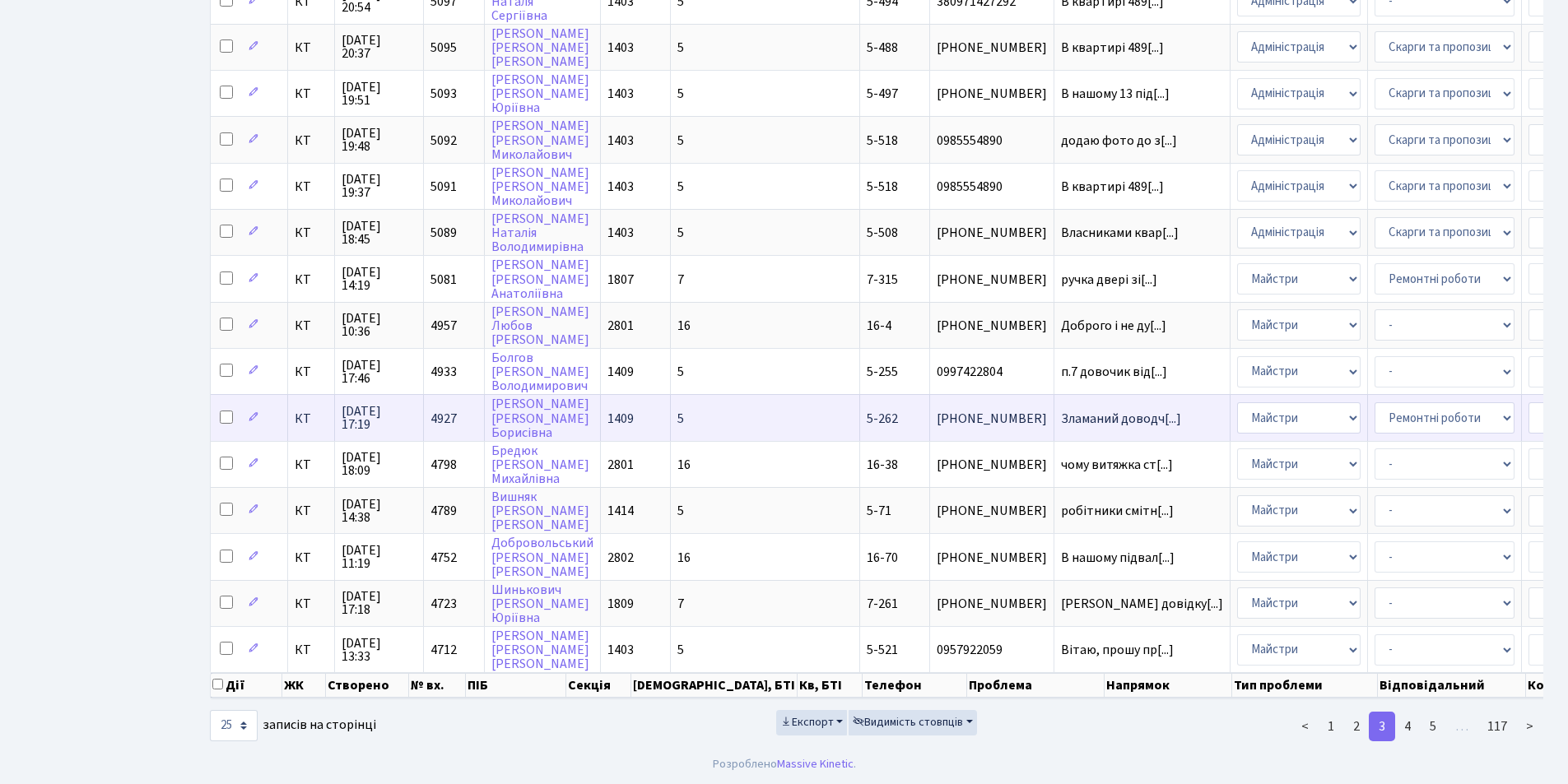
click at [936, 412] on span "(050) 442-78-98" at bounding box center [991, 419] width 110 height 13
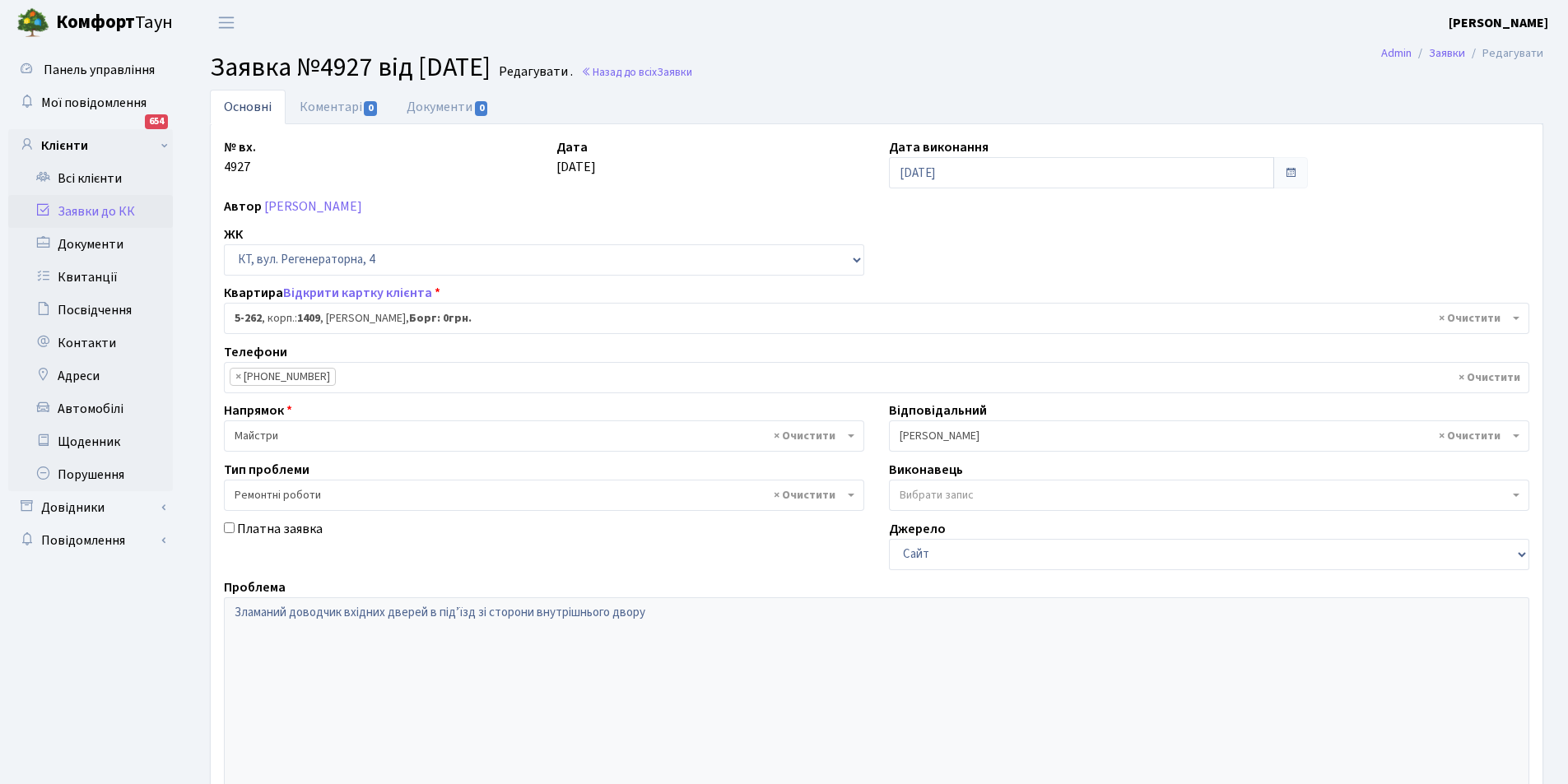
select select "2273"
select select "62"
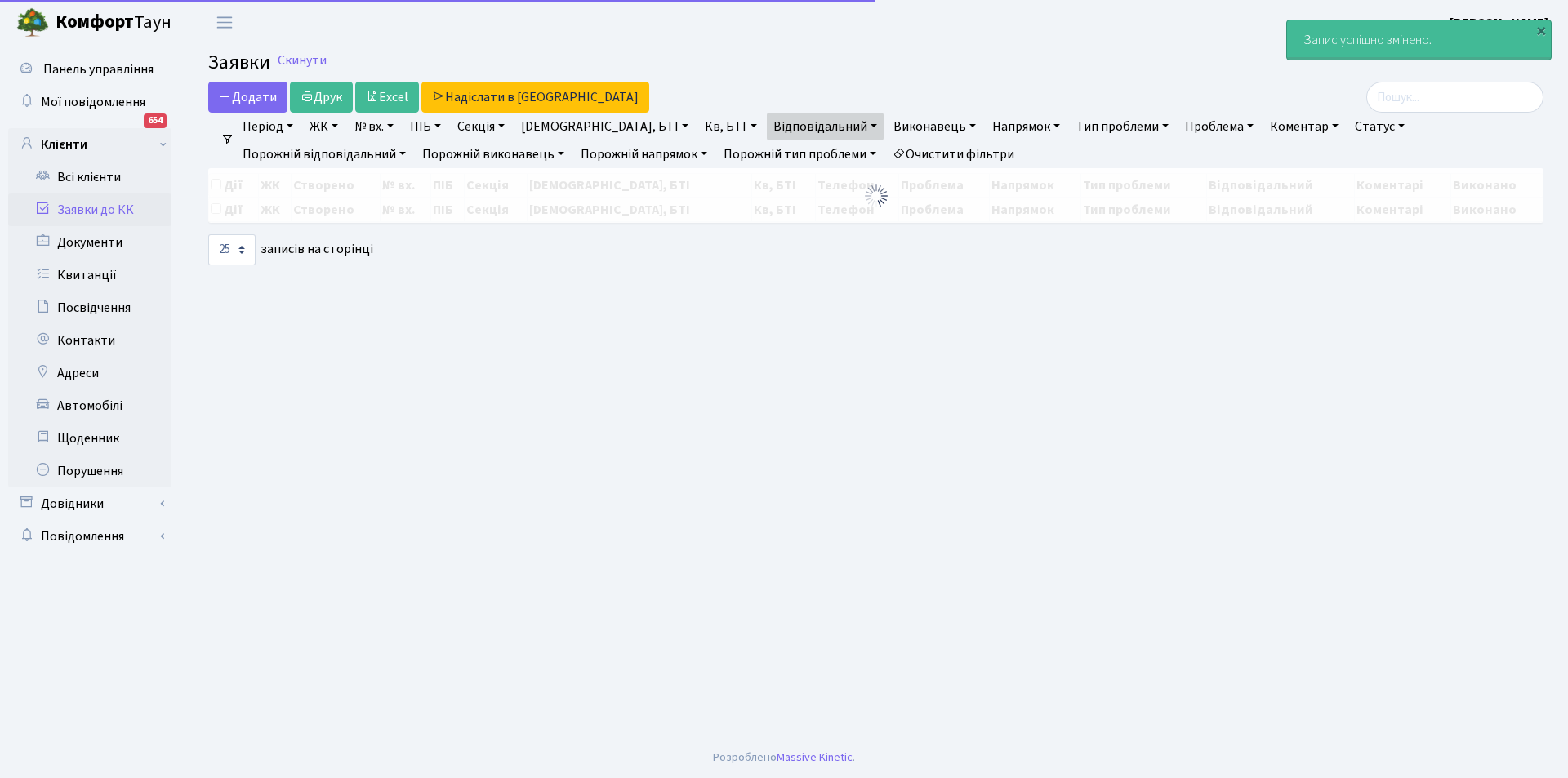
select select "25"
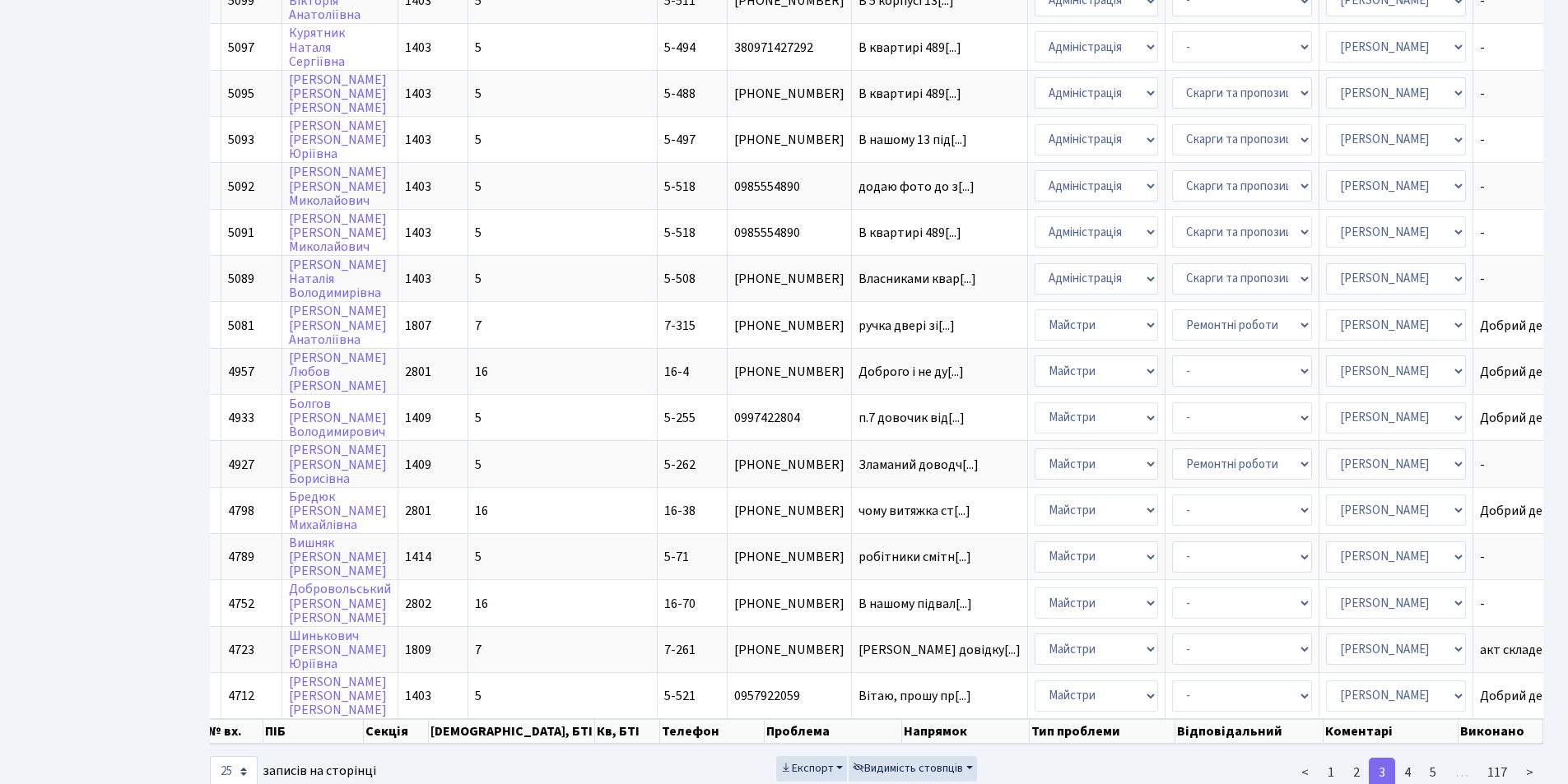
scroll to position [700, 0]
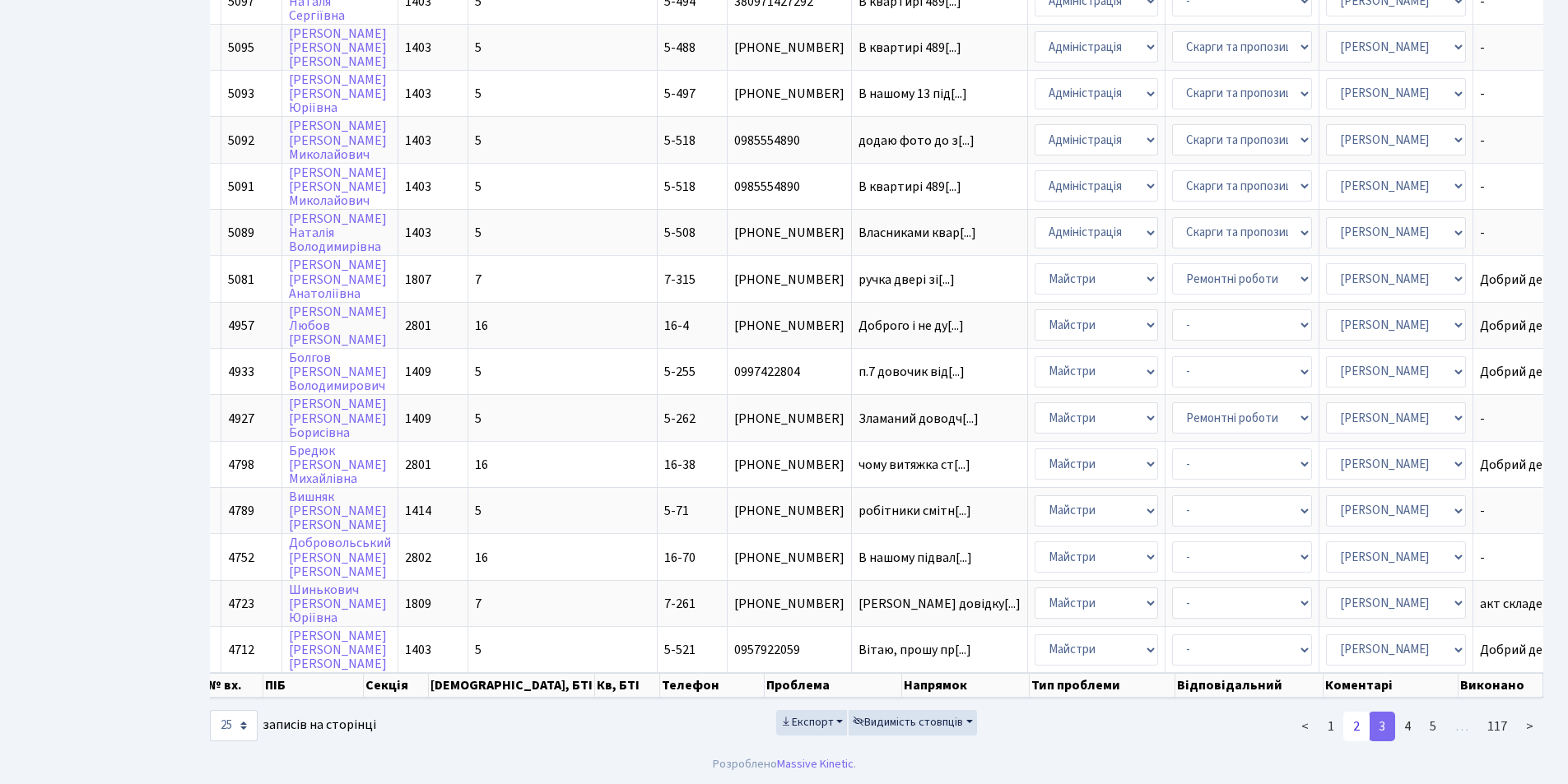
click at [1355, 727] on link "2" at bounding box center [1356, 727] width 27 height 29
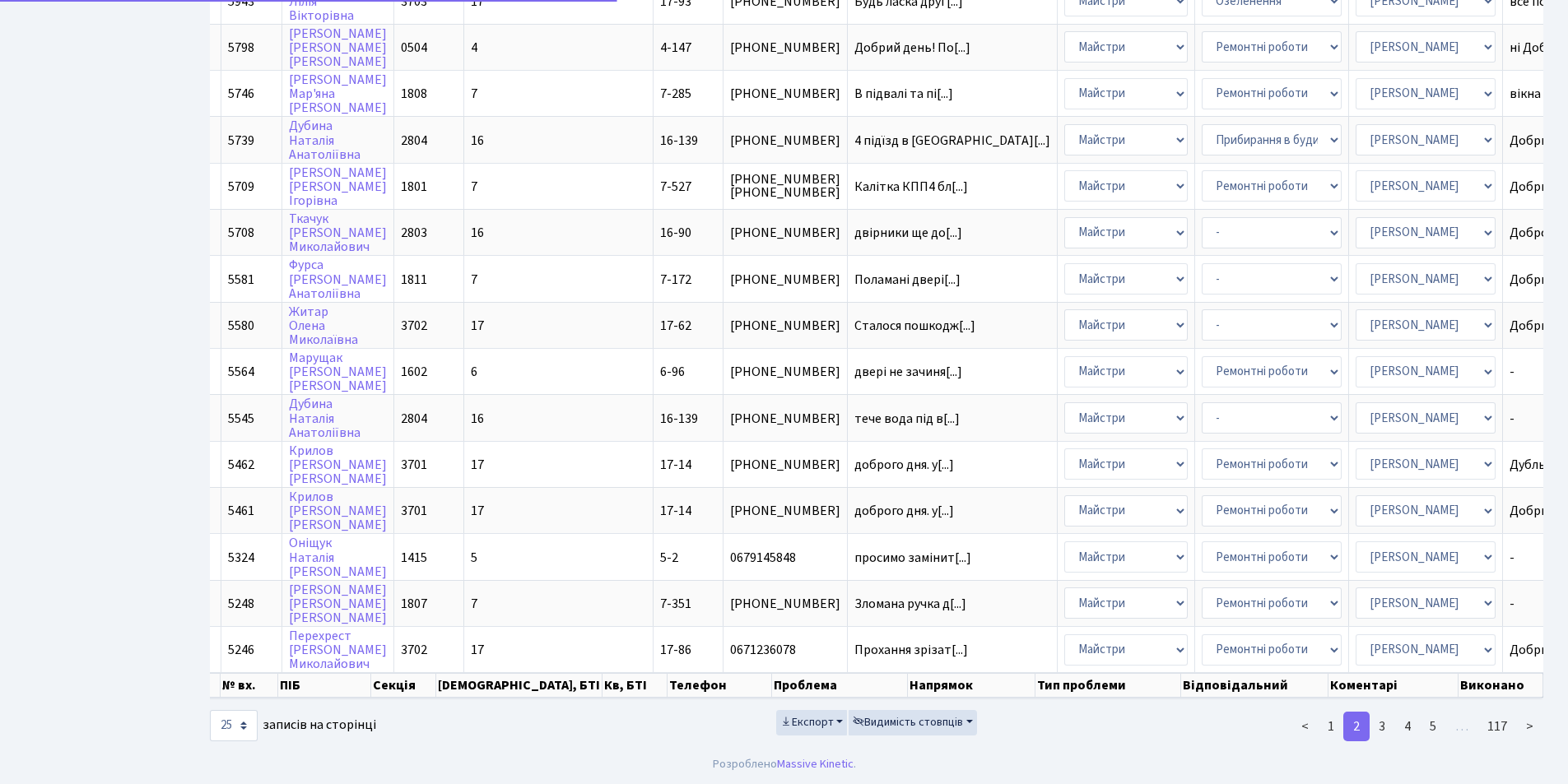
scroll to position [0, 150]
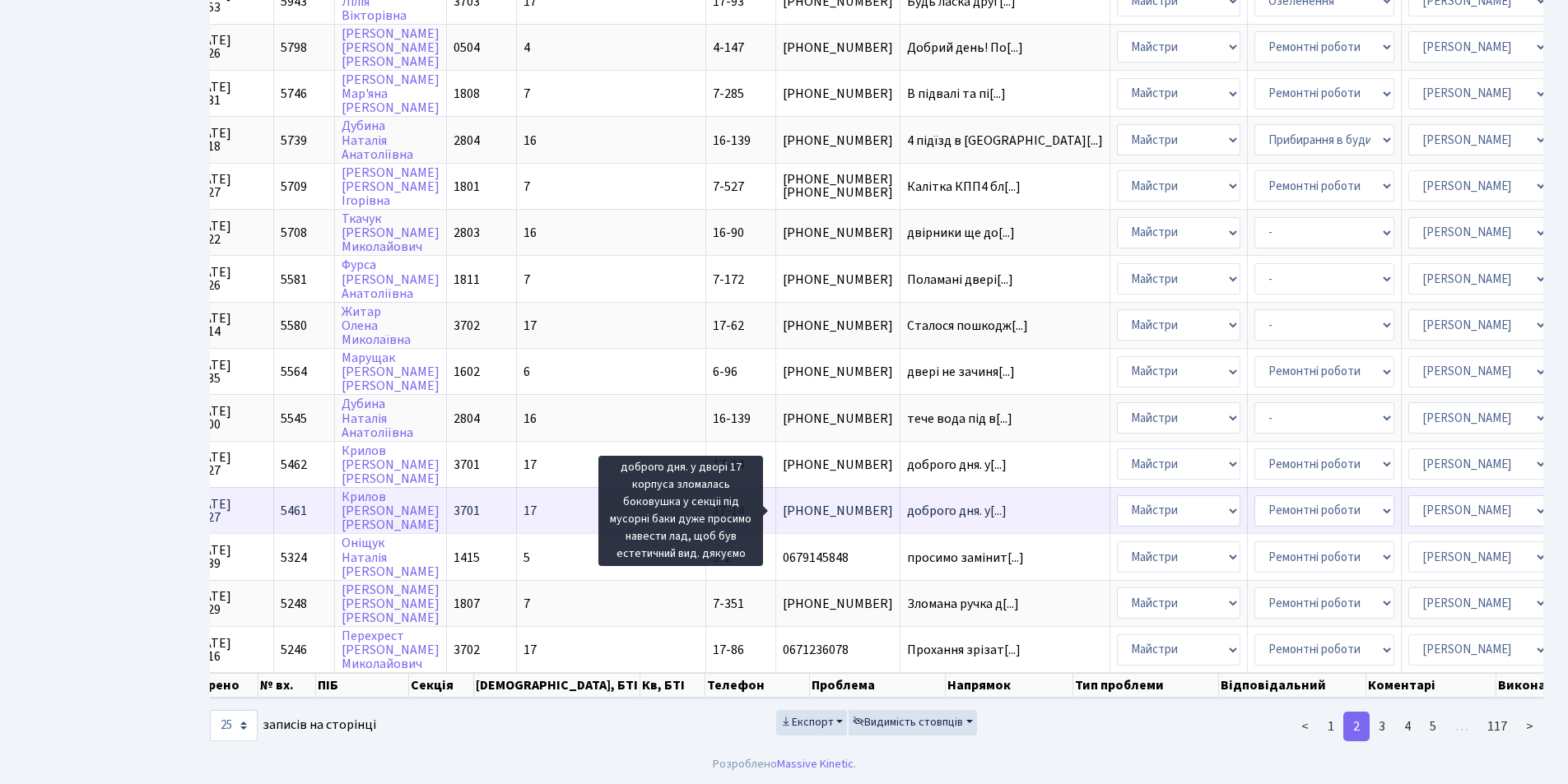
click at [907, 502] on span "доброго дня. у[...]" at bounding box center [957, 511] width 99 height 18
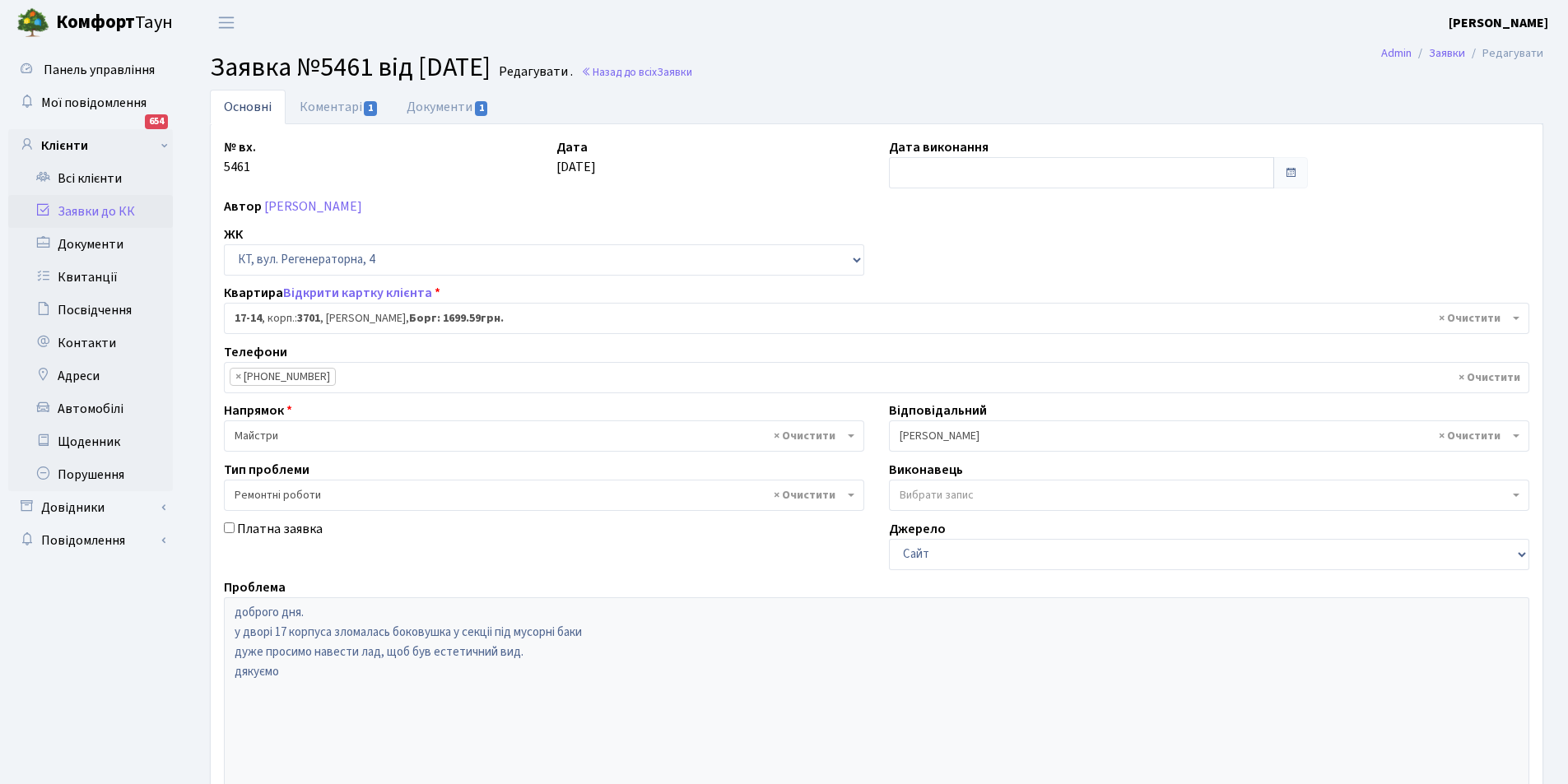
select select "8968"
select select "62"
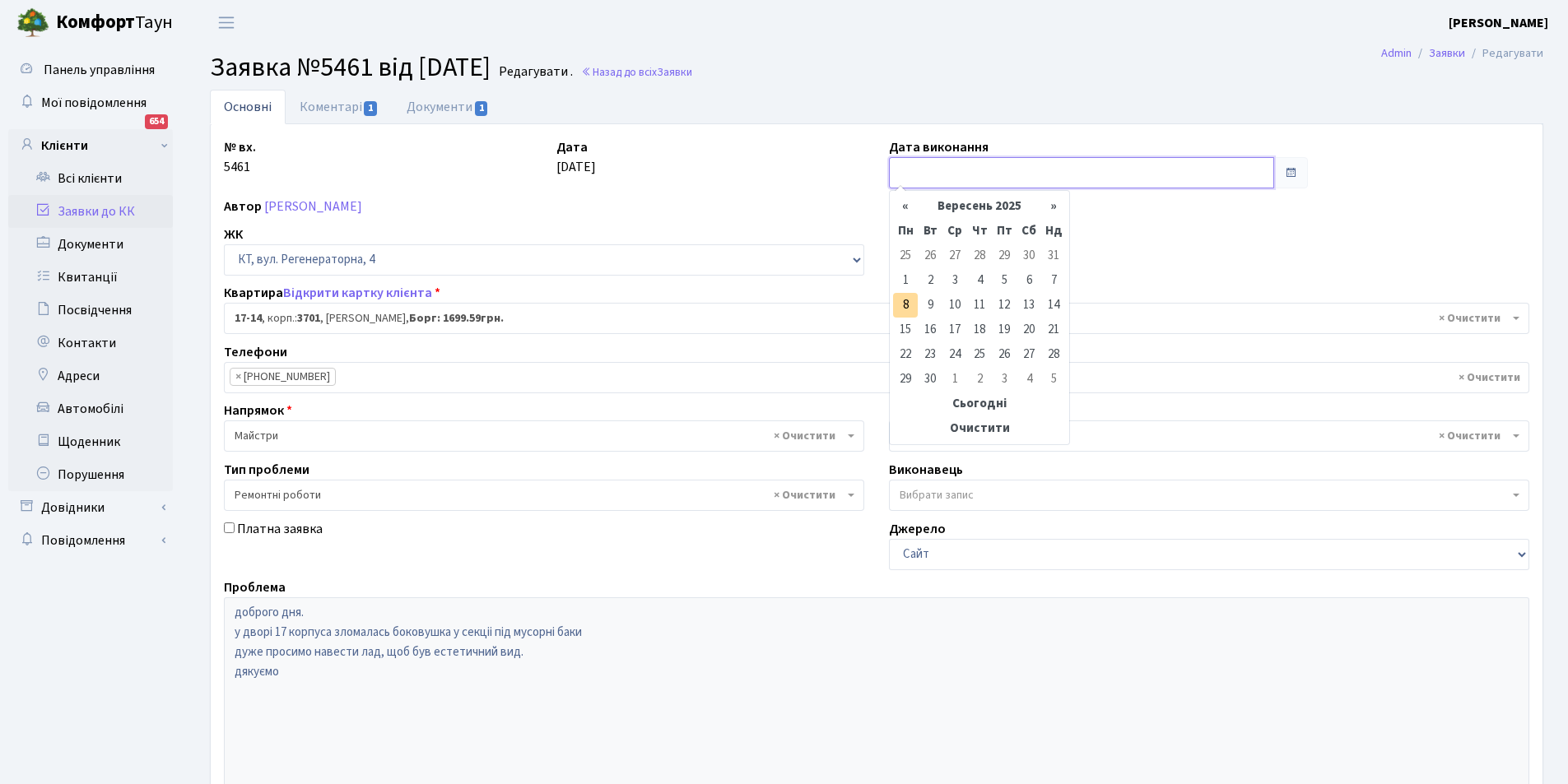
click at [913, 170] on input "text" at bounding box center [1081, 173] width 386 height 31
click at [911, 207] on th "«" at bounding box center [905, 207] width 25 height 25
click at [910, 207] on th "«" at bounding box center [905, 207] width 25 height 25
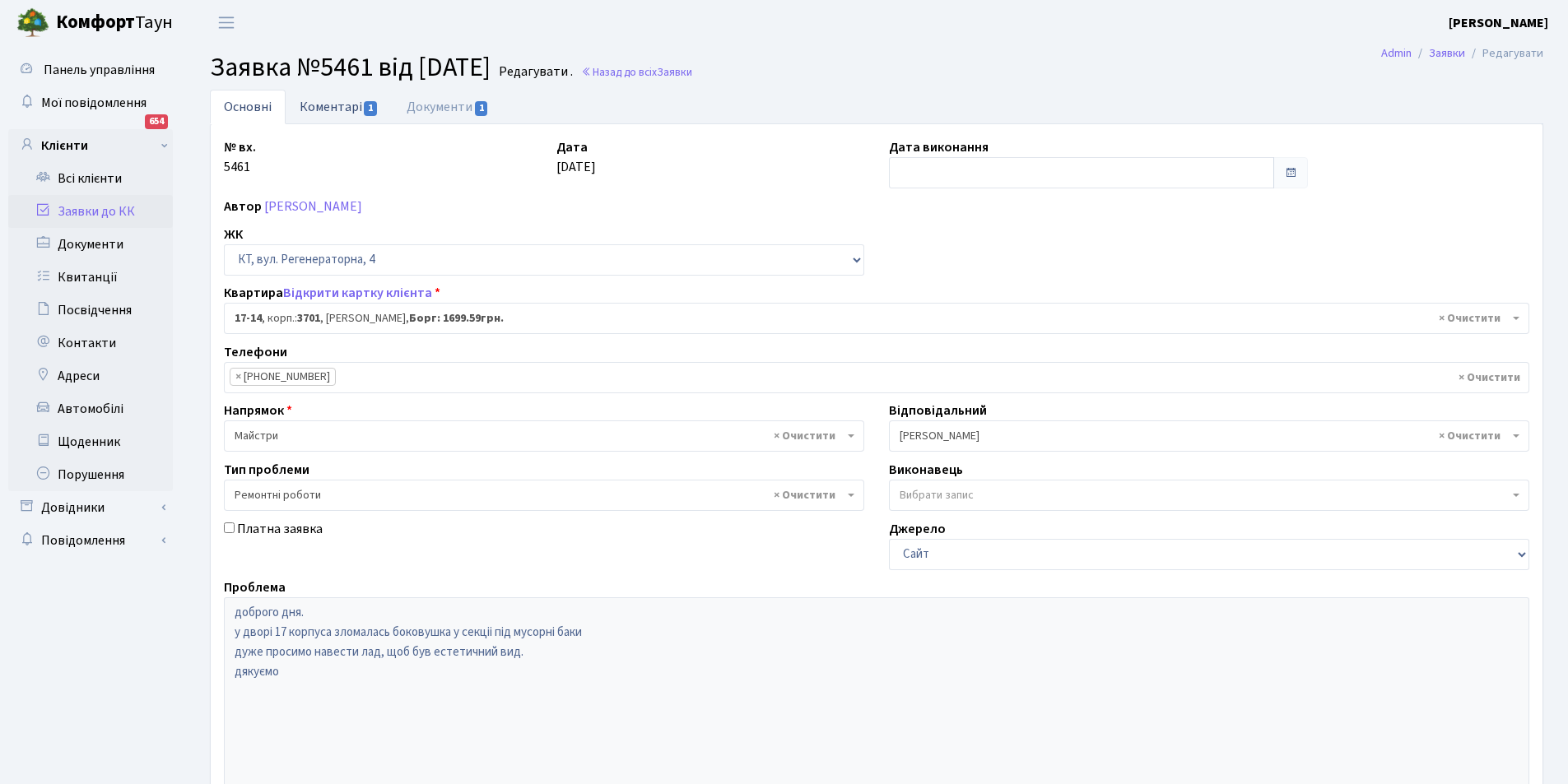
click at [333, 103] on link "Коментарі 1" at bounding box center [339, 106] width 107 height 34
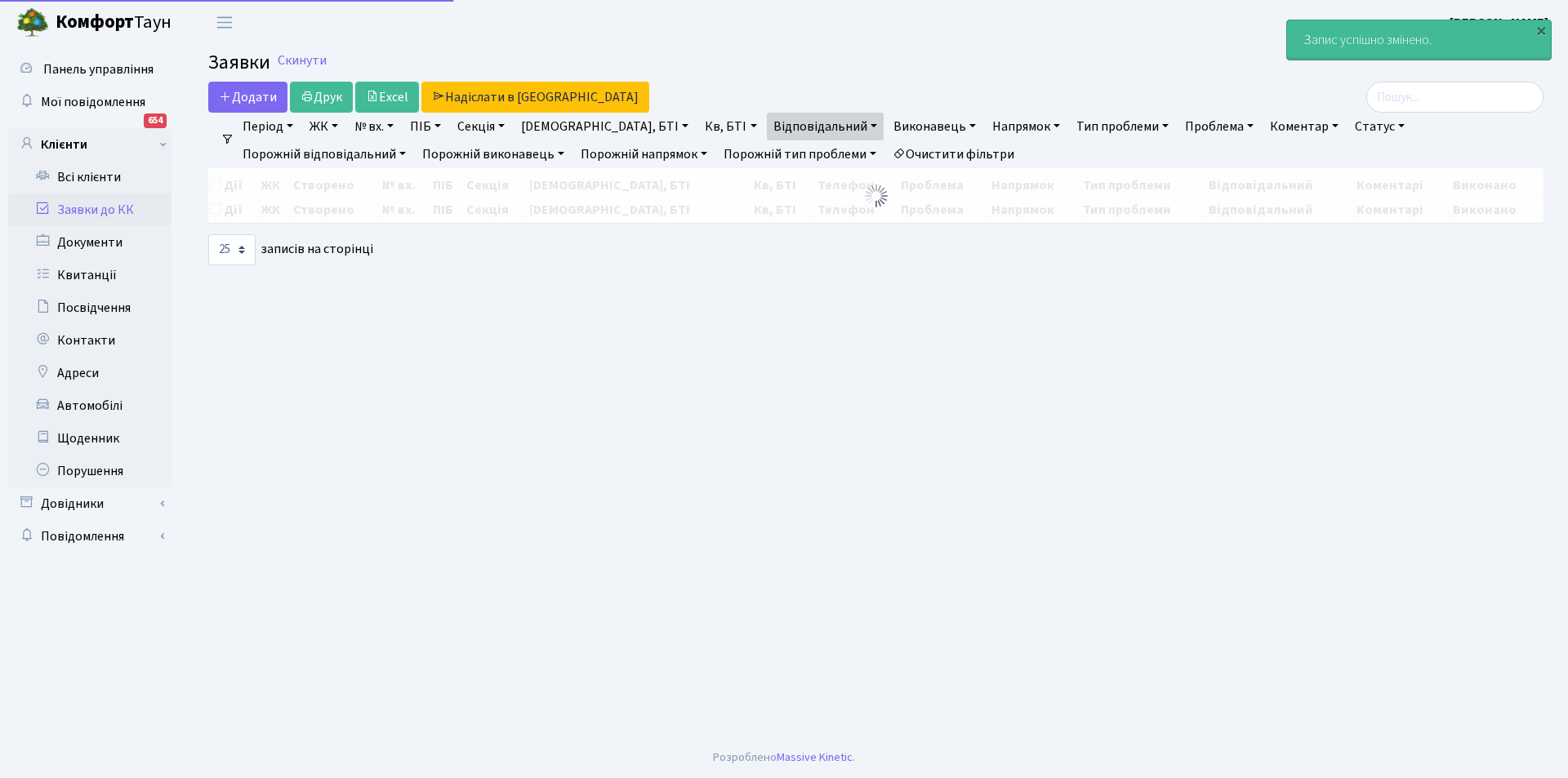
select select "25"
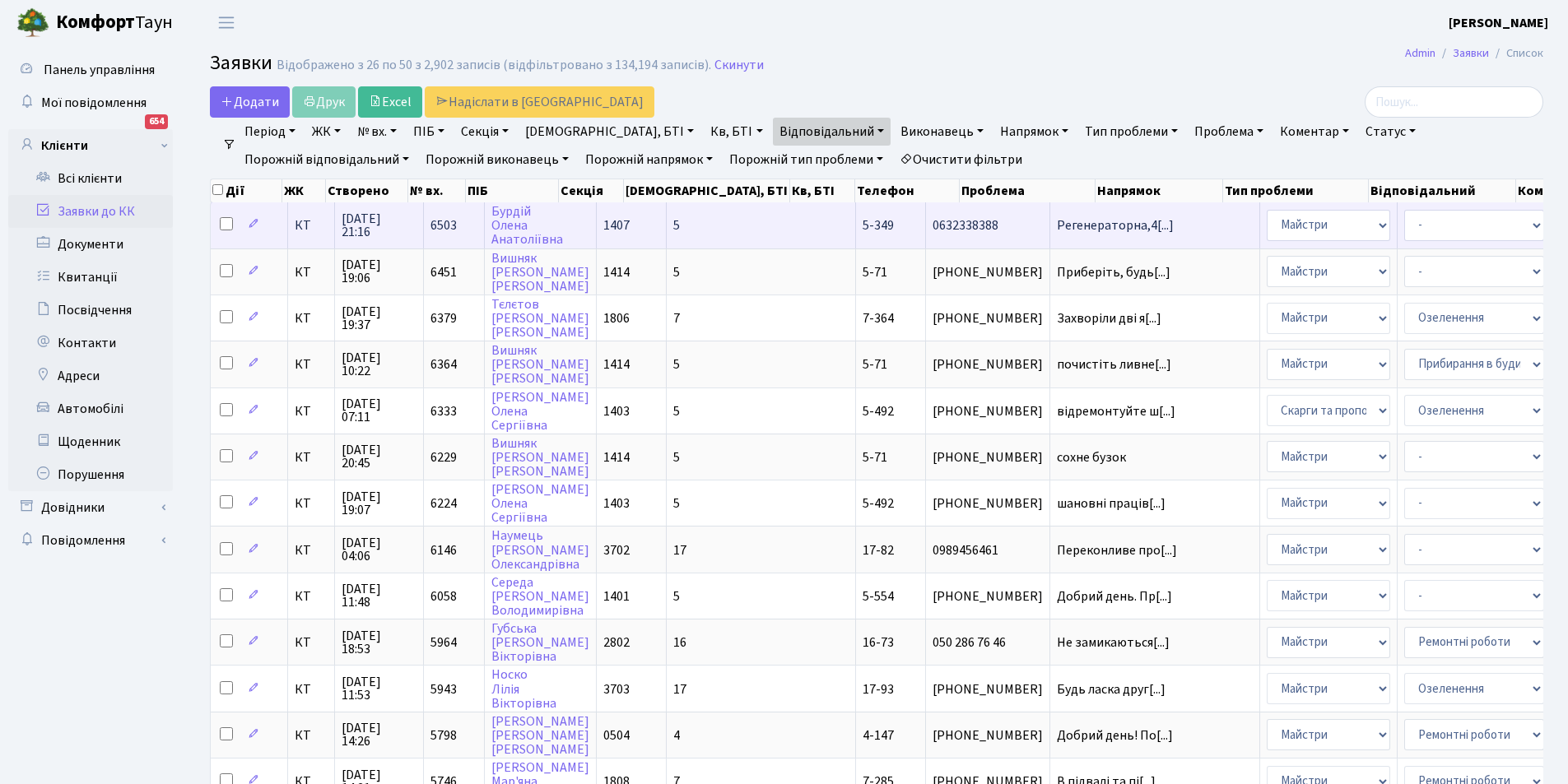
click at [1050, 218] on td "Регенераторна,4[...]" at bounding box center [1155, 225] width 210 height 45
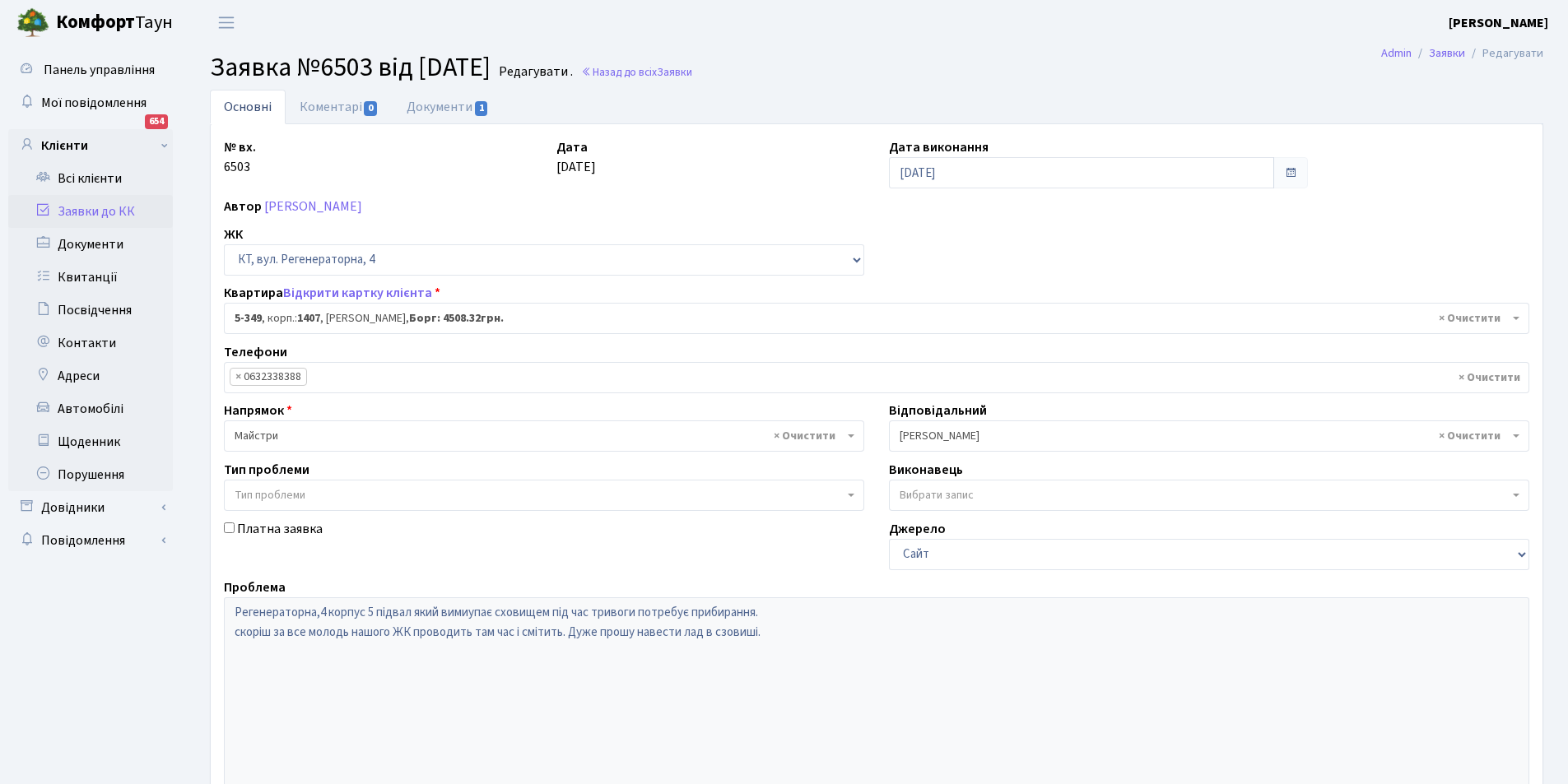
select select "2184"
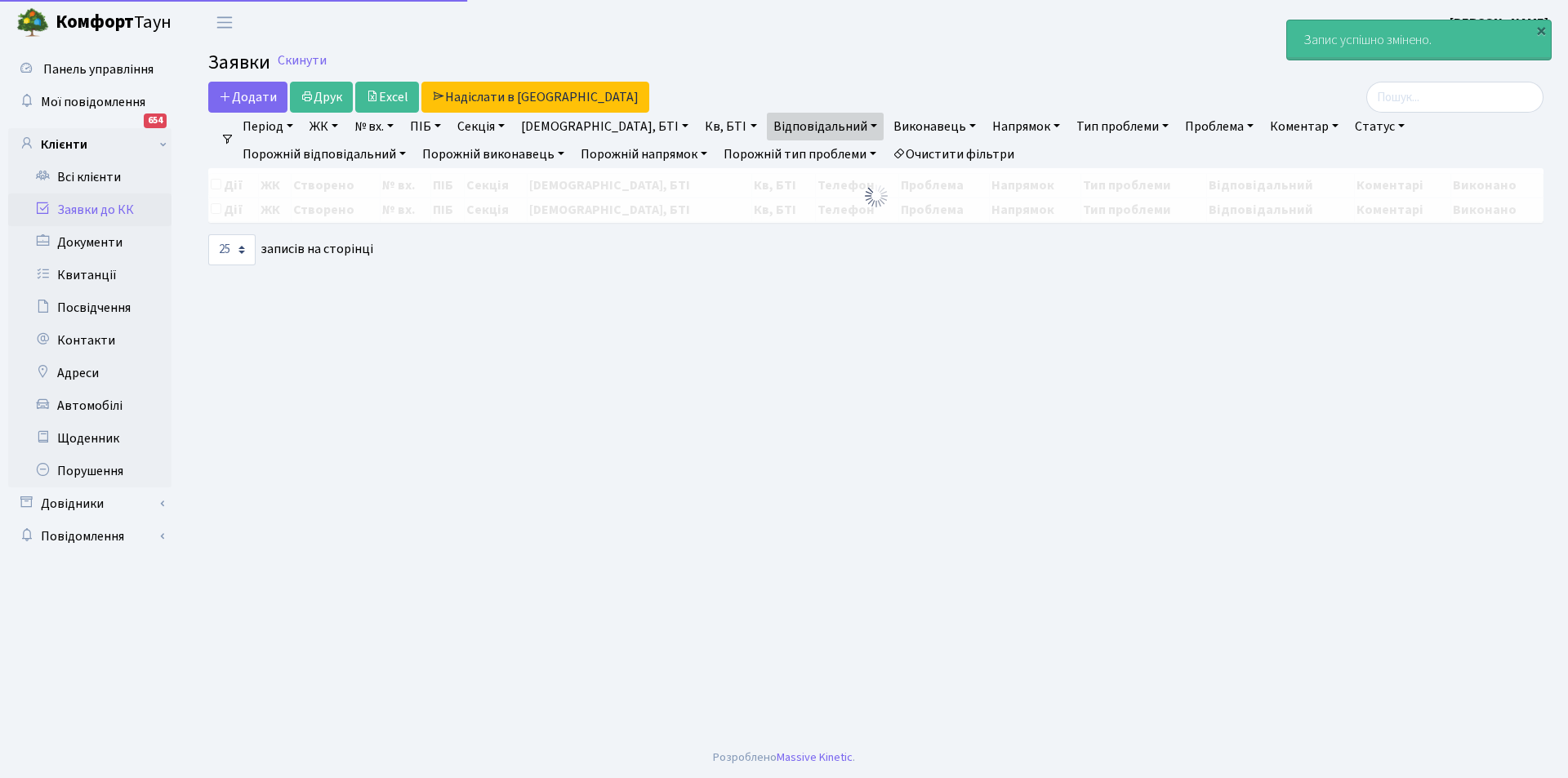
select select "25"
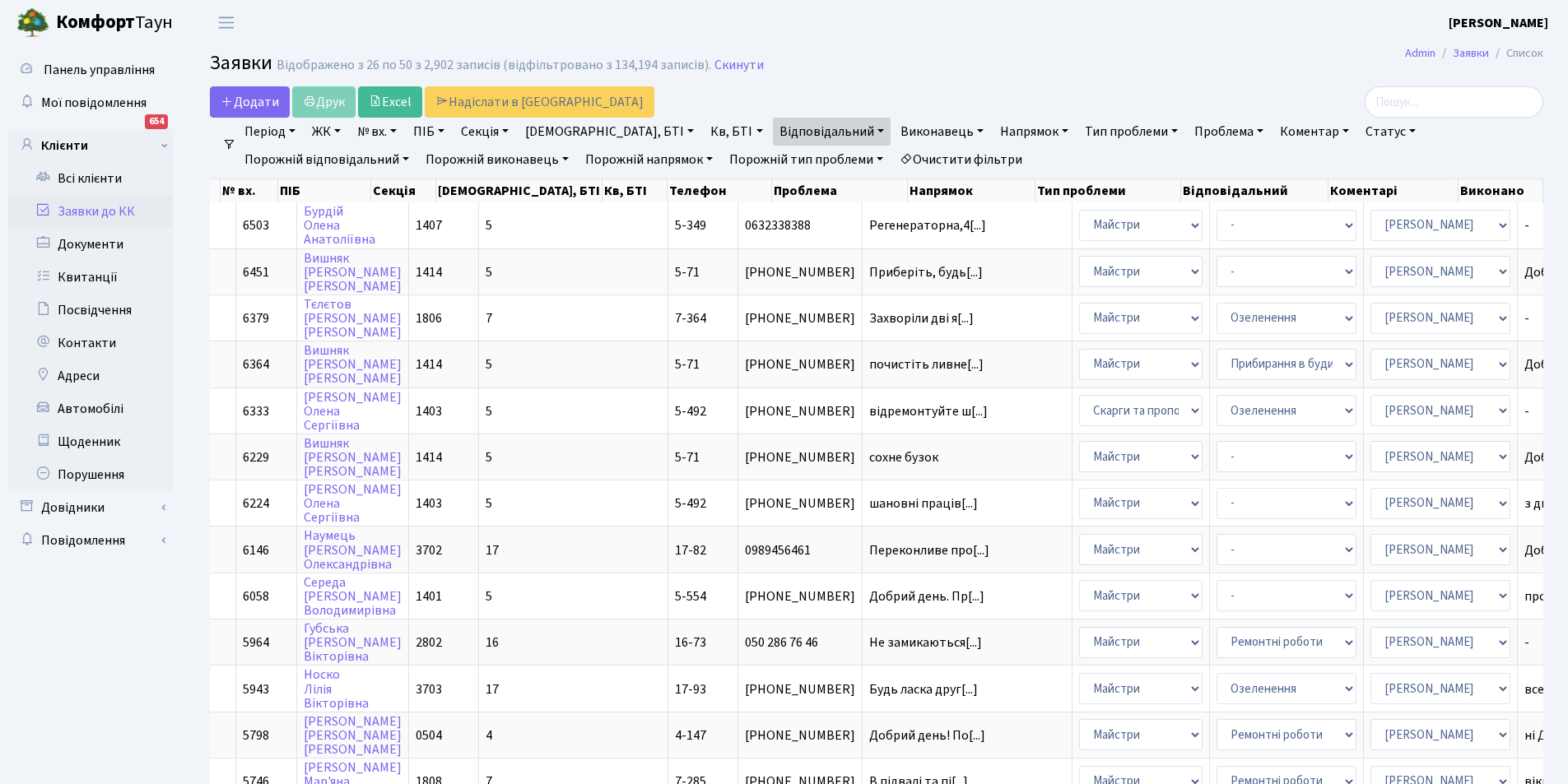
scroll to position [144, 0]
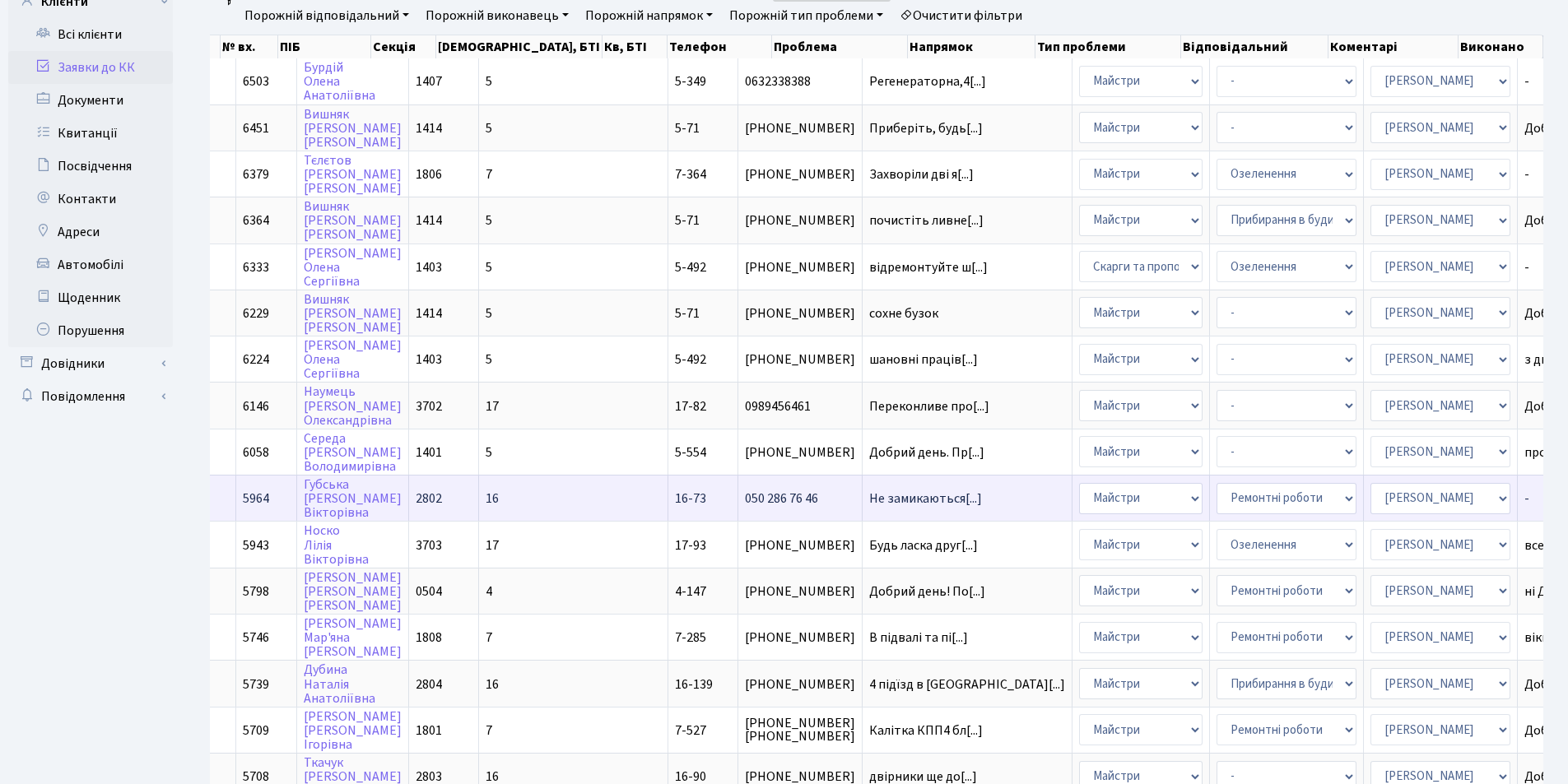
click at [1518, 500] on td "-" at bounding box center [1582, 498] width 129 height 46
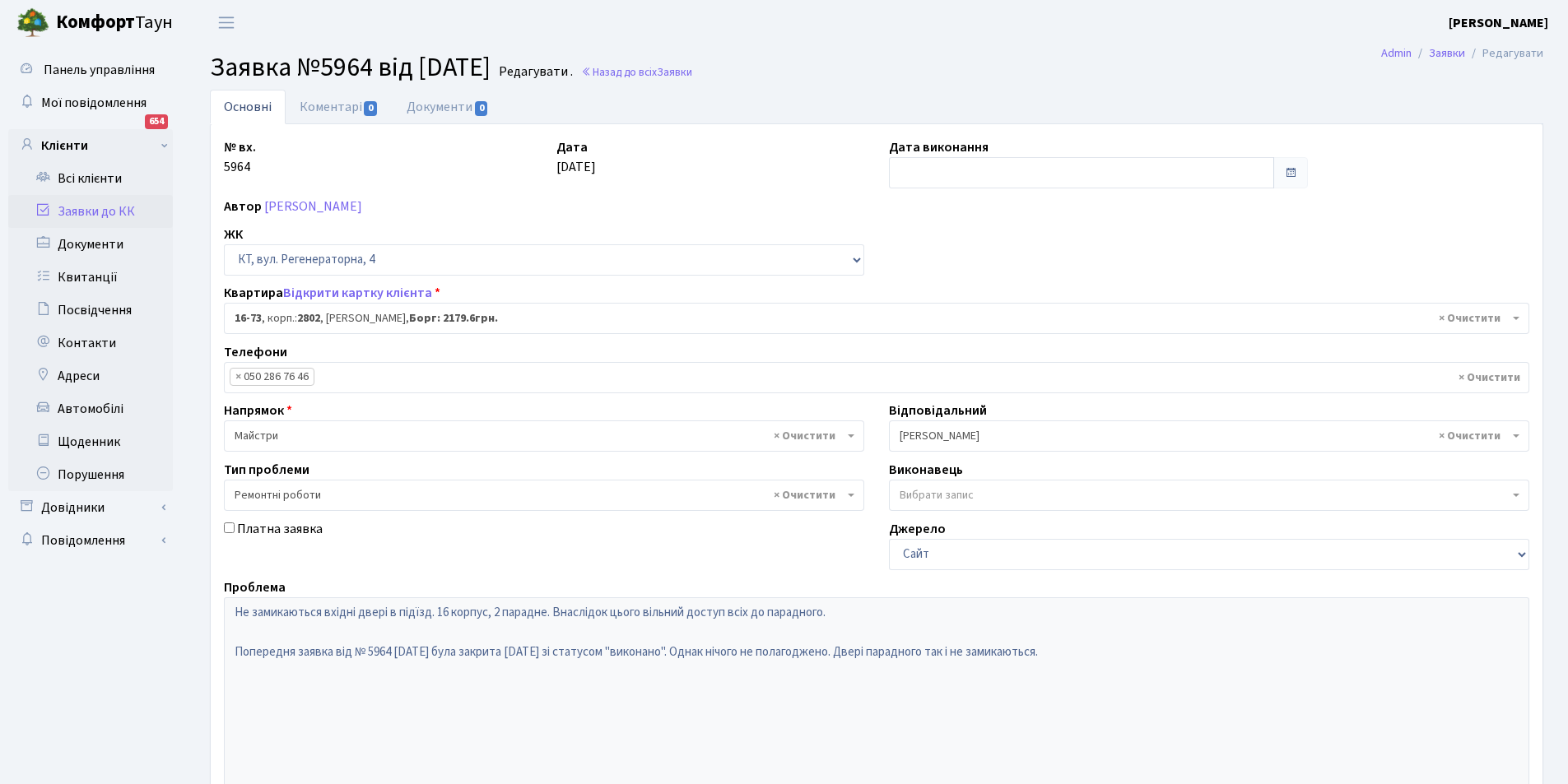
select select "8634"
select select "62"
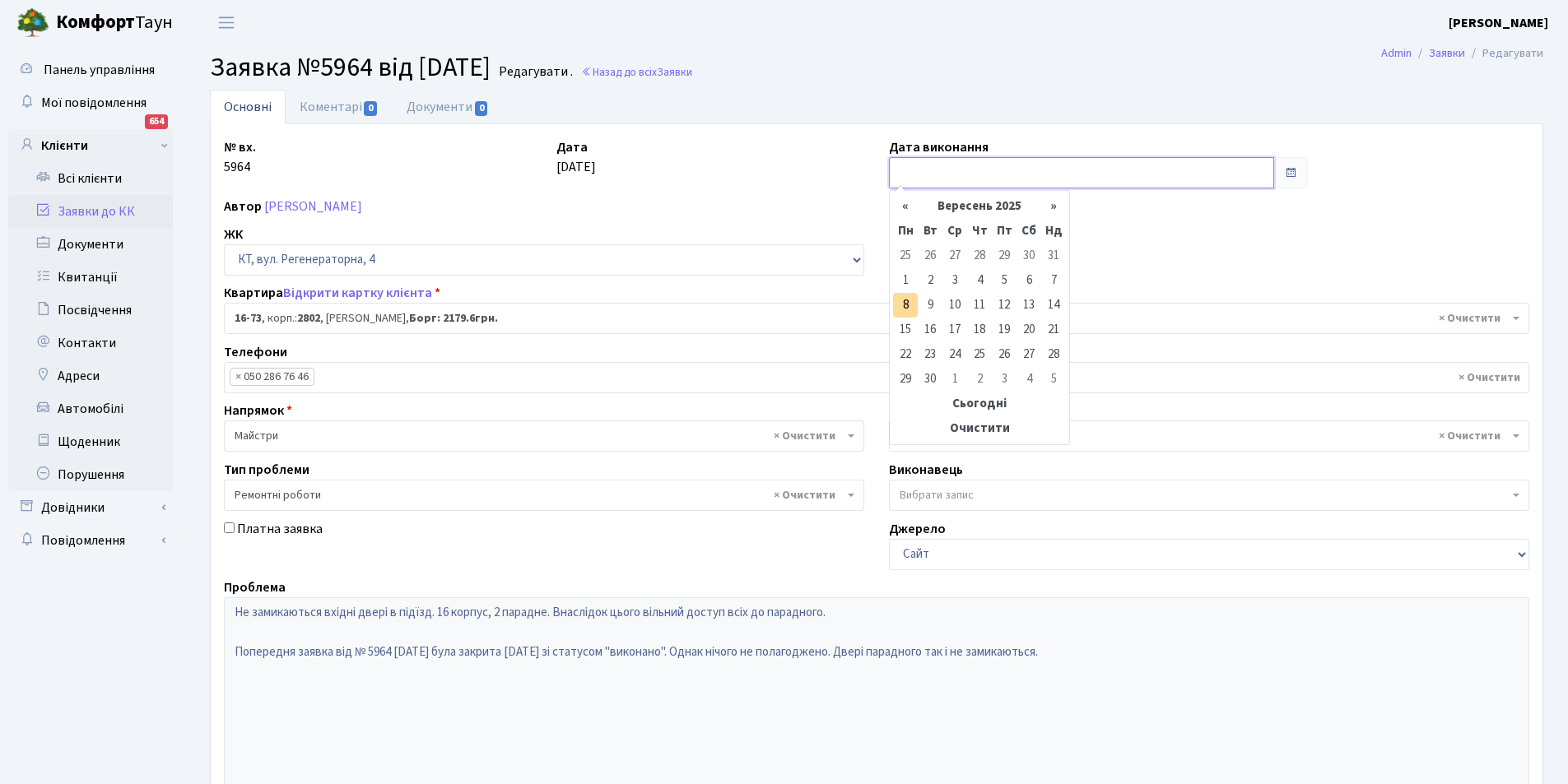
click at [917, 173] on input "text" at bounding box center [1081, 173] width 386 height 31
click at [905, 297] on td "8" at bounding box center [905, 305] width 25 height 25
type input "[DATE]"
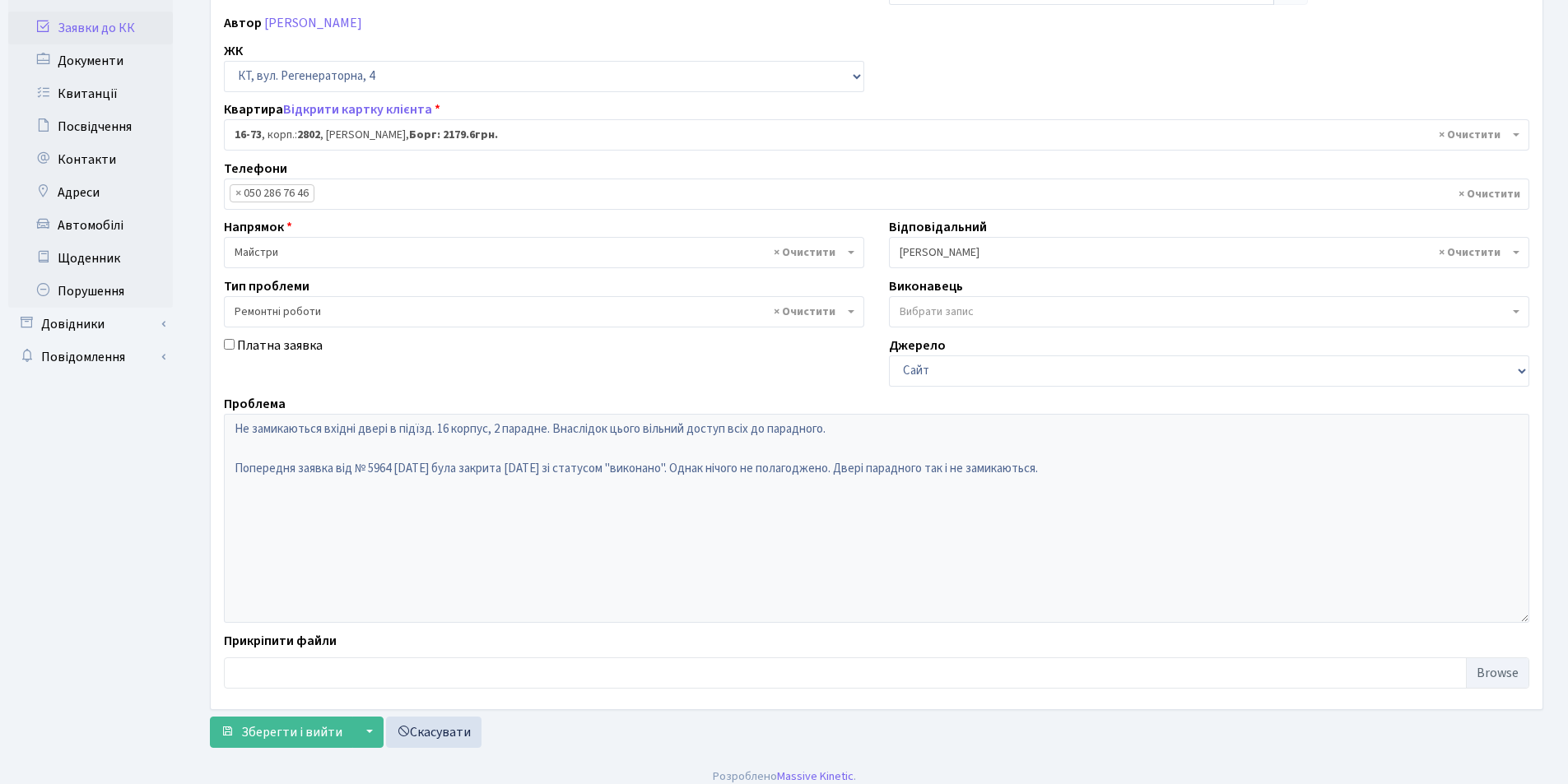
scroll to position [196, 0]
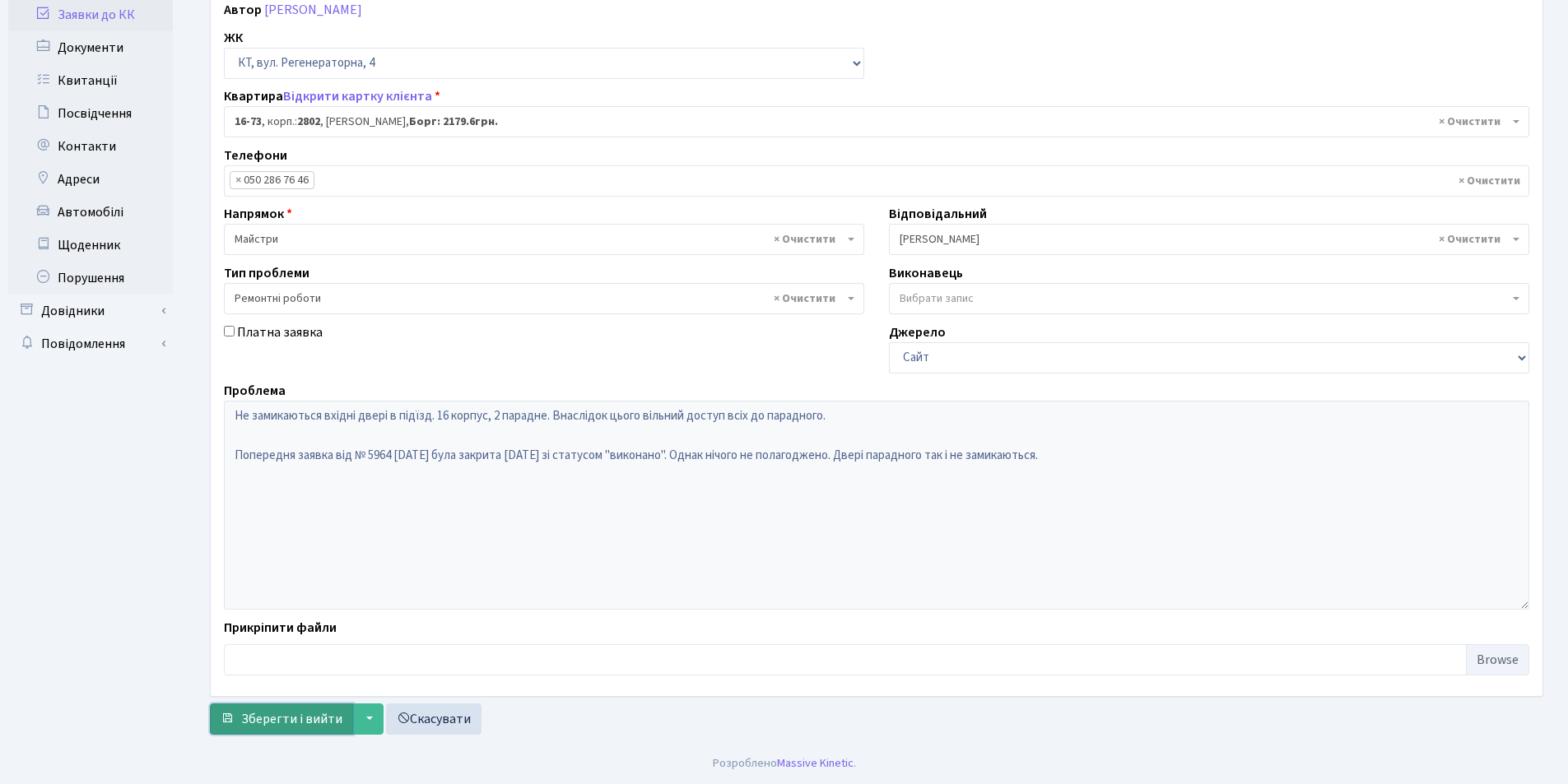
click at [271, 716] on span "Зберегти і вийти" at bounding box center [292, 720] width 101 height 18
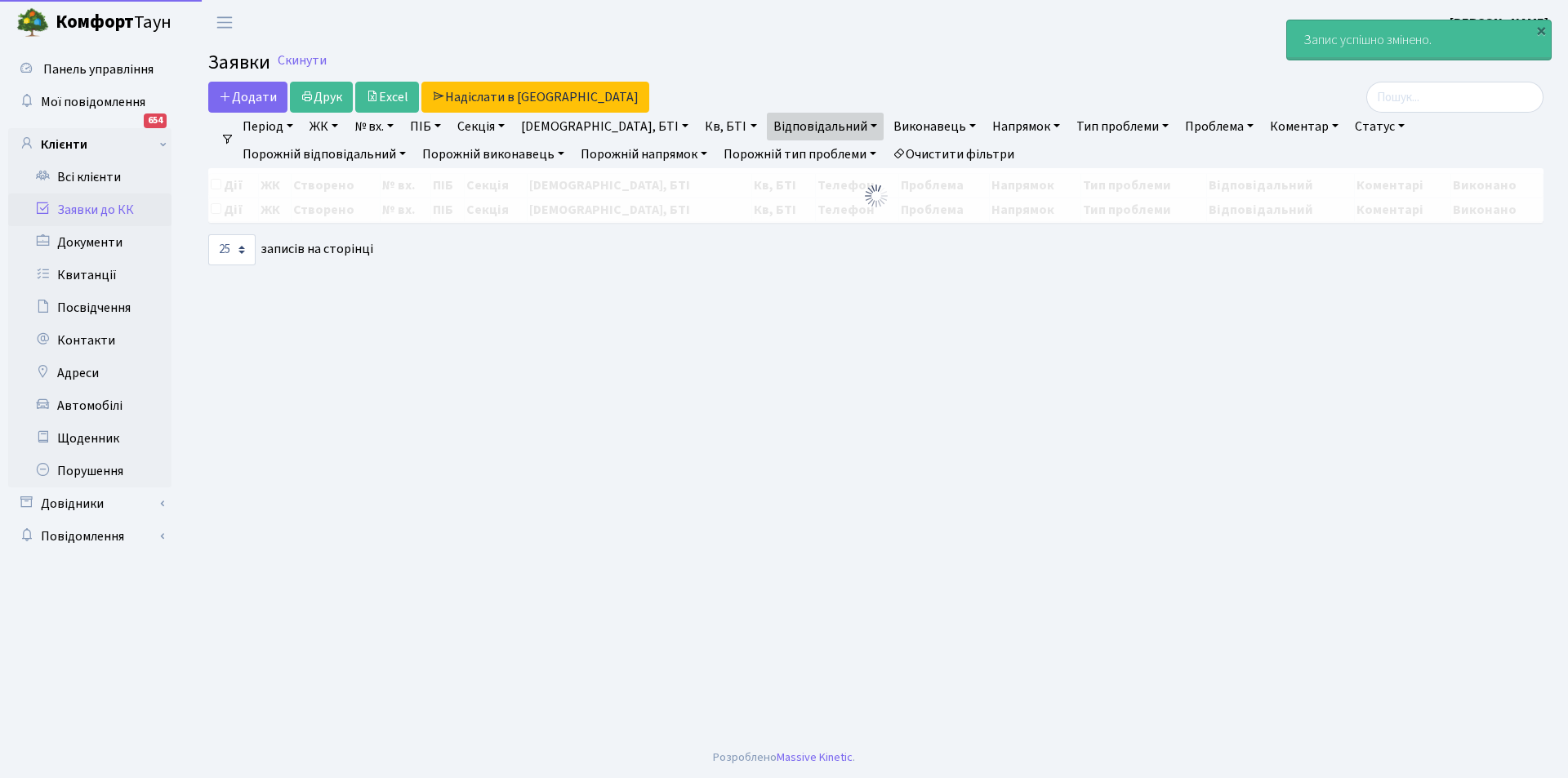
select select "25"
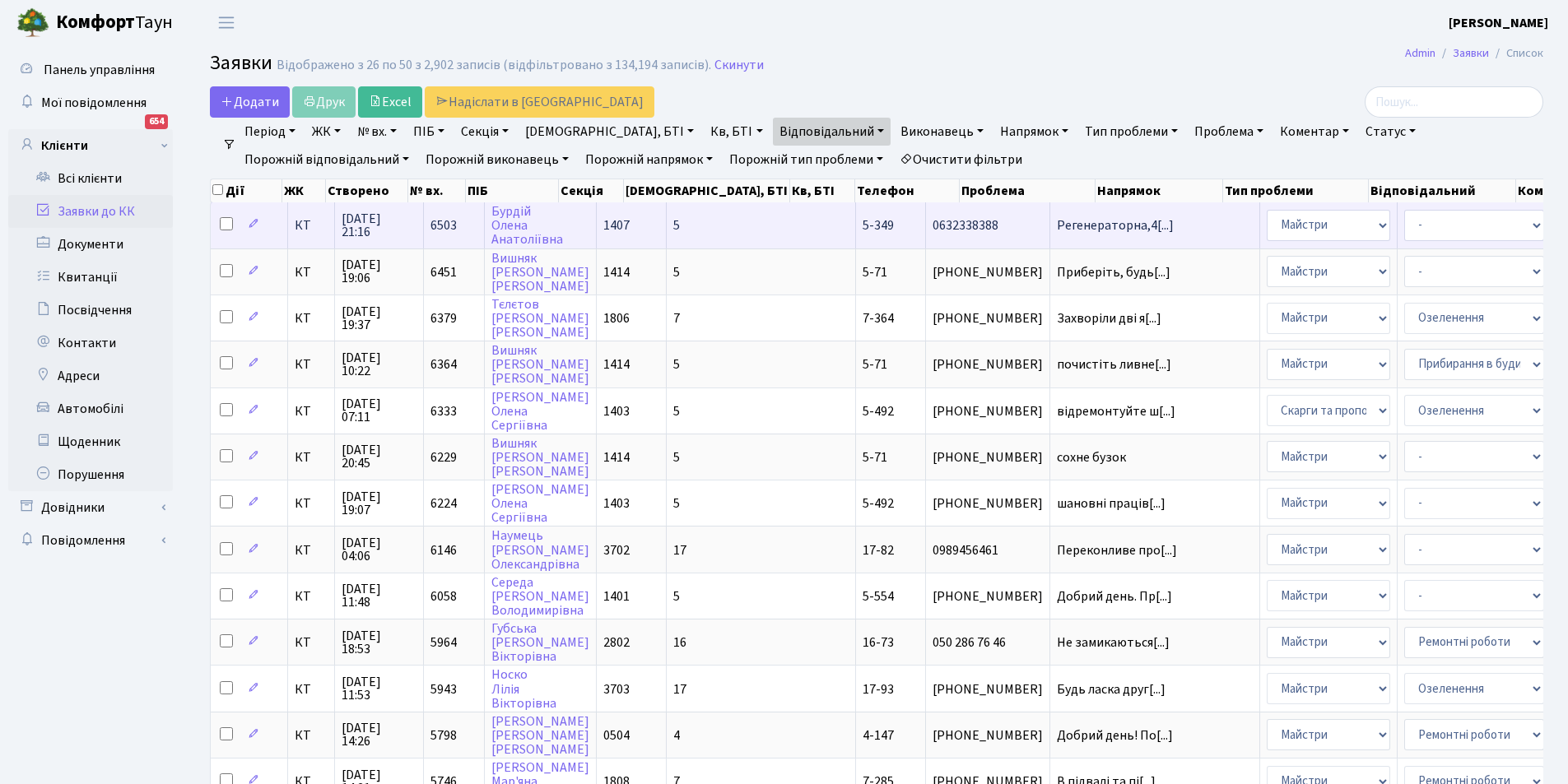
click at [516, 212] on link "Бурдій Олена Анатоліївна" at bounding box center [527, 226] width 72 height 46
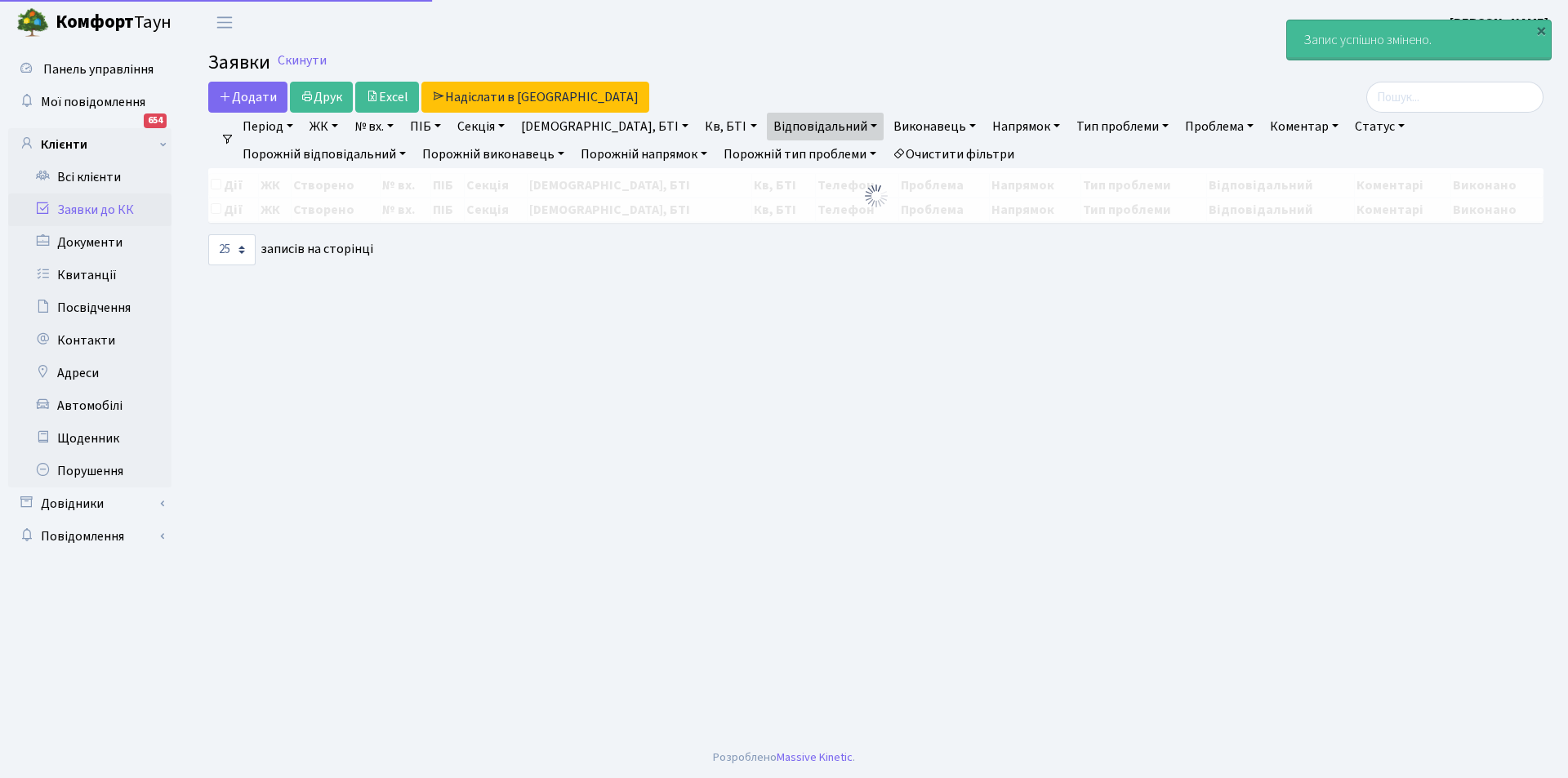
select select "25"
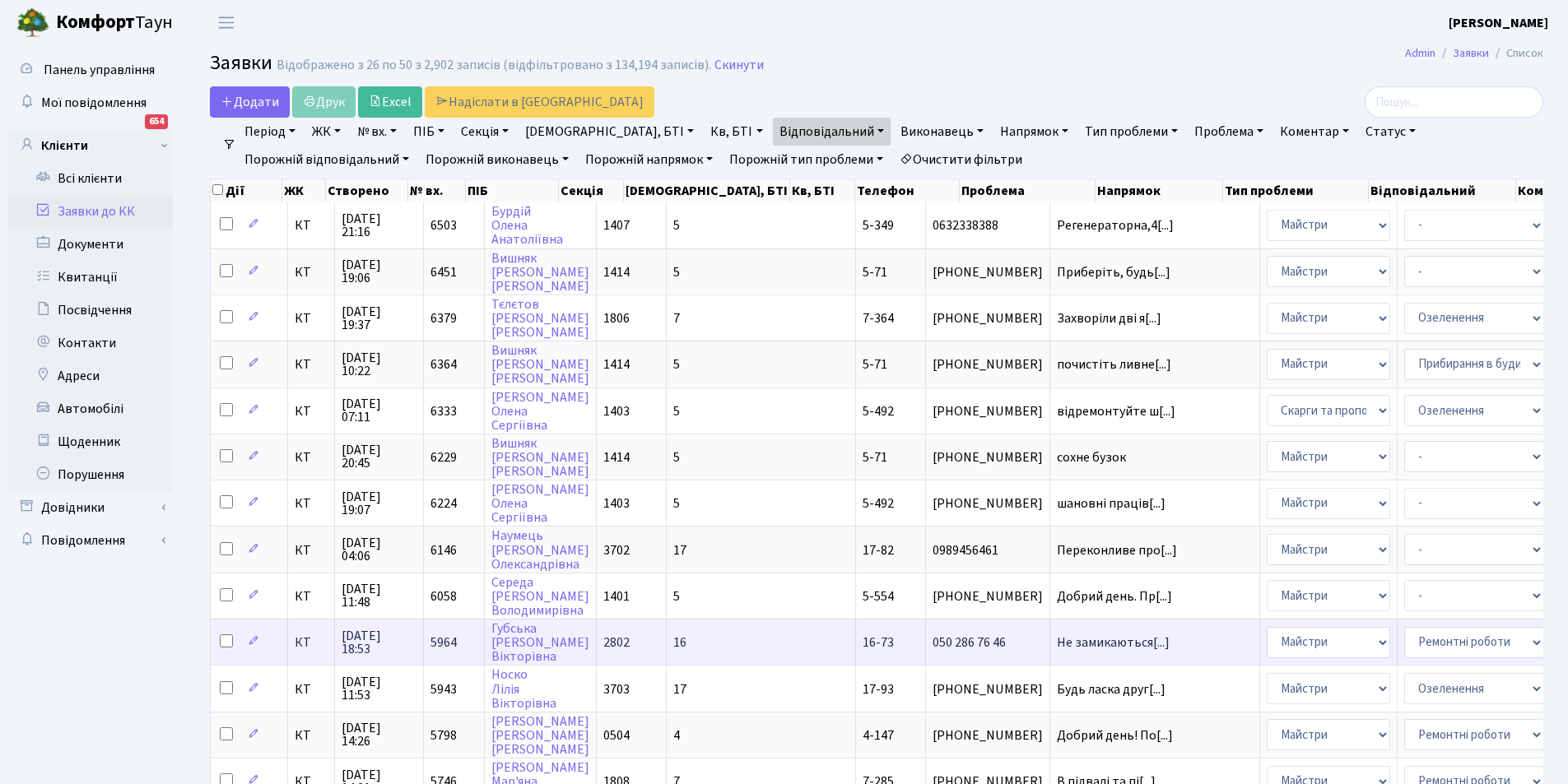
click at [863, 638] on span "16-73" at bounding box center [879, 643] width 31 height 18
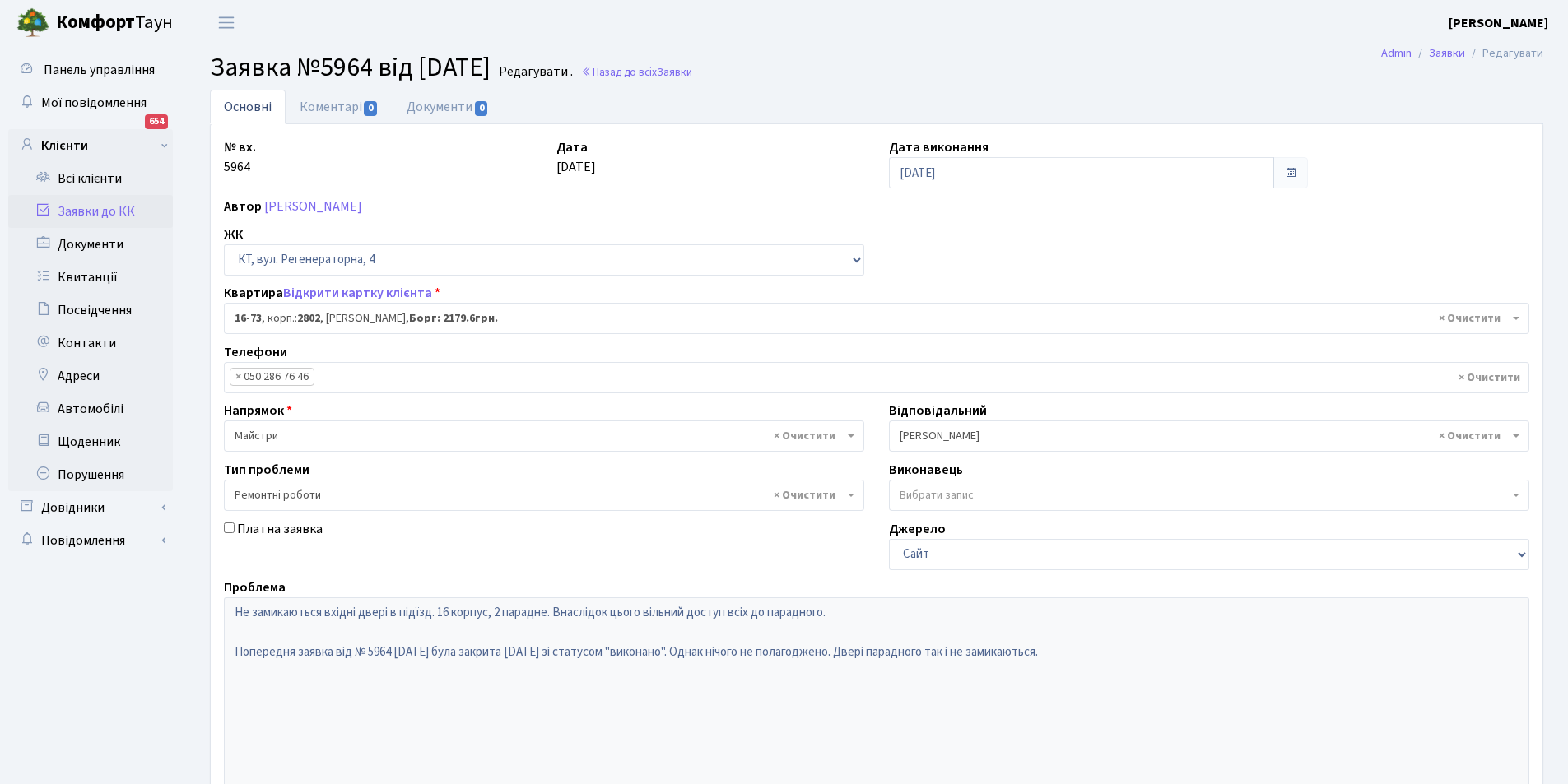
select select "8634"
select select "62"
click at [1291, 170] on span at bounding box center [1291, 173] width 13 height 13
click at [1291, 173] on span at bounding box center [1291, 173] width 13 height 13
click at [1090, 172] on input "[DATE]" at bounding box center [1081, 173] width 386 height 31
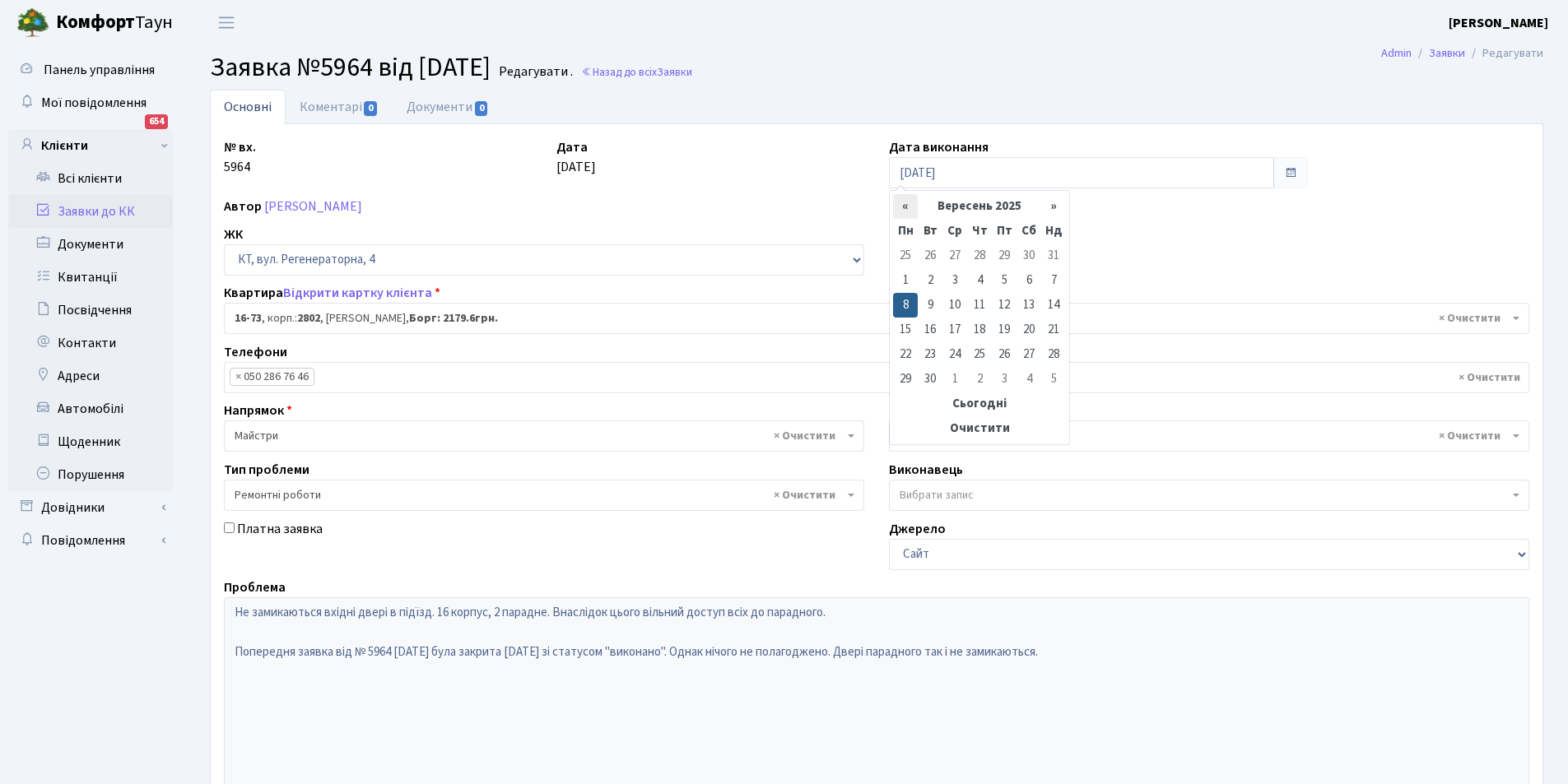
click at [902, 207] on th "«" at bounding box center [905, 207] width 25 height 25
click at [1001, 304] on td "18" at bounding box center [1003, 305] width 25 height 25
type input "[DATE]"
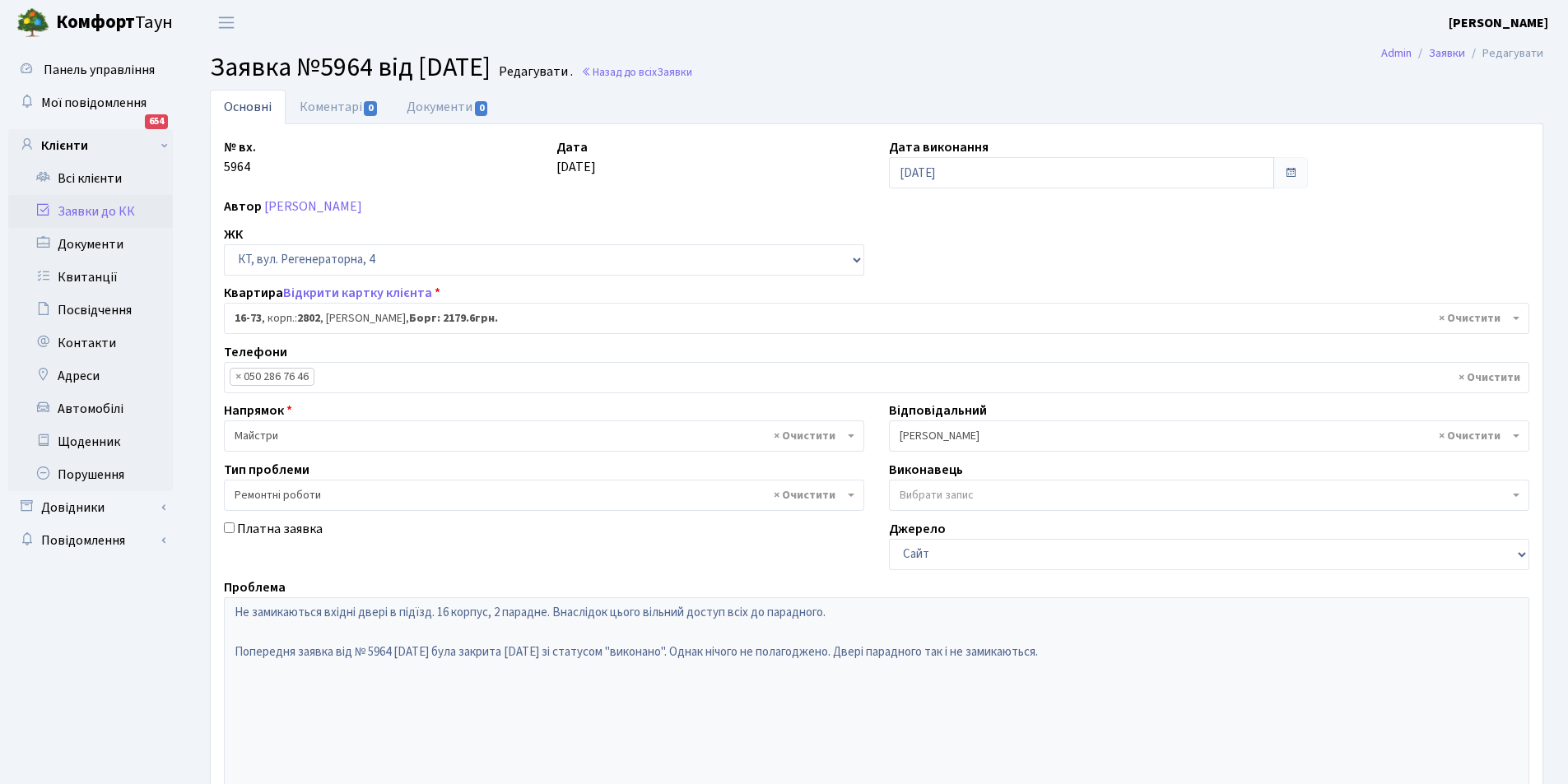
scroll to position [196, 0]
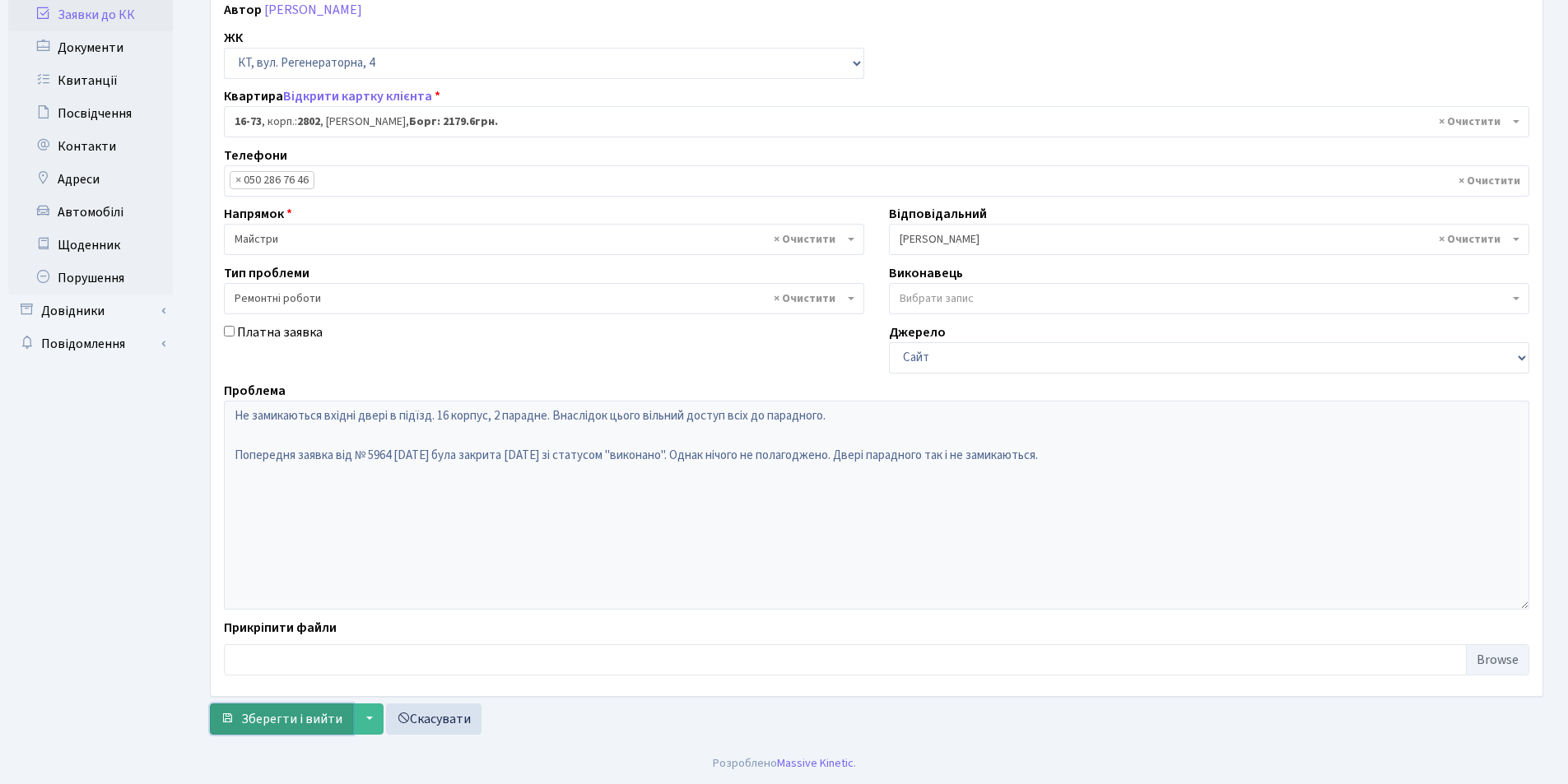
click at [248, 716] on span "Зберегти і вийти" at bounding box center [292, 720] width 101 height 18
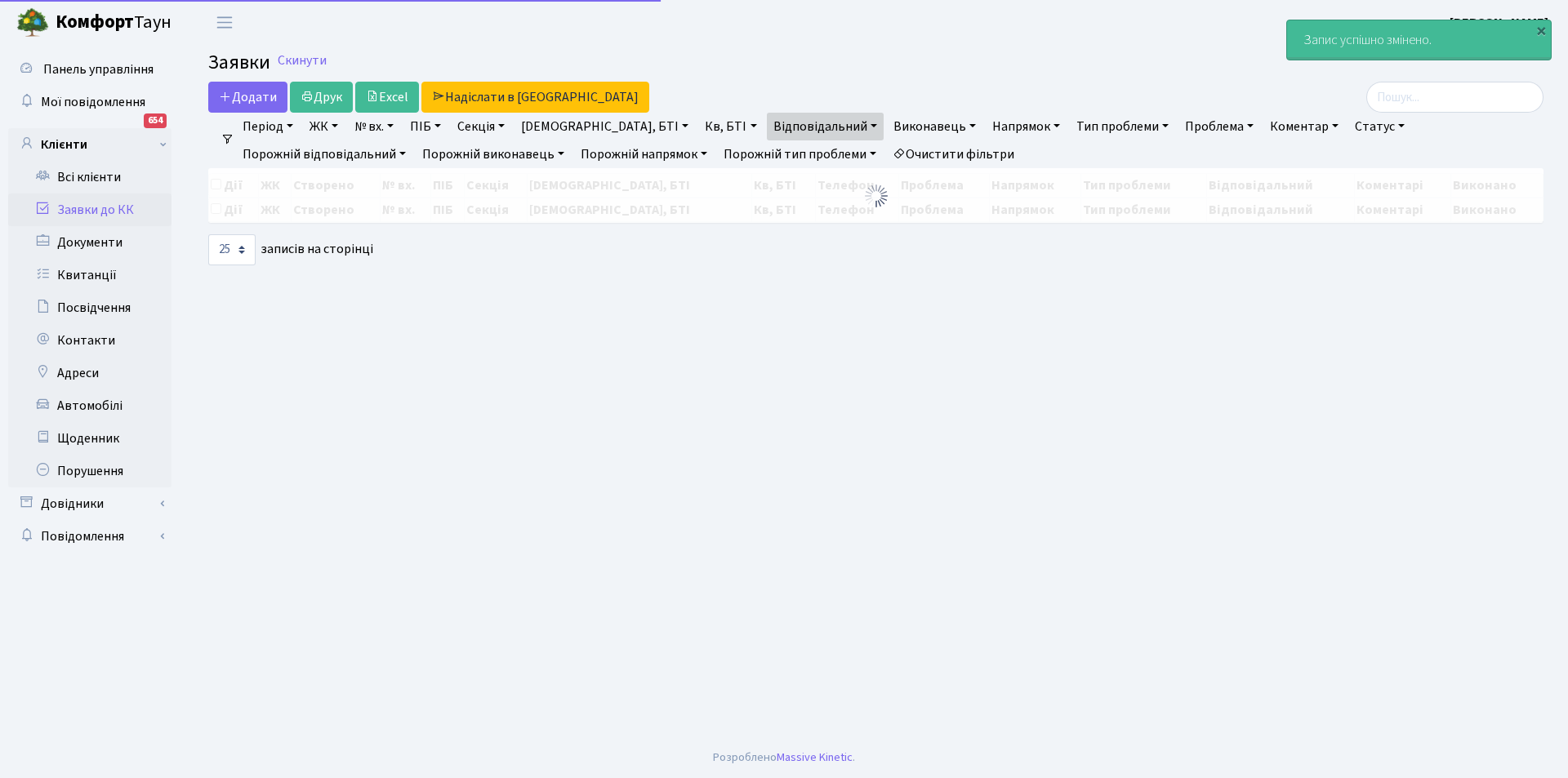
select select "25"
